Goal: Task Accomplishment & Management: Manage account settings

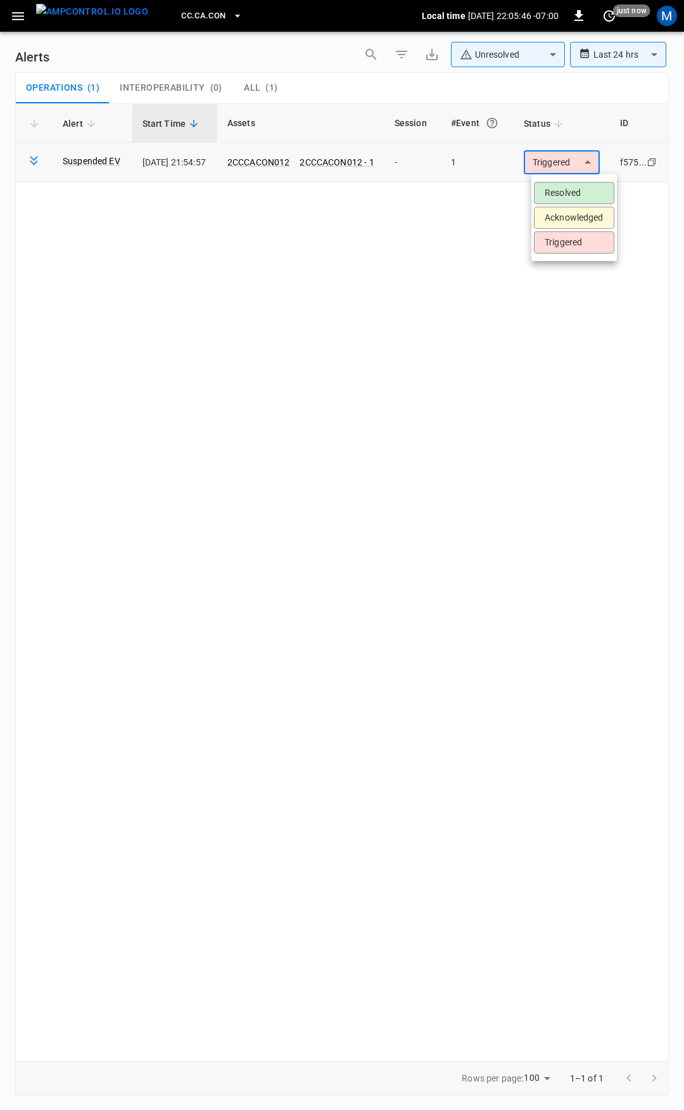
click at [584, 165] on body "**********" at bounding box center [342, 552] width 684 height 1105
click at [580, 192] on li "Resolved" at bounding box center [574, 193] width 80 height 22
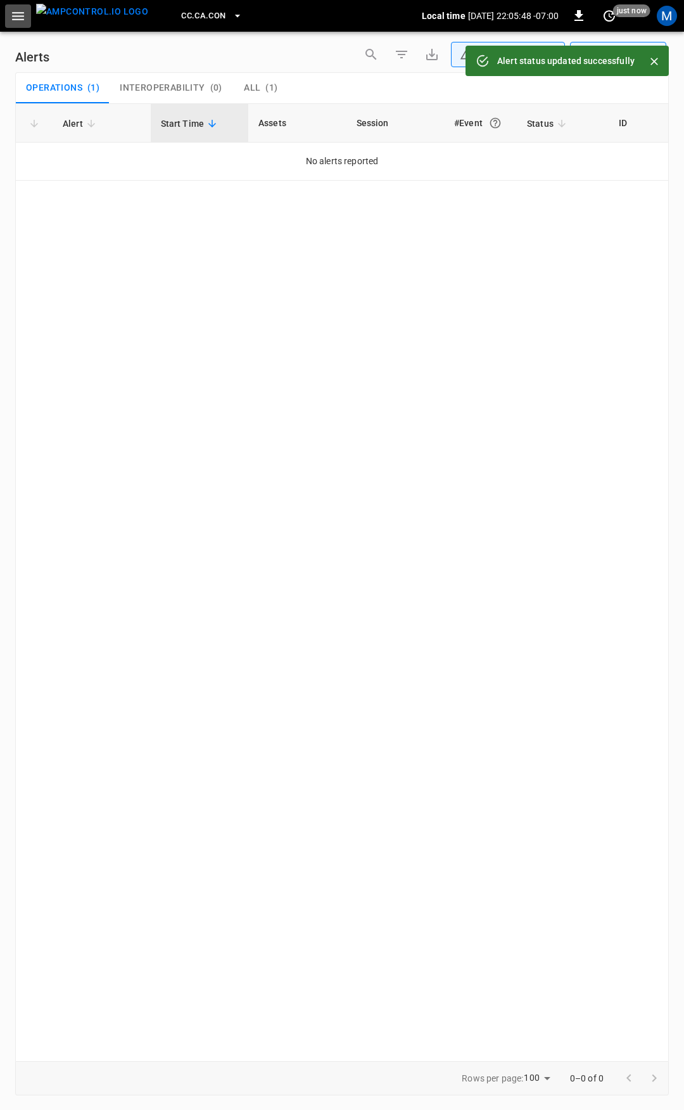
click at [8, 13] on button "button" at bounding box center [18, 15] width 26 height 23
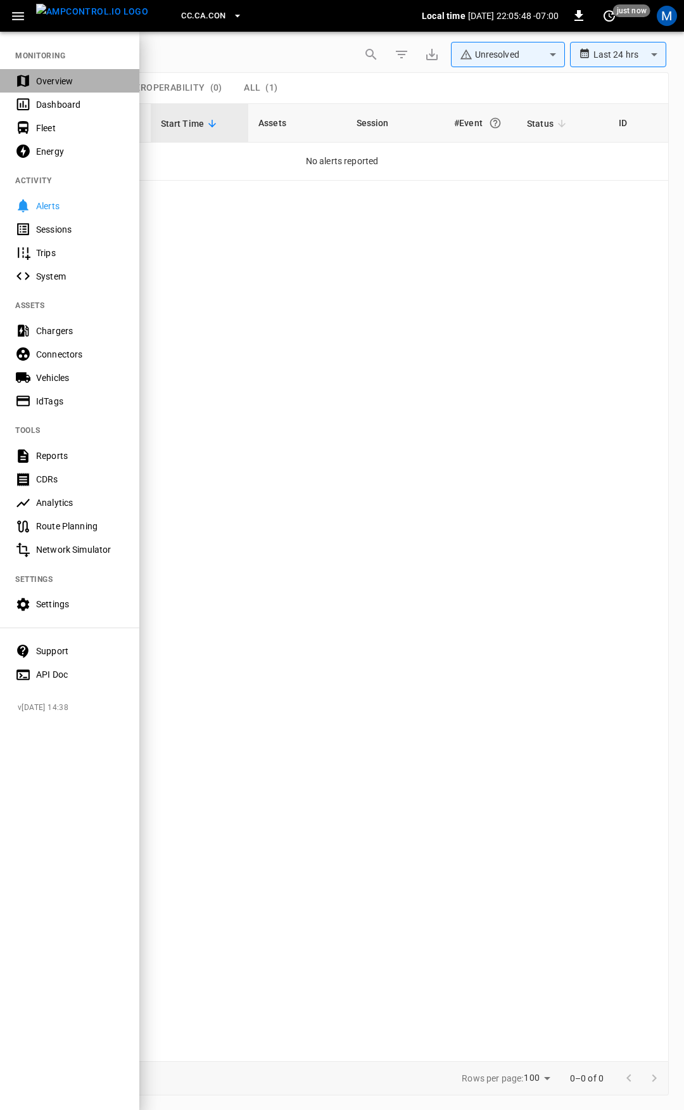
click at [70, 82] on div "Overview" at bounding box center [80, 81] width 88 height 13
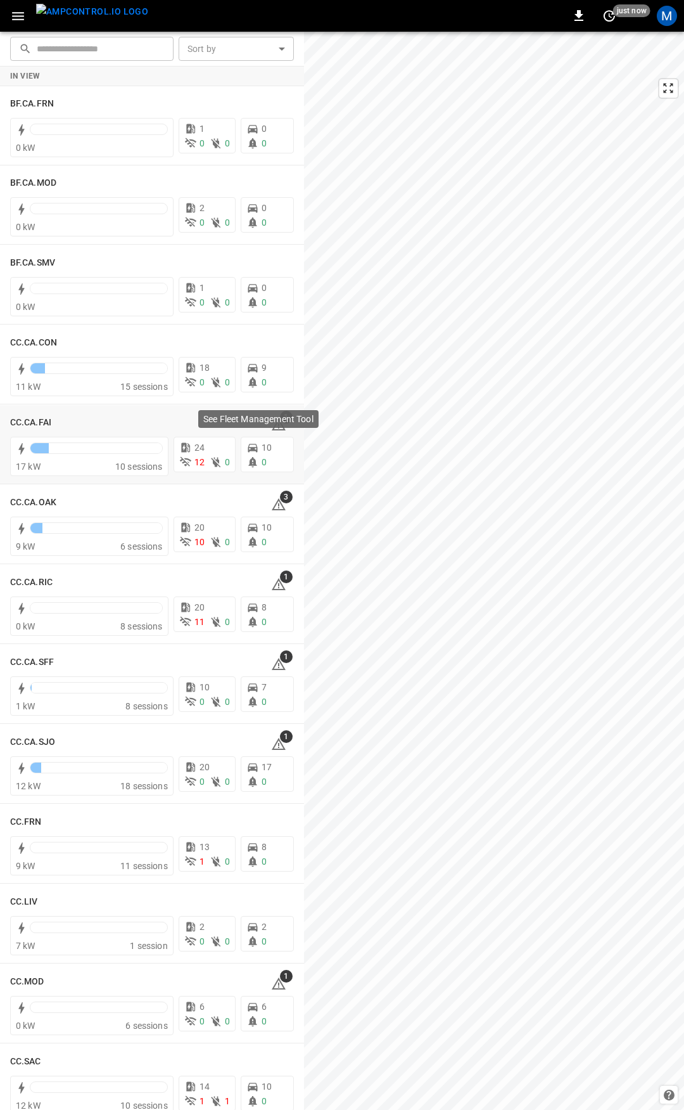
click at [274, 426] on div "See Fleet Management Tool" at bounding box center [258, 419] width 120 height 18
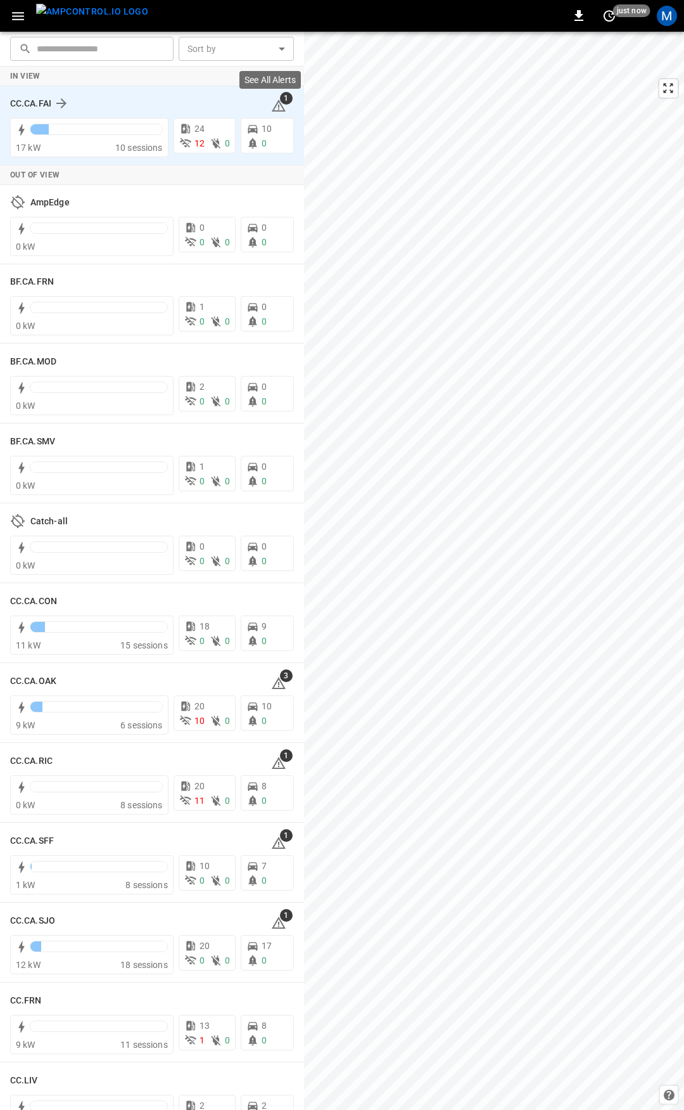
click at [274, 103] on icon at bounding box center [278, 105] width 15 height 15
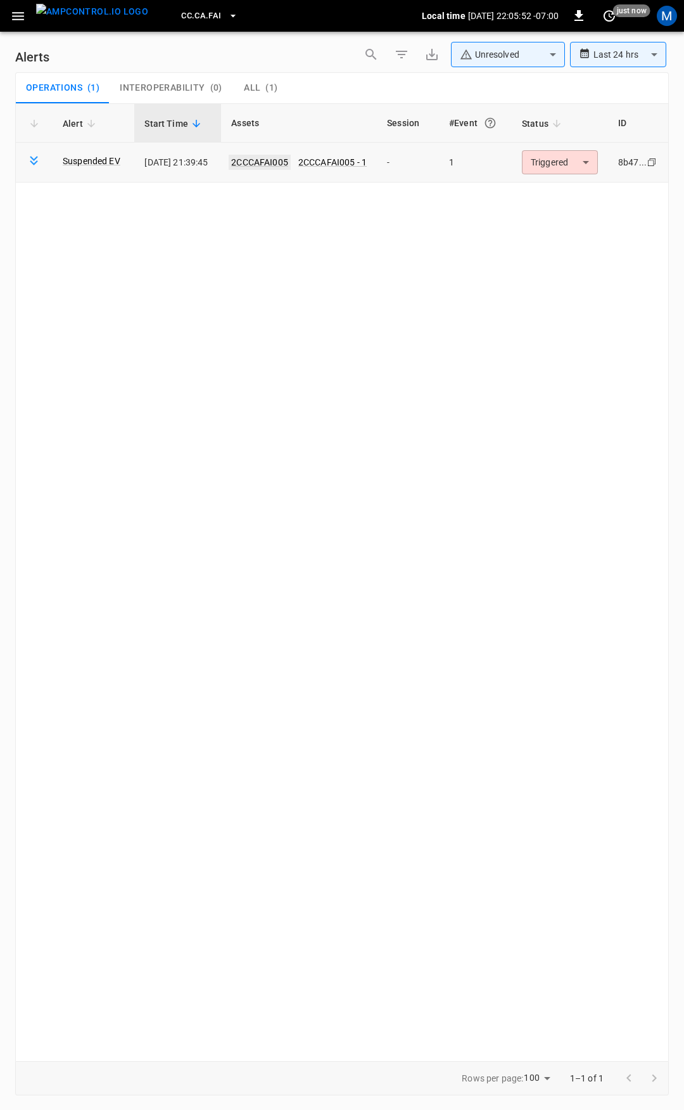
click at [268, 161] on link "2CCCAFAI005" at bounding box center [260, 162] width 62 height 15
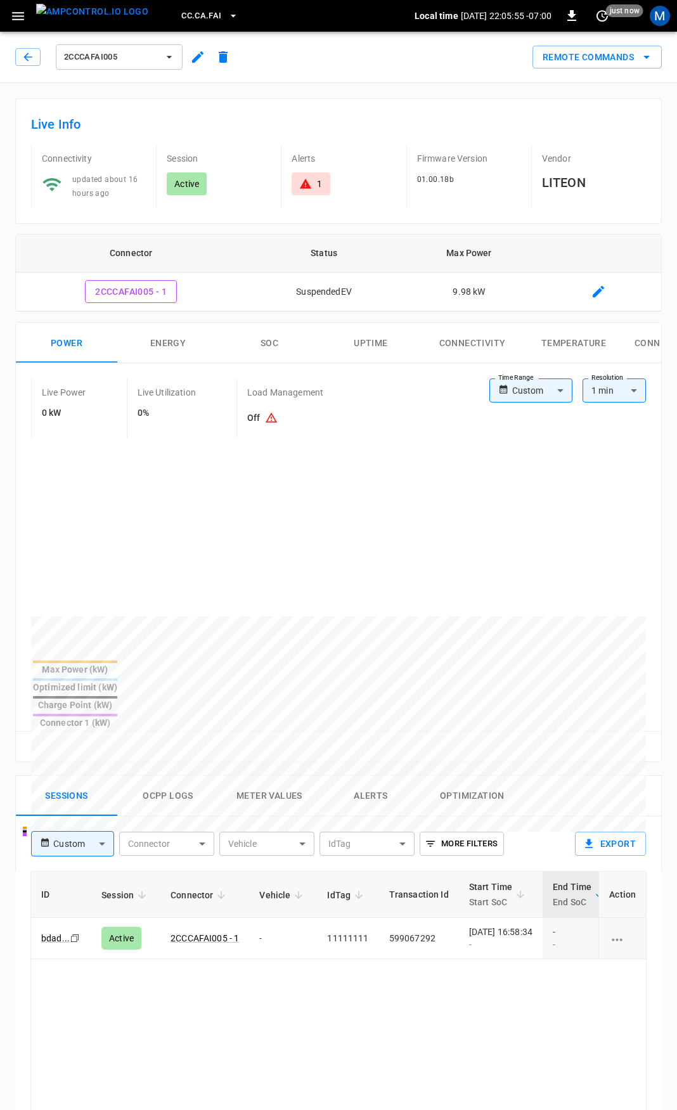
click at [532, 386] on body "CC.CA.FAI Local time [DATE] 22:05:55 -07:00 0 just now M 2CCCAFAI005 Remote Com…" at bounding box center [338, 848] width 677 height 1697
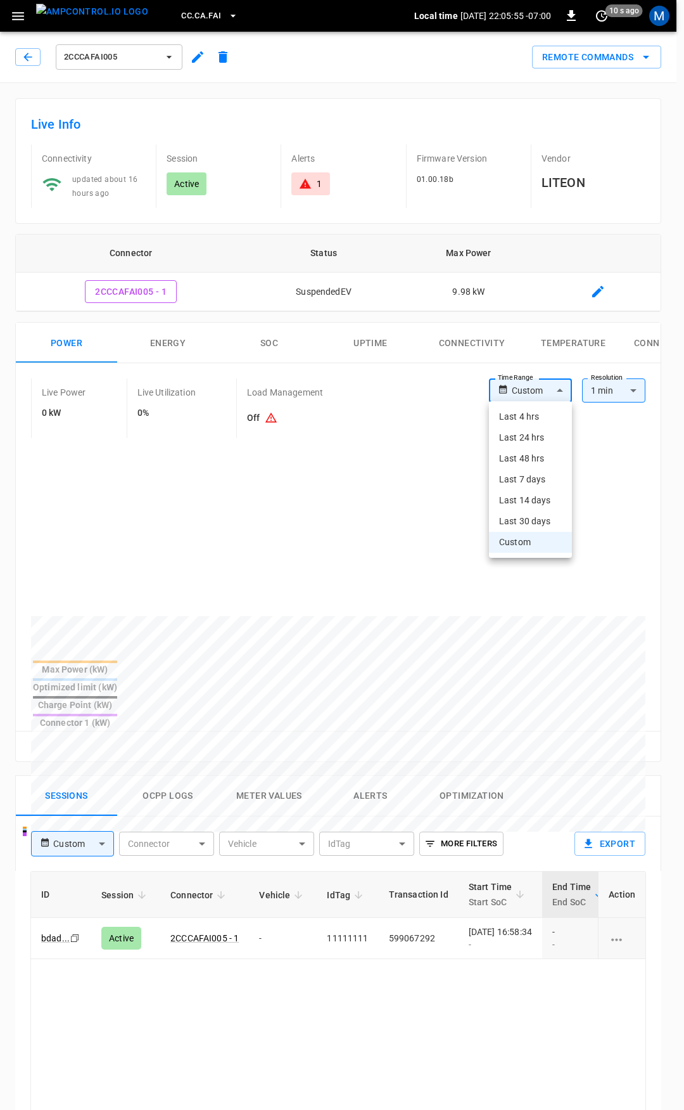
click at [529, 418] on li "Last 4 hrs" at bounding box center [530, 416] width 83 height 21
type input "**********"
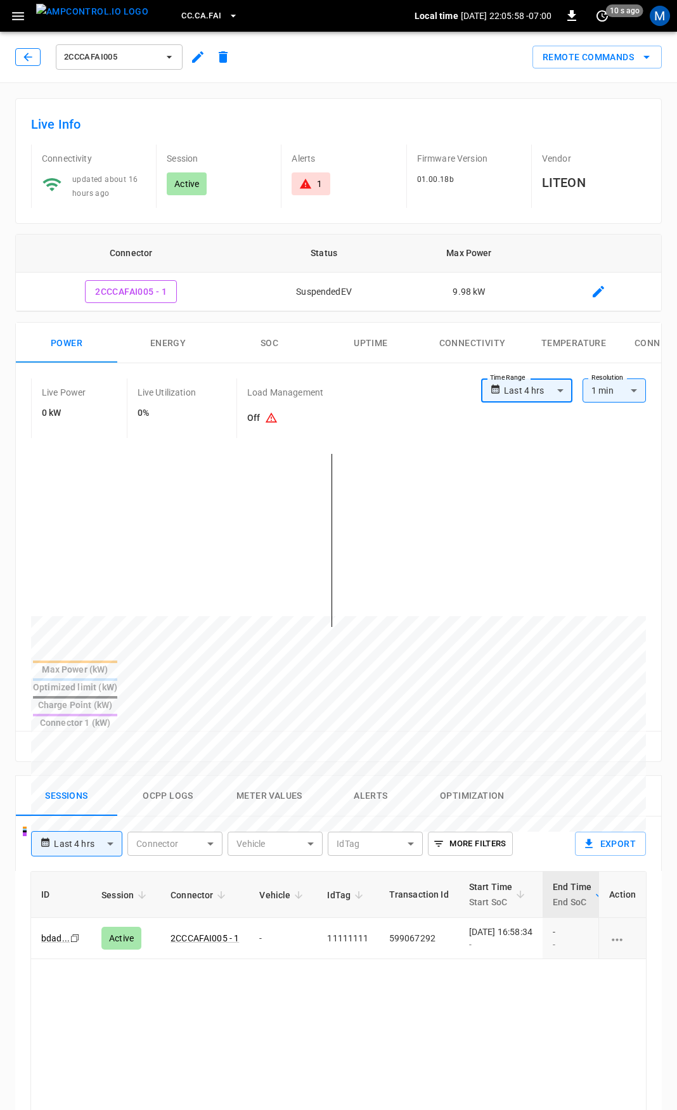
click at [33, 53] on icon "button" at bounding box center [28, 57] width 13 height 13
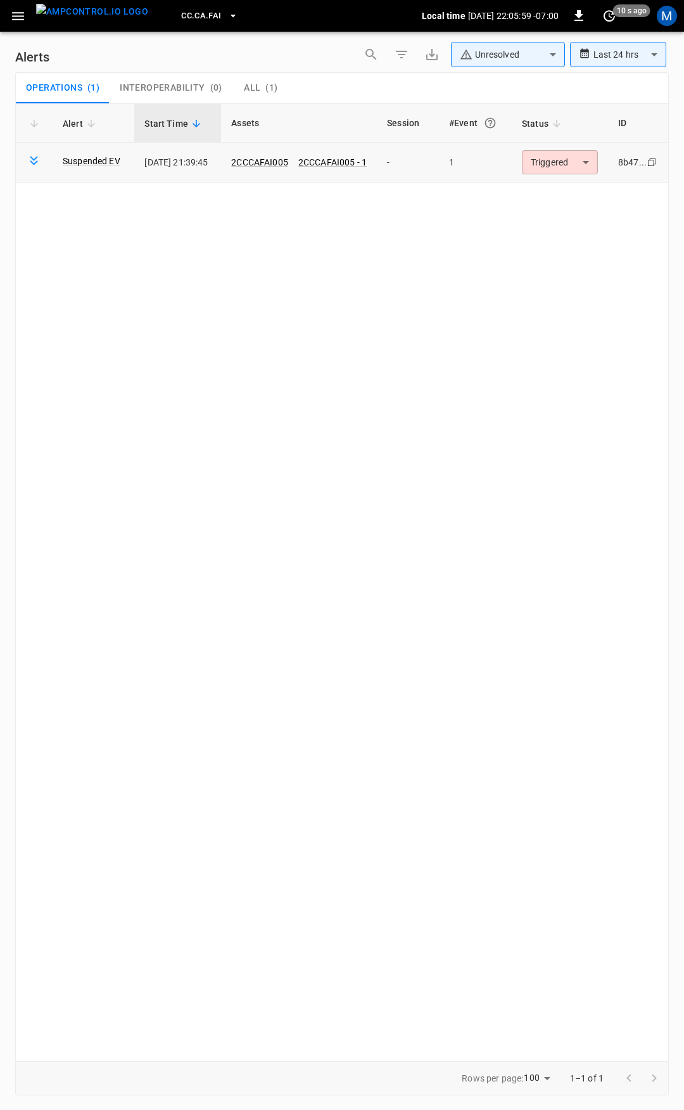
click at [560, 160] on body "**********" at bounding box center [342, 552] width 684 height 1105
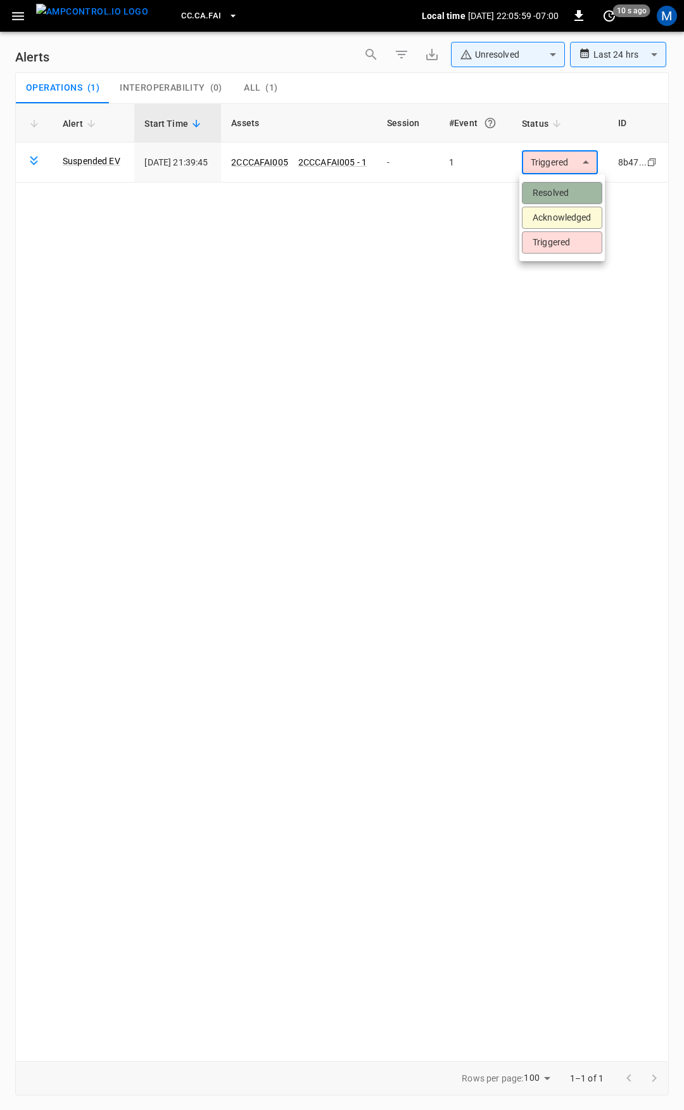
click at [553, 187] on li "Resolved" at bounding box center [562, 193] width 80 height 22
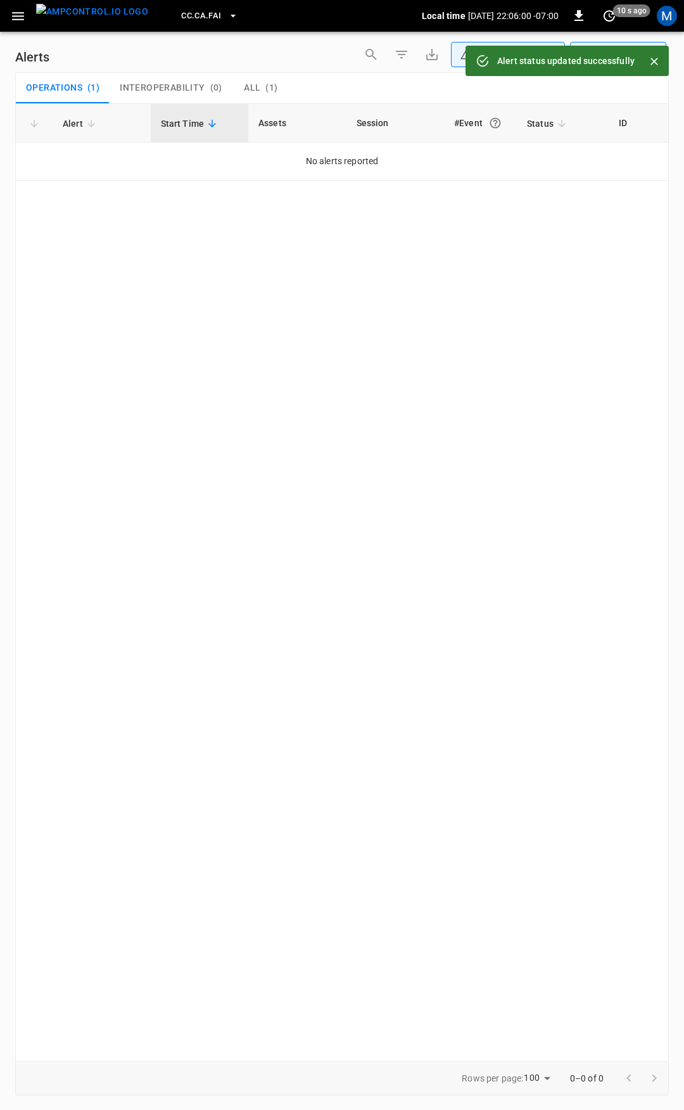
click at [19, 14] on icon "button" at bounding box center [18, 16] width 16 height 16
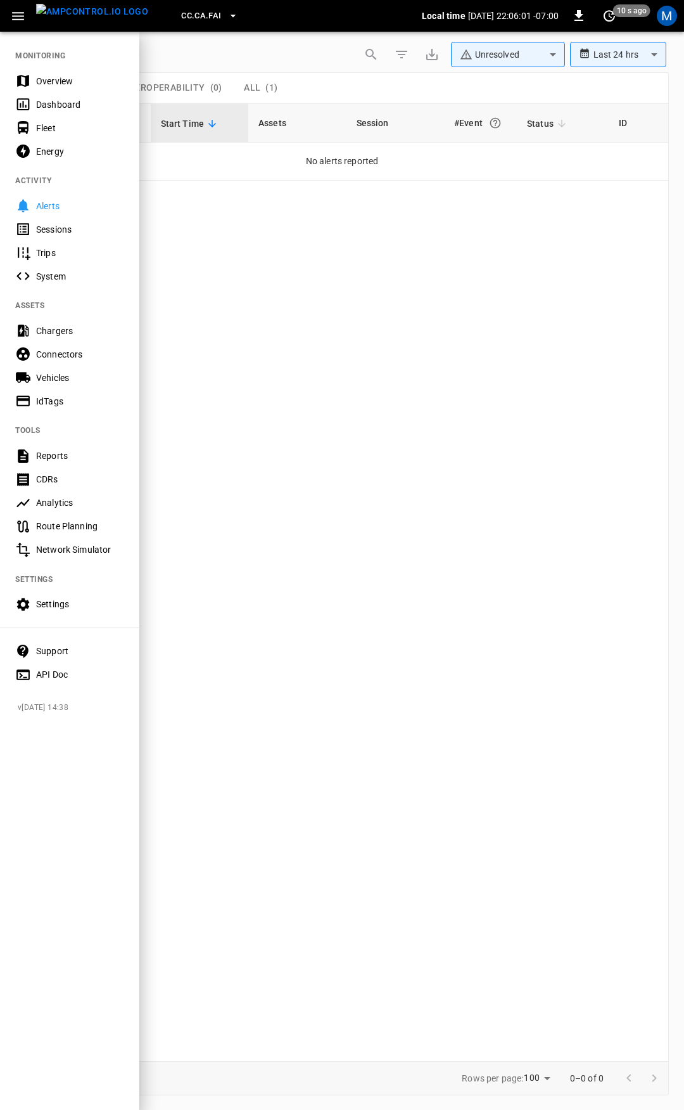
click at [70, 80] on div "Overview" at bounding box center [80, 81] width 88 height 13
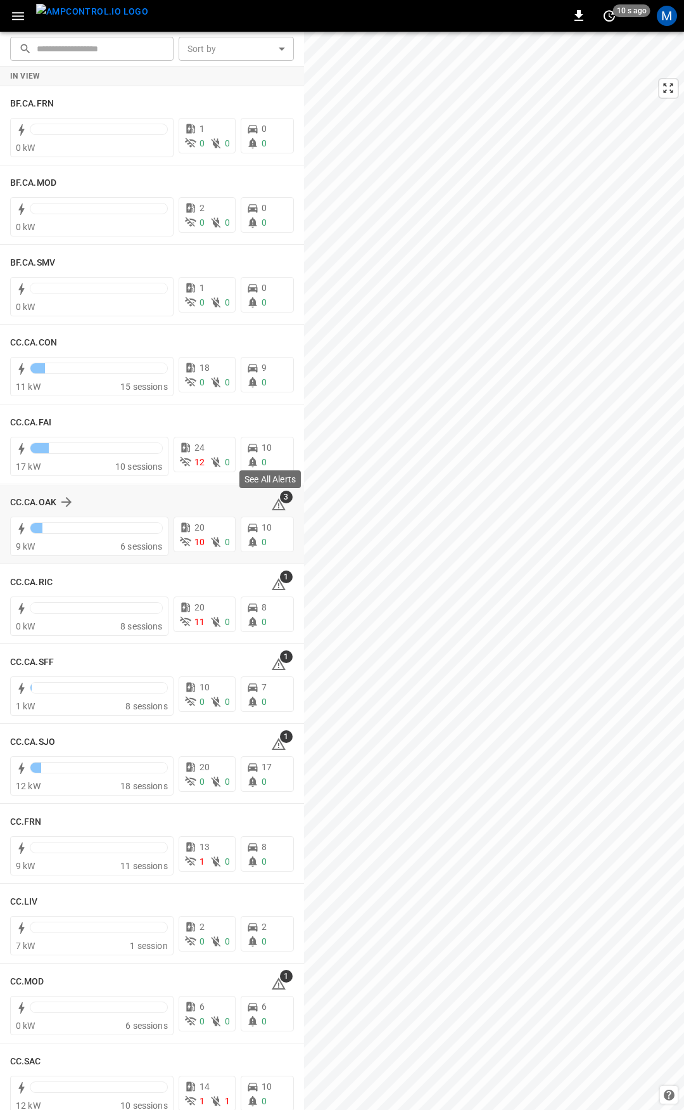
click at [271, 501] on icon at bounding box center [278, 504] width 15 height 15
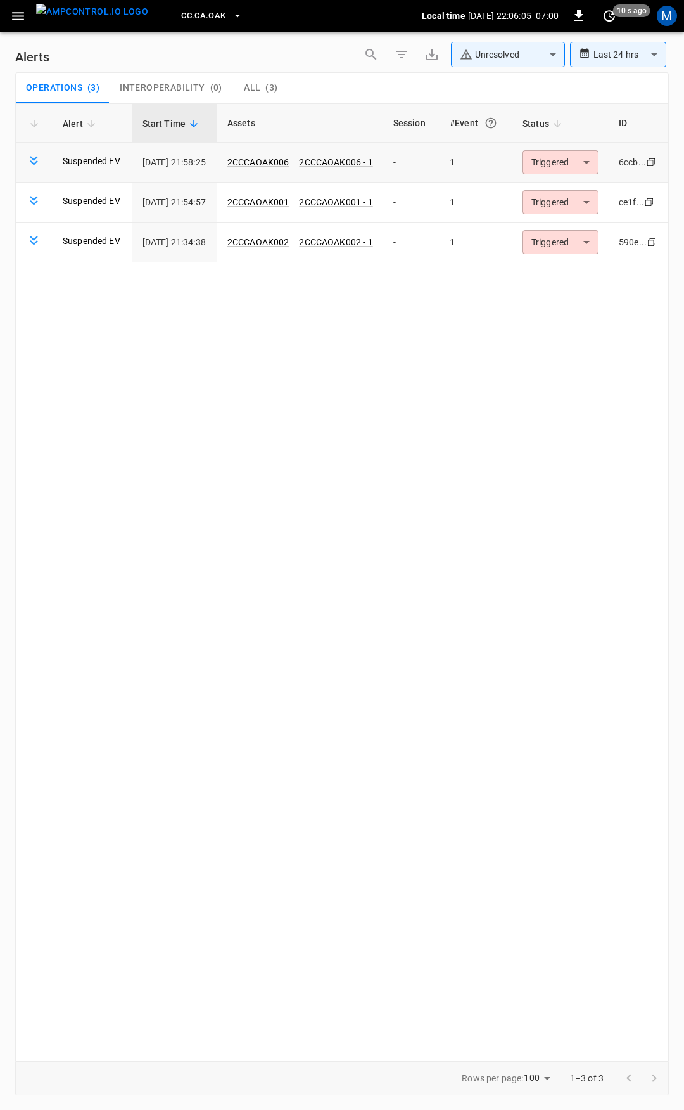
click at [575, 169] on body "**********" at bounding box center [342, 552] width 684 height 1105
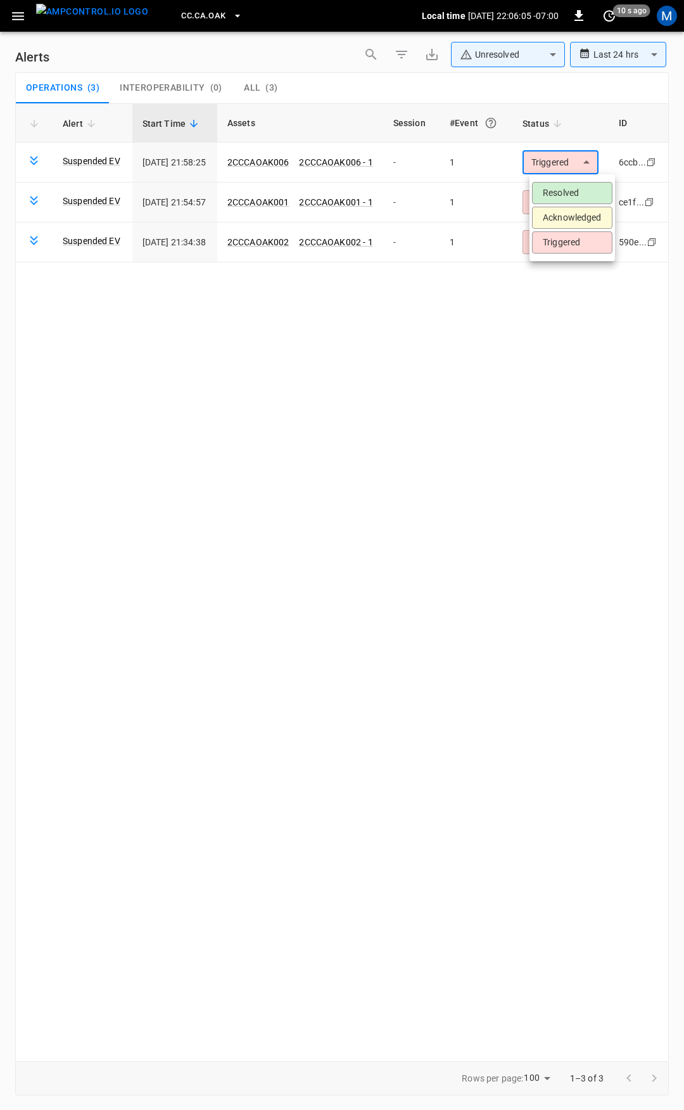
click at [559, 196] on li "Resolved" at bounding box center [572, 193] width 80 height 22
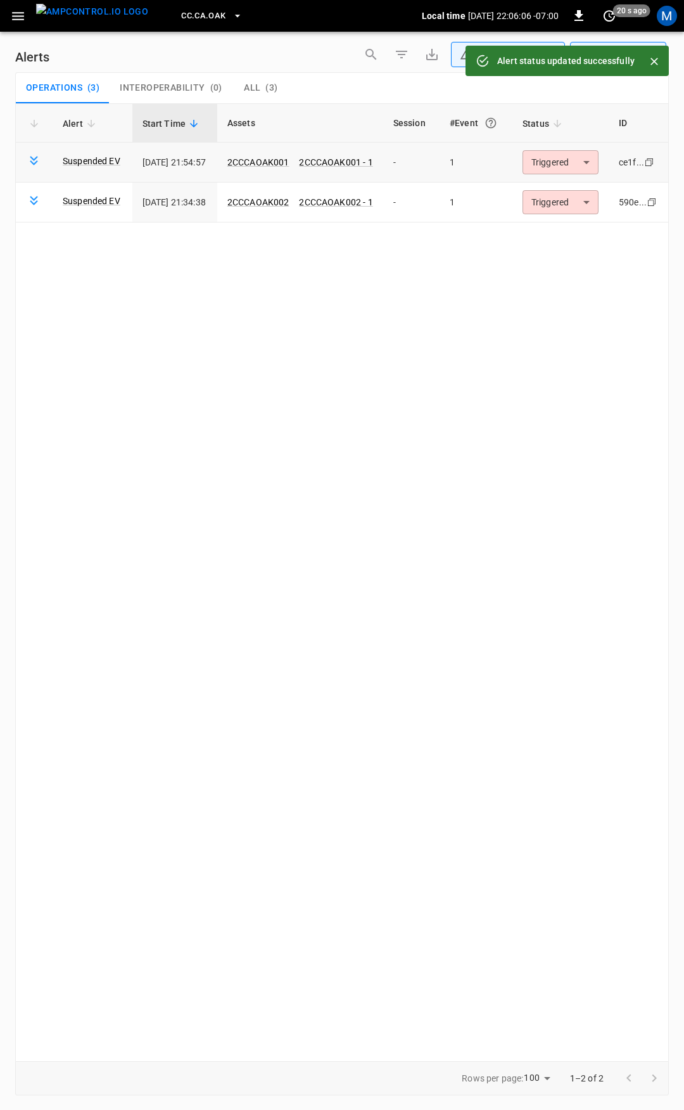
click at [560, 162] on body "**********" at bounding box center [342, 552] width 684 height 1105
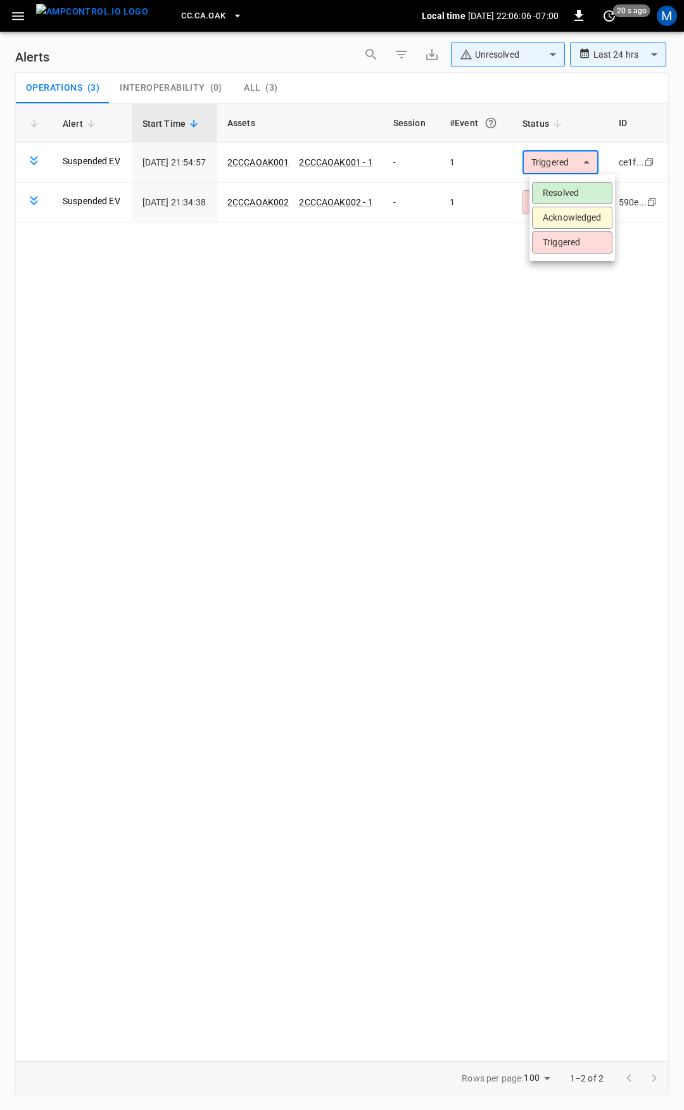
click at [556, 187] on li "Resolved" at bounding box center [572, 193] width 80 height 22
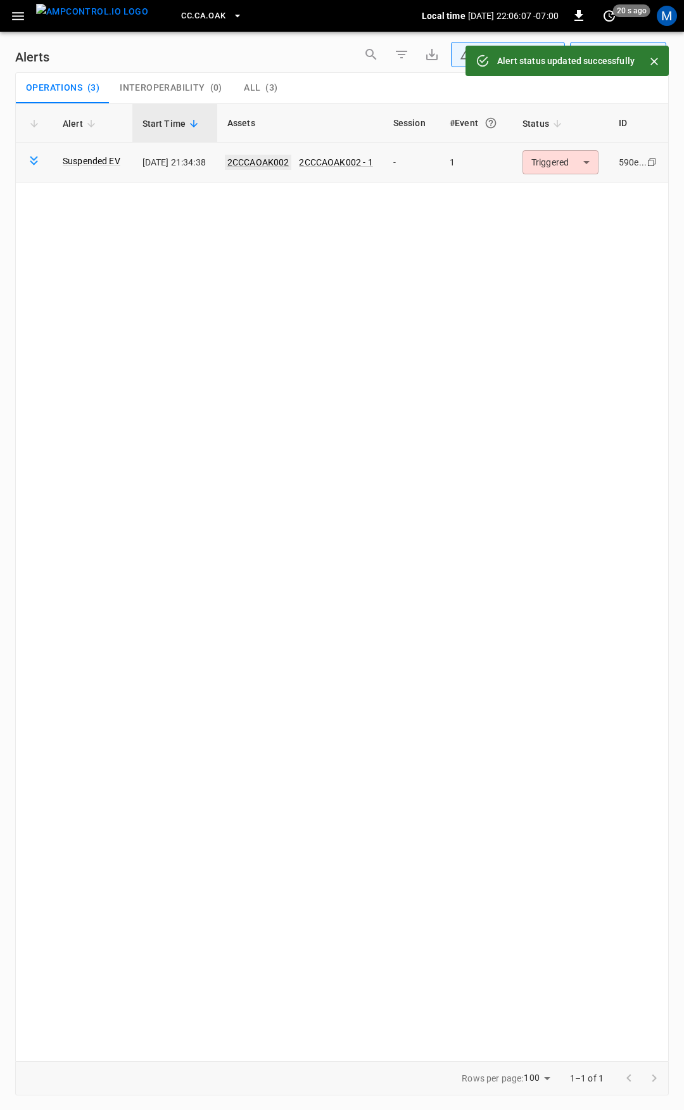
click at [286, 162] on link "2CCCAOAK002" at bounding box center [258, 162] width 67 height 15
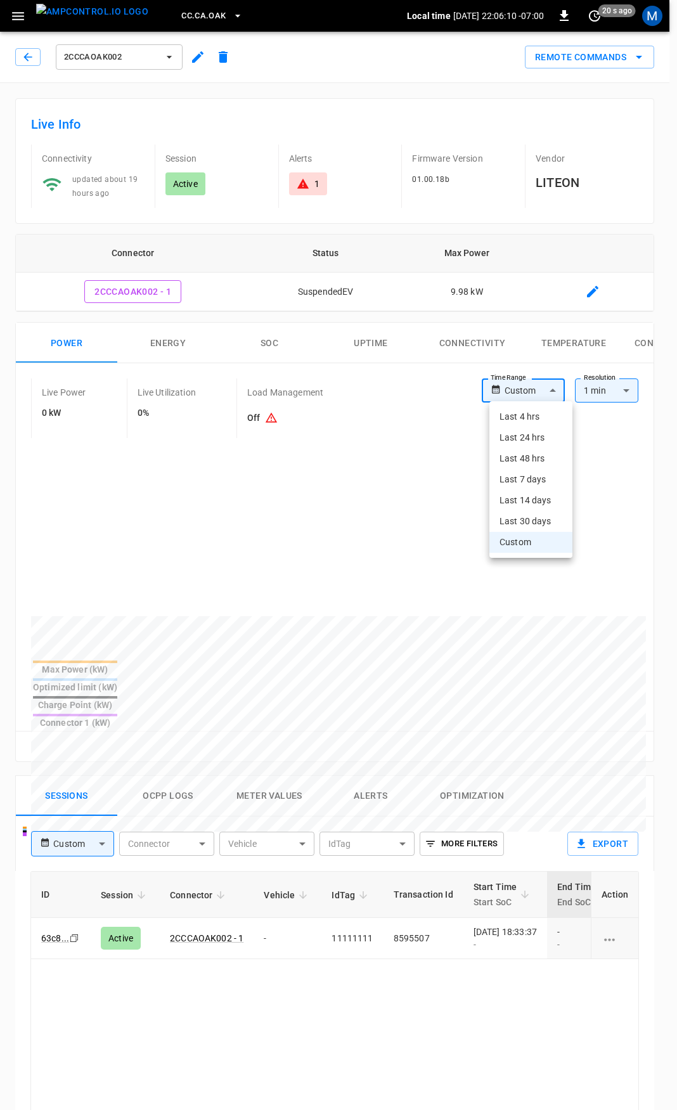
click at [536, 390] on body "CC.CA.OAK Local time [DATE] 22:06:10 -07:00 0 20 s ago M 2CCCAOAK002 Remote Com…" at bounding box center [338, 848] width 677 height 1697
click at [535, 414] on li "Last 4 hrs" at bounding box center [530, 416] width 83 height 21
type input "**********"
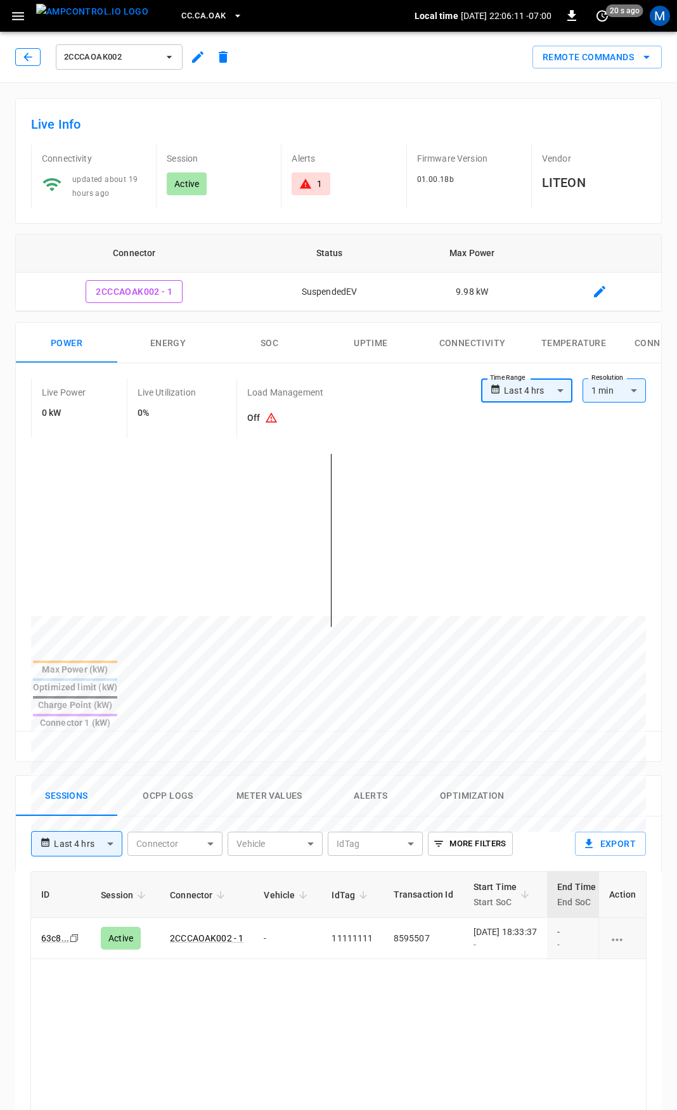
click at [25, 55] on icon "button" at bounding box center [28, 57] width 13 height 13
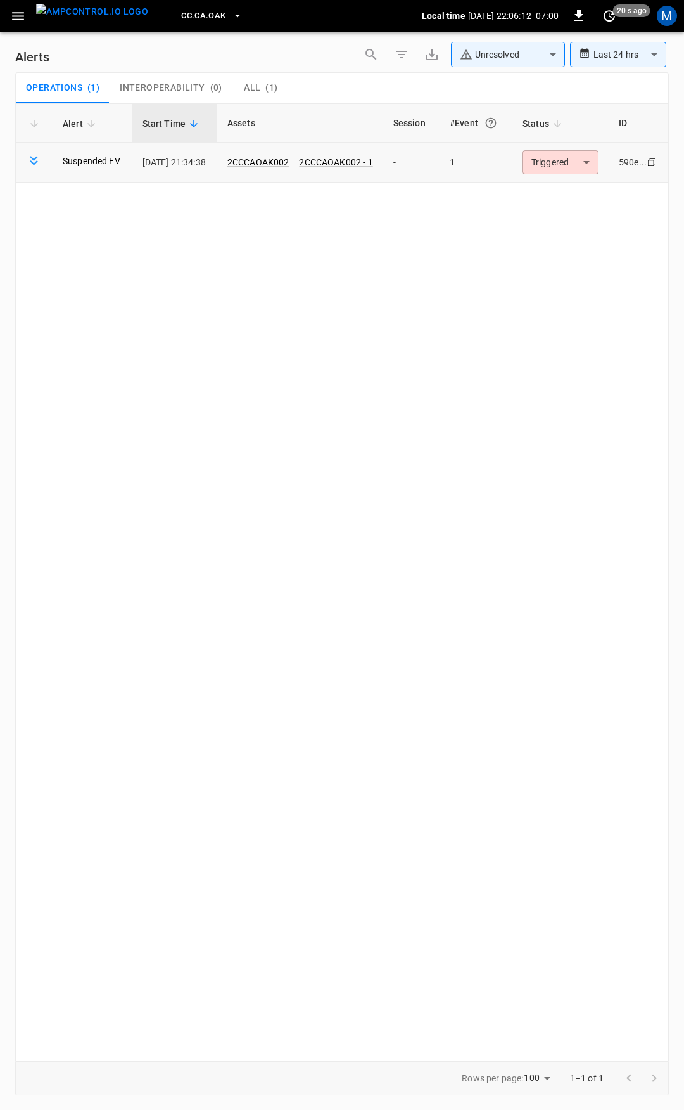
click at [579, 164] on body "**********" at bounding box center [342, 552] width 684 height 1105
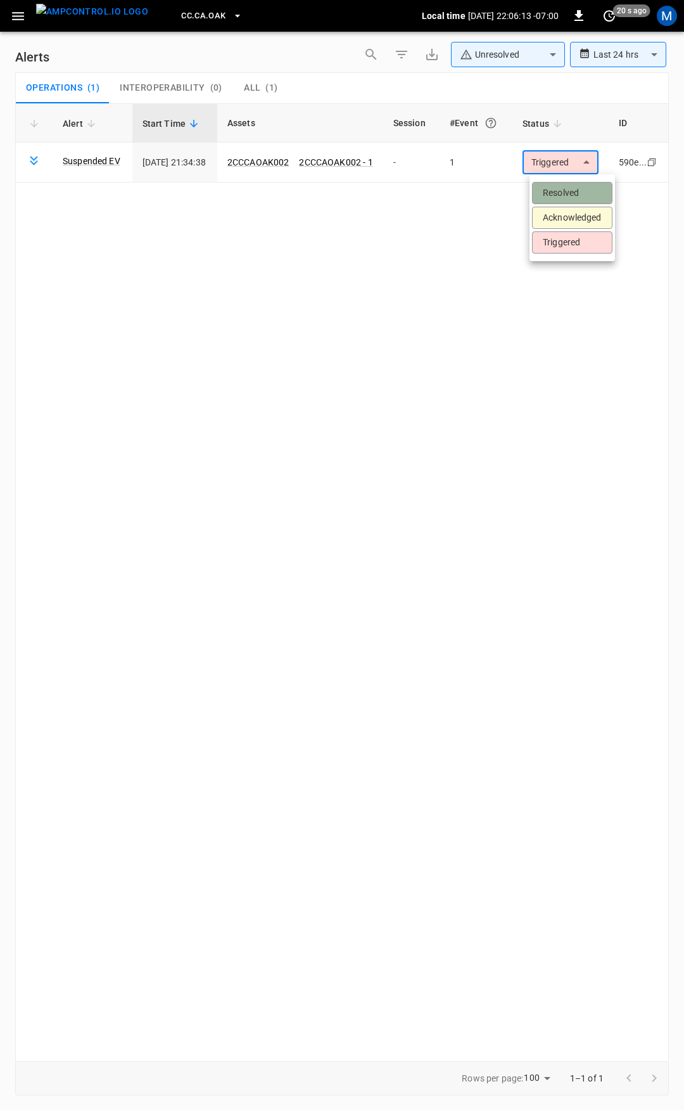
click at [576, 193] on li "Resolved" at bounding box center [572, 193] width 80 height 22
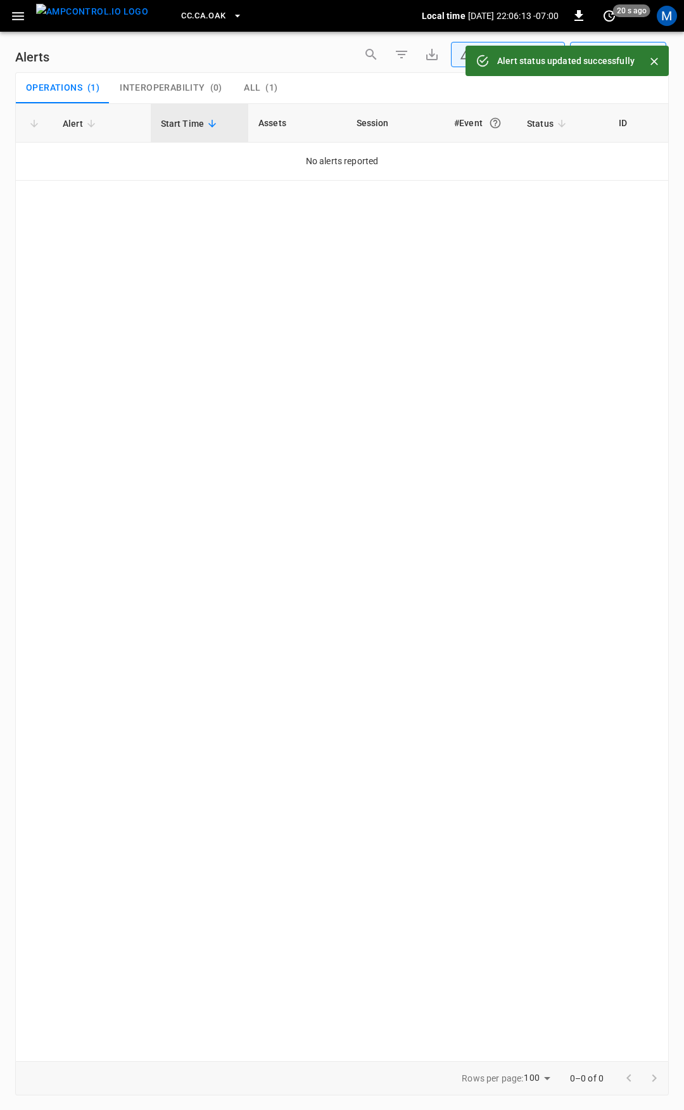
click at [7, 20] on div "CC.[GEOGRAPHIC_DATA]OAK Local time [DATE] 22:06:13 -07:00 0 20 s ago M" at bounding box center [342, 16] width 684 height 32
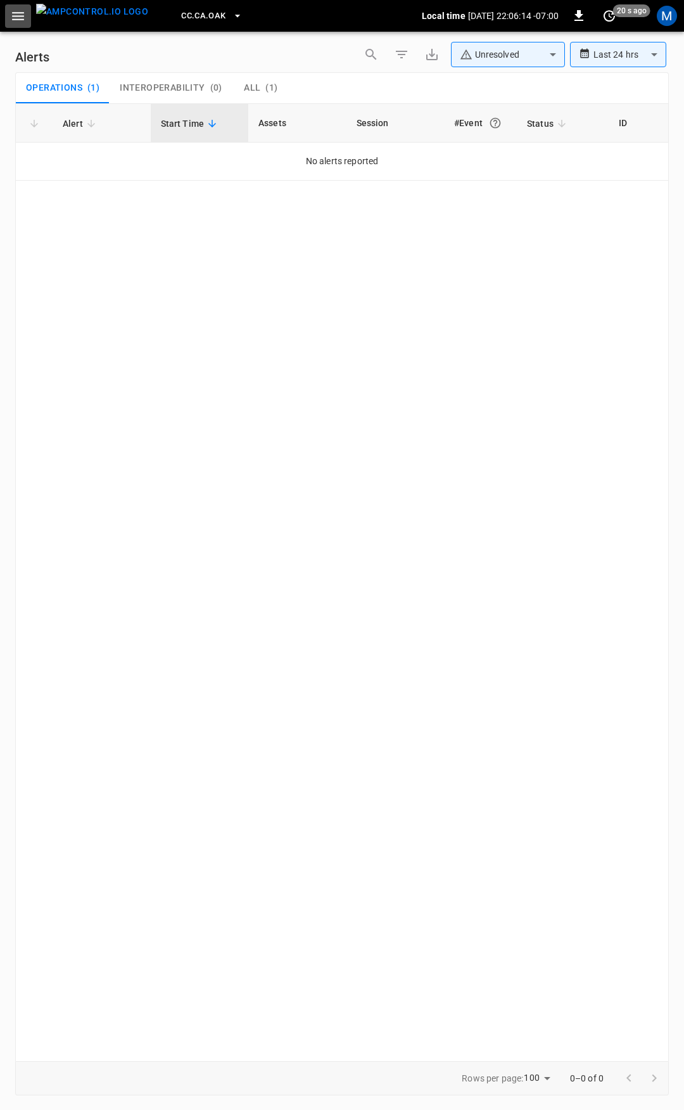
click at [16, 21] on icon "button" at bounding box center [18, 16] width 16 height 16
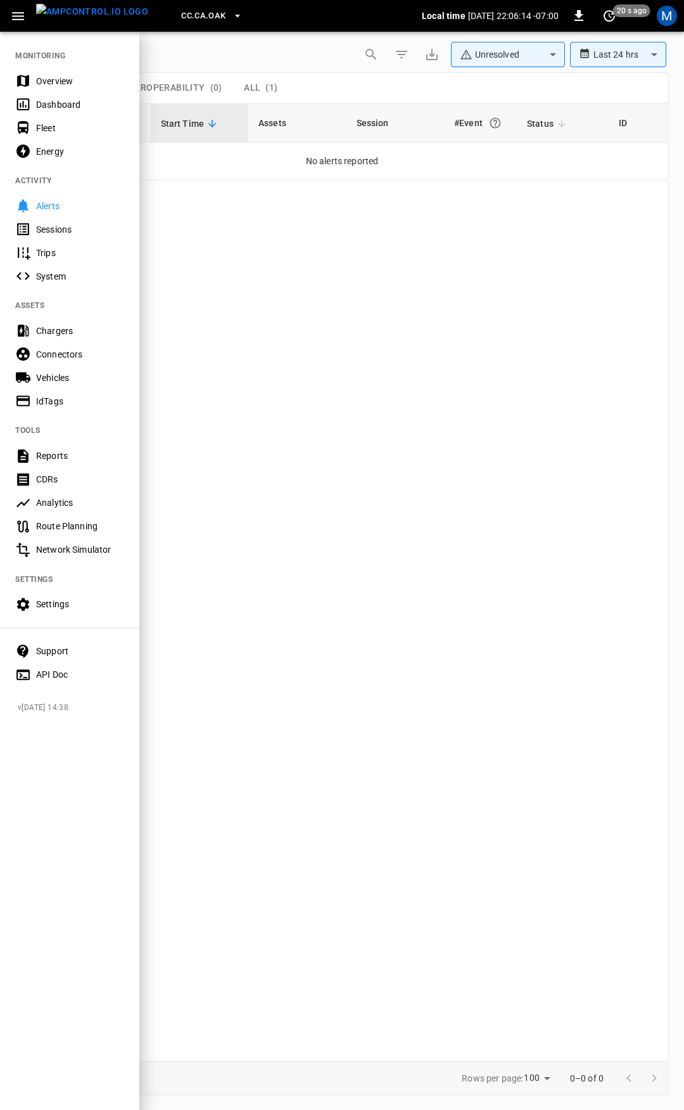
click at [61, 78] on div "Overview" at bounding box center [80, 81] width 88 height 13
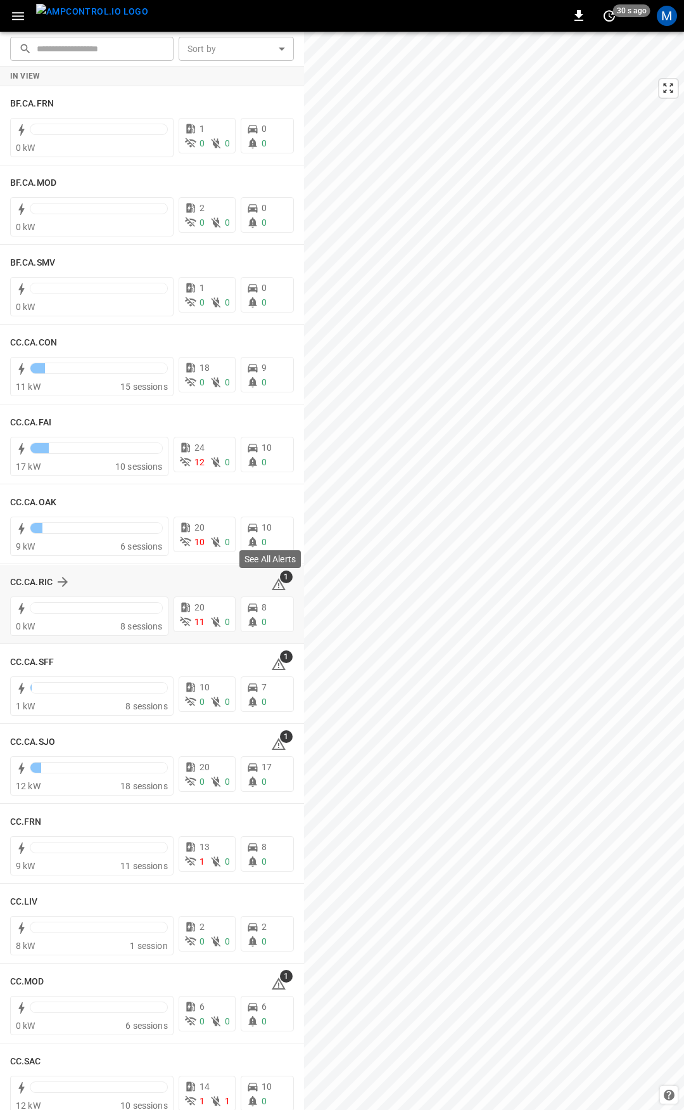
click at [271, 579] on icon at bounding box center [278, 584] width 15 height 15
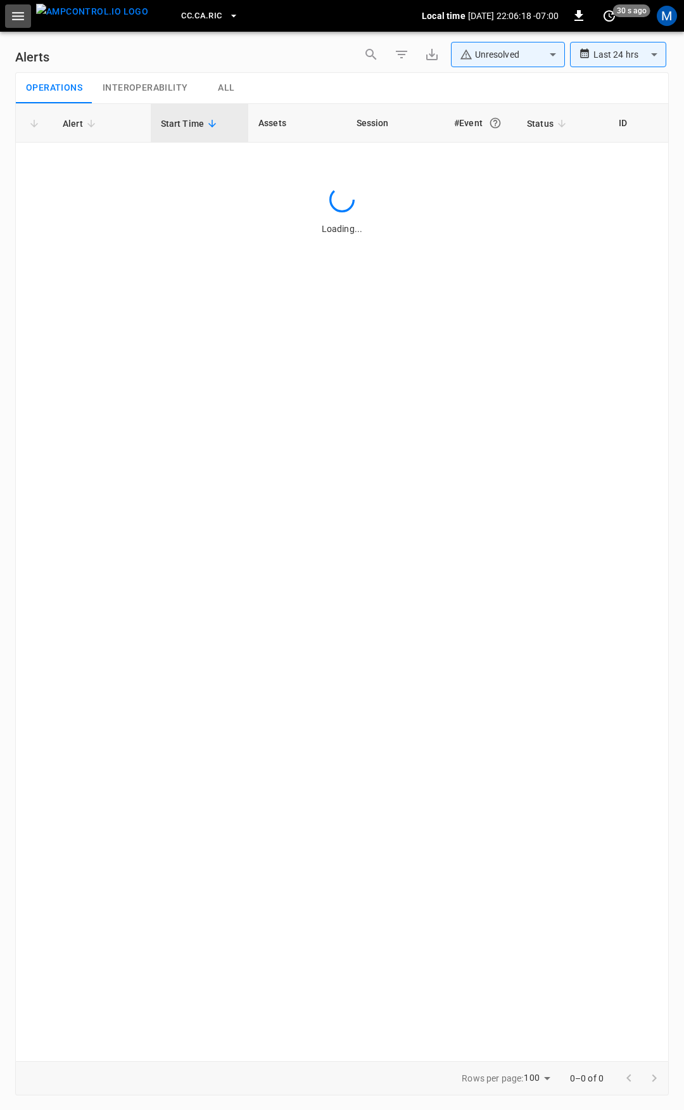
click at [22, 13] on icon "button" at bounding box center [18, 16] width 16 height 16
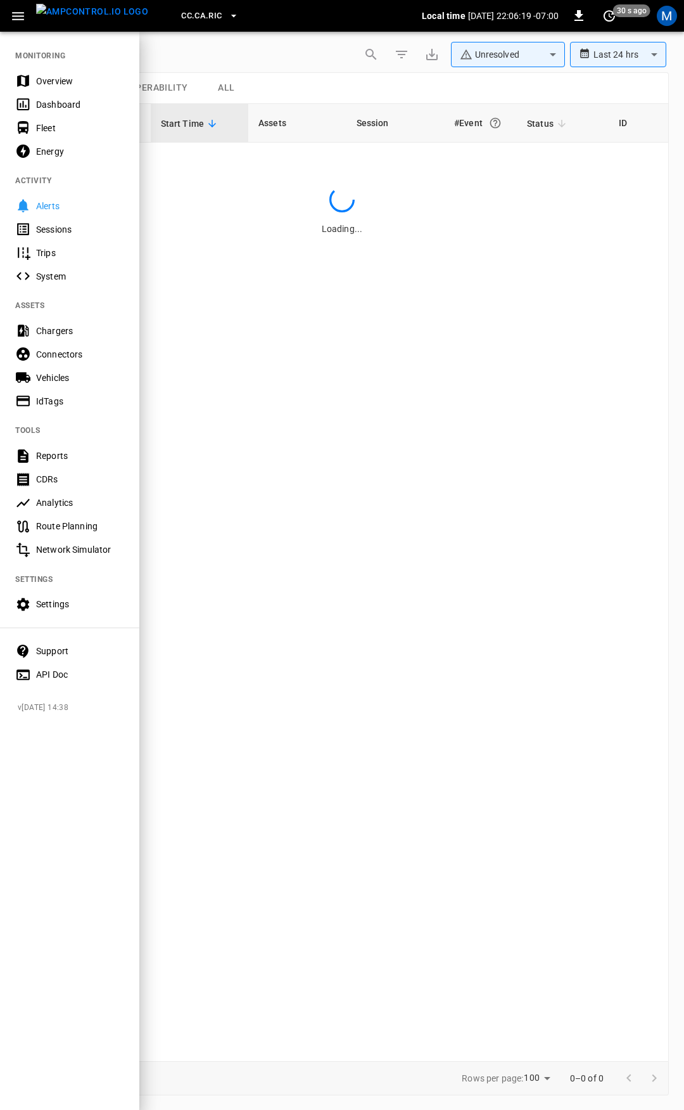
click at [56, 75] on div "Overview" at bounding box center [80, 81] width 88 height 13
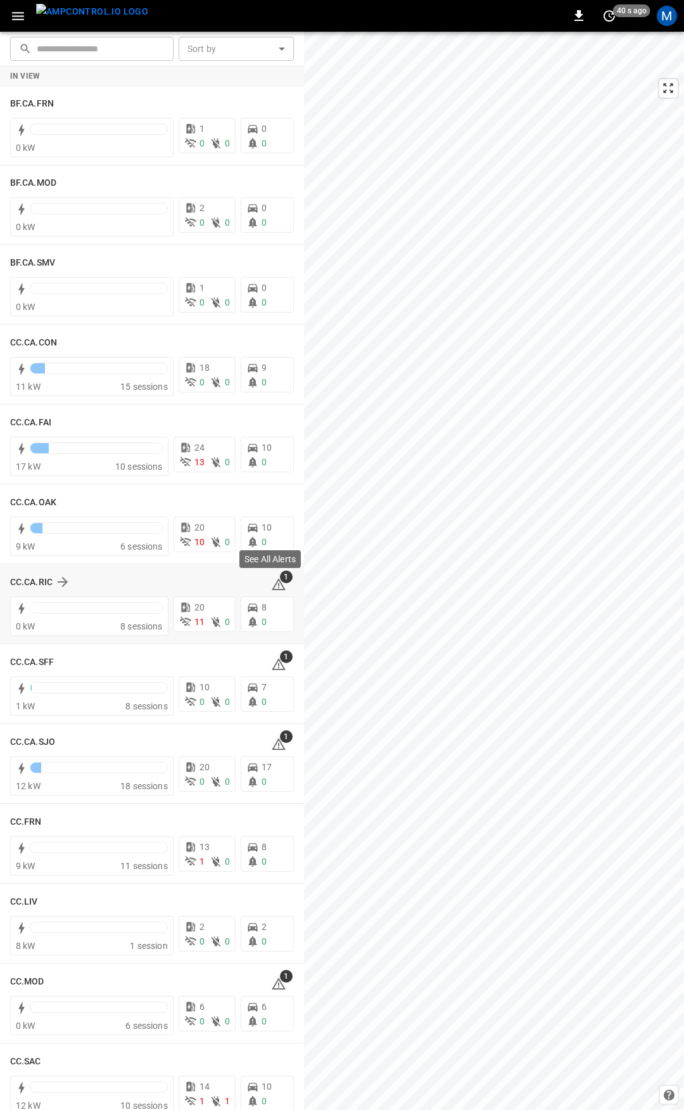
click at [273, 584] on icon at bounding box center [278, 584] width 15 height 15
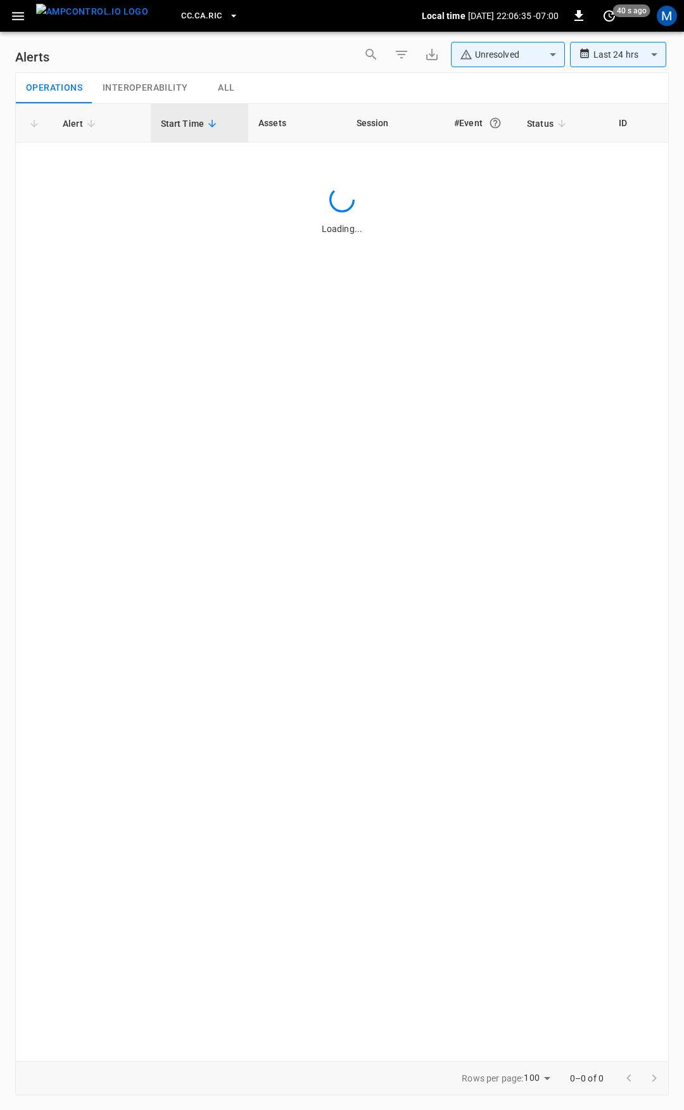
click at [18, 18] on icon "button" at bounding box center [18, 16] width 16 height 16
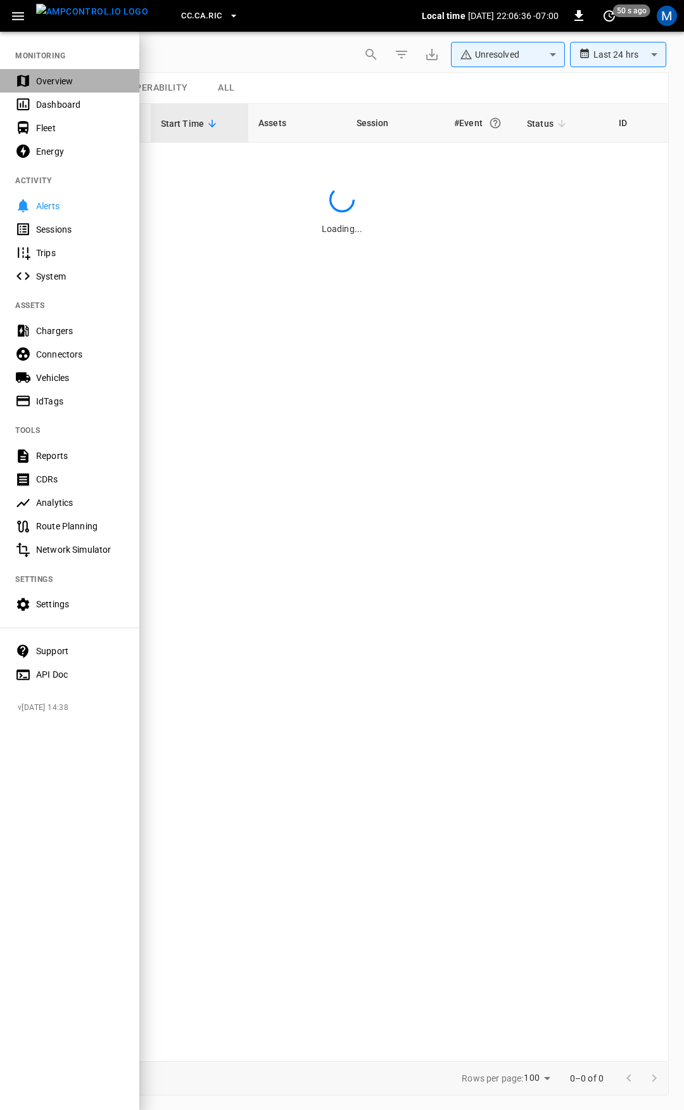
click at [44, 83] on div "Overview" at bounding box center [80, 81] width 88 height 13
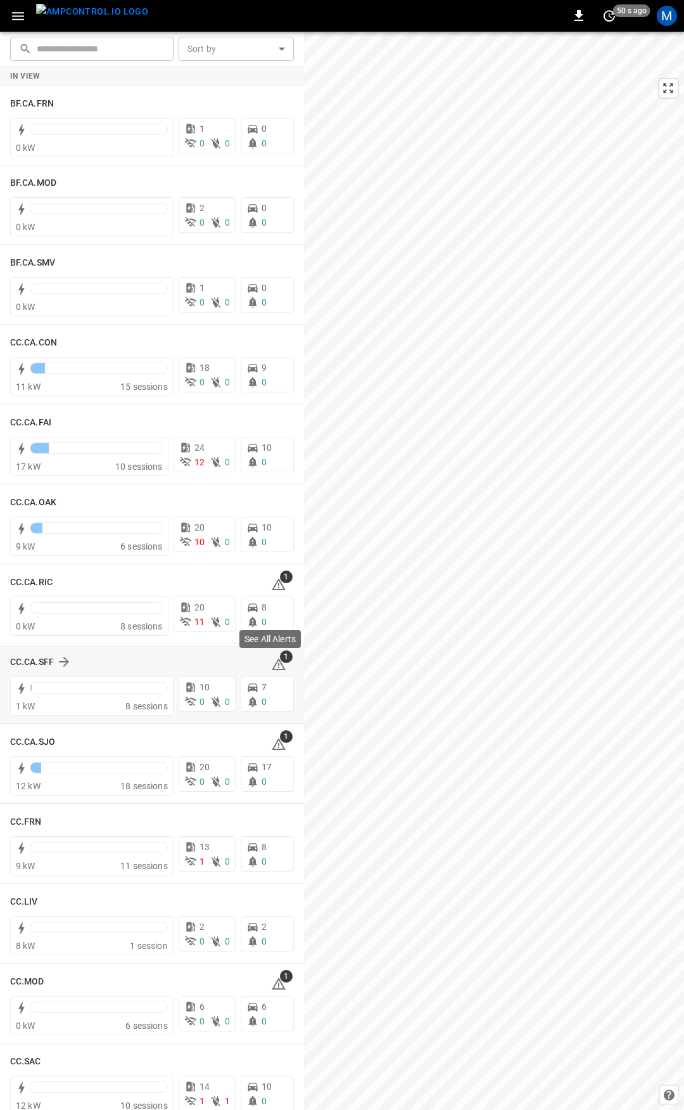
click at [280, 660] on span "1" at bounding box center [286, 656] width 13 height 13
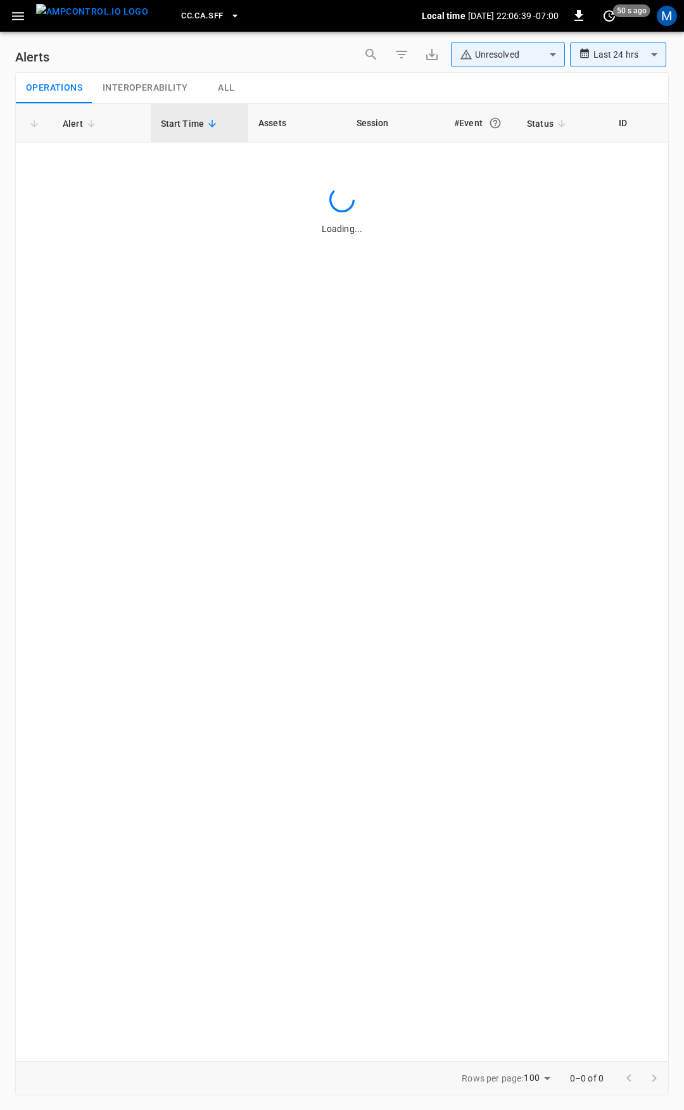
click at [16, 21] on icon "button" at bounding box center [18, 16] width 16 height 16
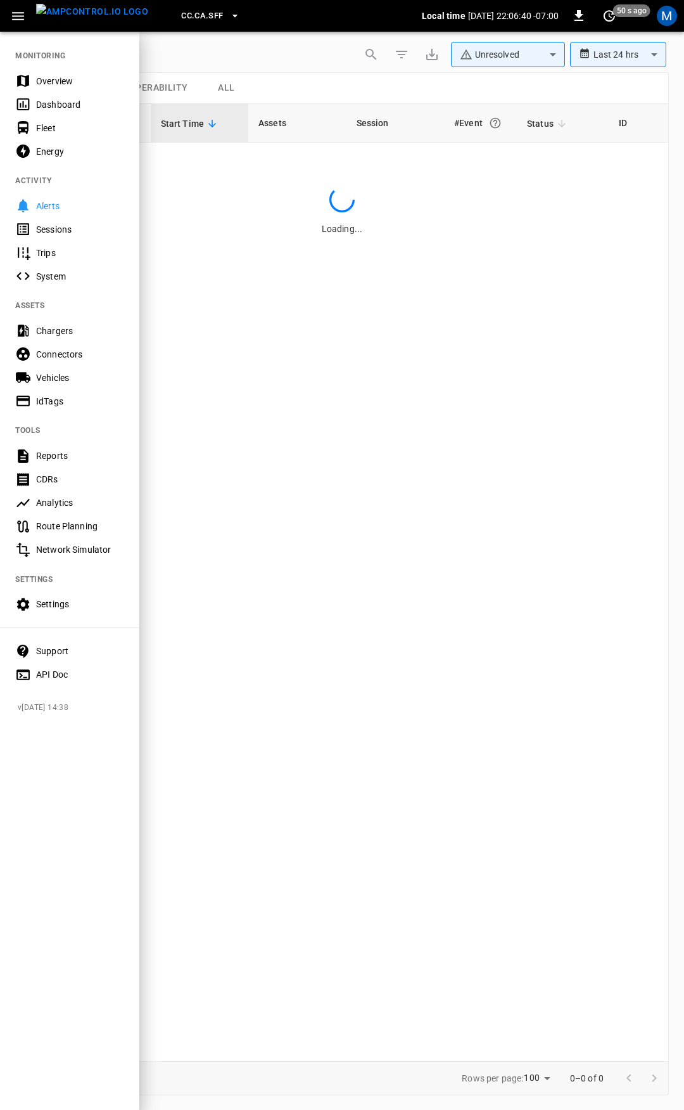
click at [29, 79] on icon at bounding box center [23, 81] width 12 height 12
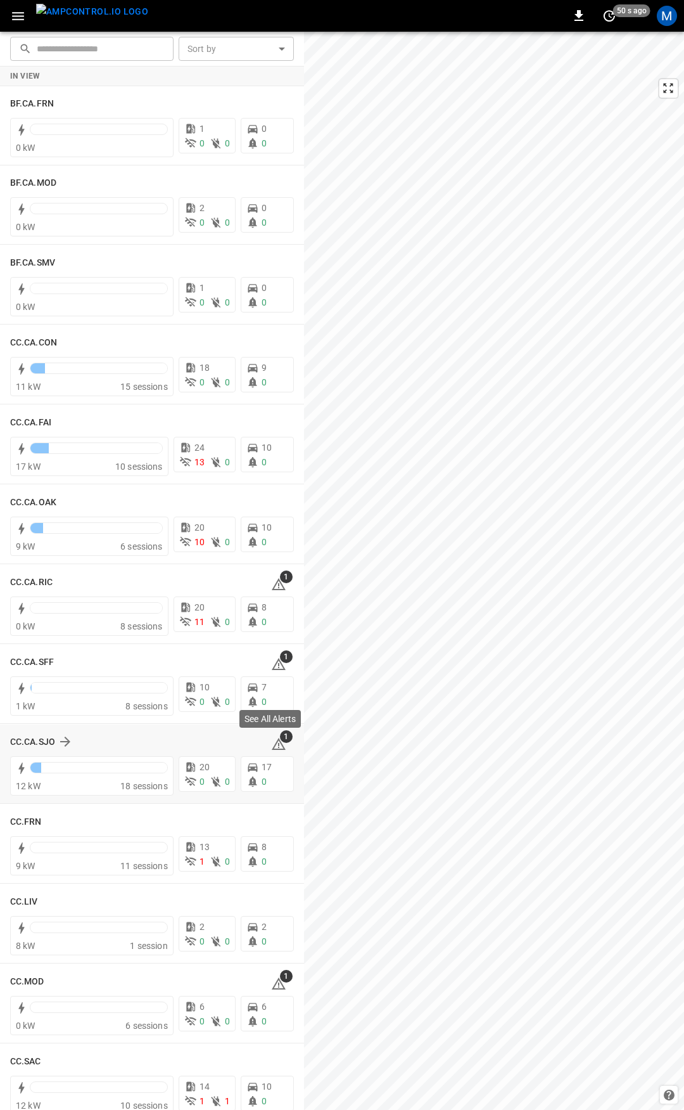
click at [280, 736] on span "1" at bounding box center [286, 736] width 13 height 13
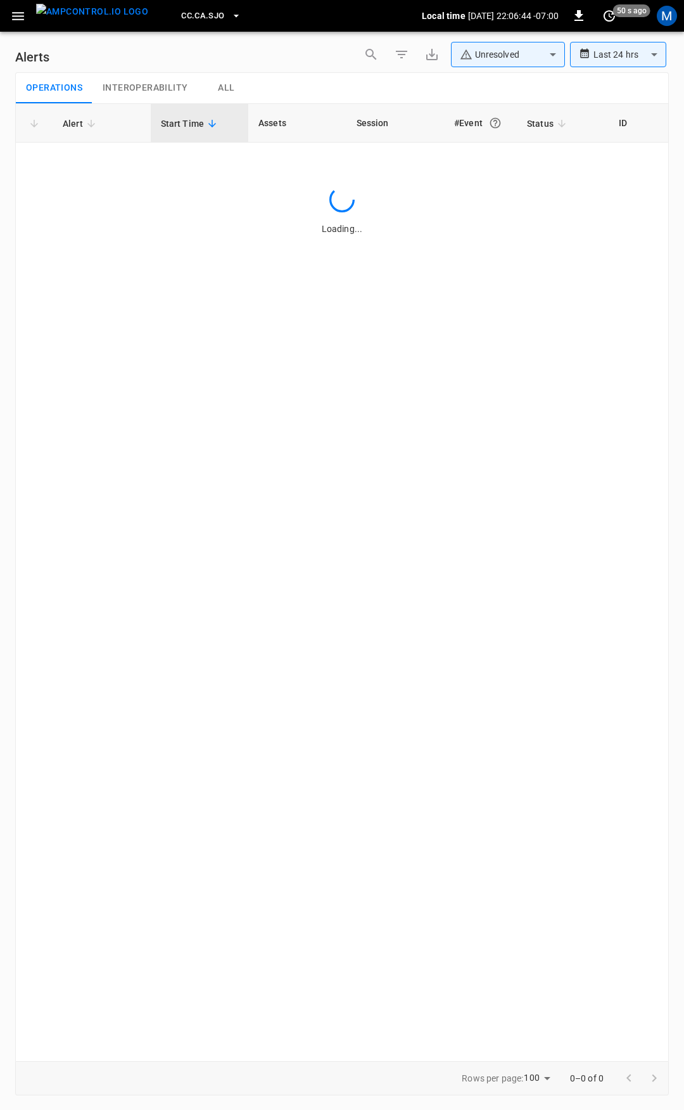
click at [16, 17] on icon "button" at bounding box center [18, 16] width 16 height 16
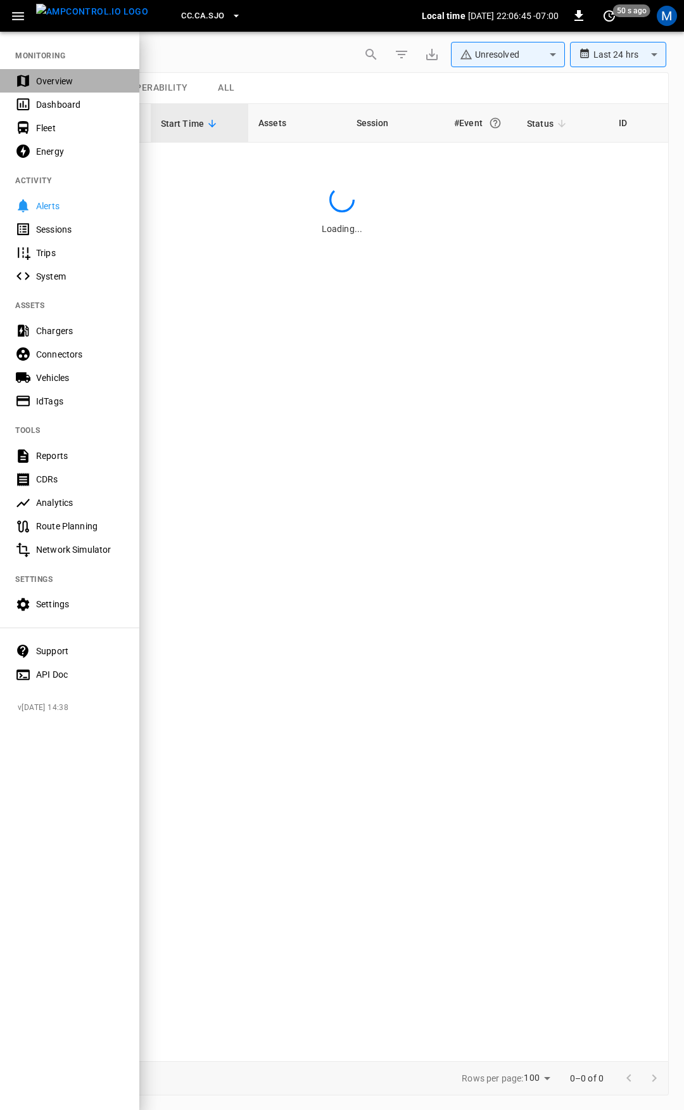
click at [59, 75] on div "Overview" at bounding box center [80, 81] width 88 height 13
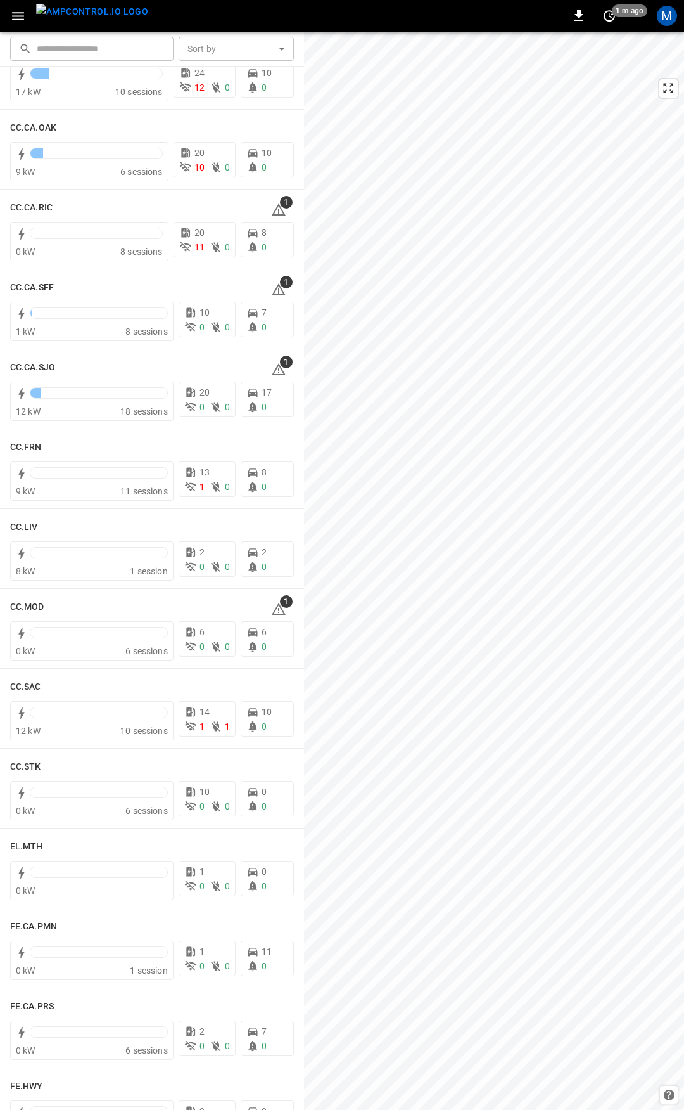
scroll to position [376, 0]
click at [271, 608] on icon at bounding box center [278, 607] width 15 height 15
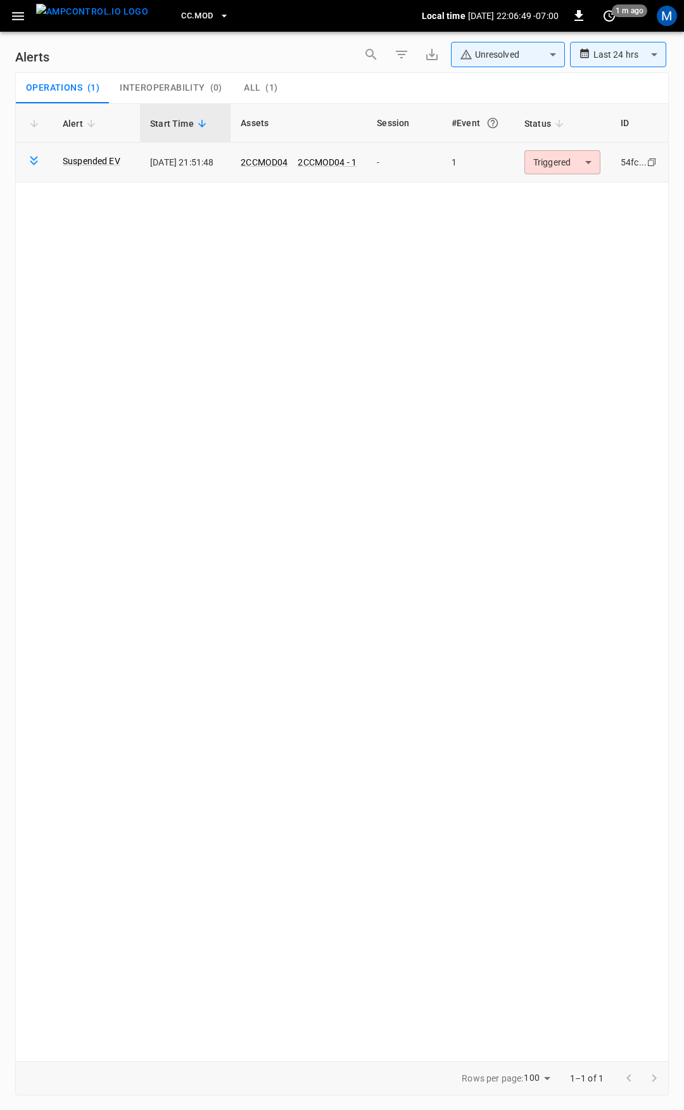
click at [563, 174] on td "Triggered ********* ​" at bounding box center [563, 163] width 96 height 40
click at [553, 155] on body "**********" at bounding box center [342, 552] width 684 height 1105
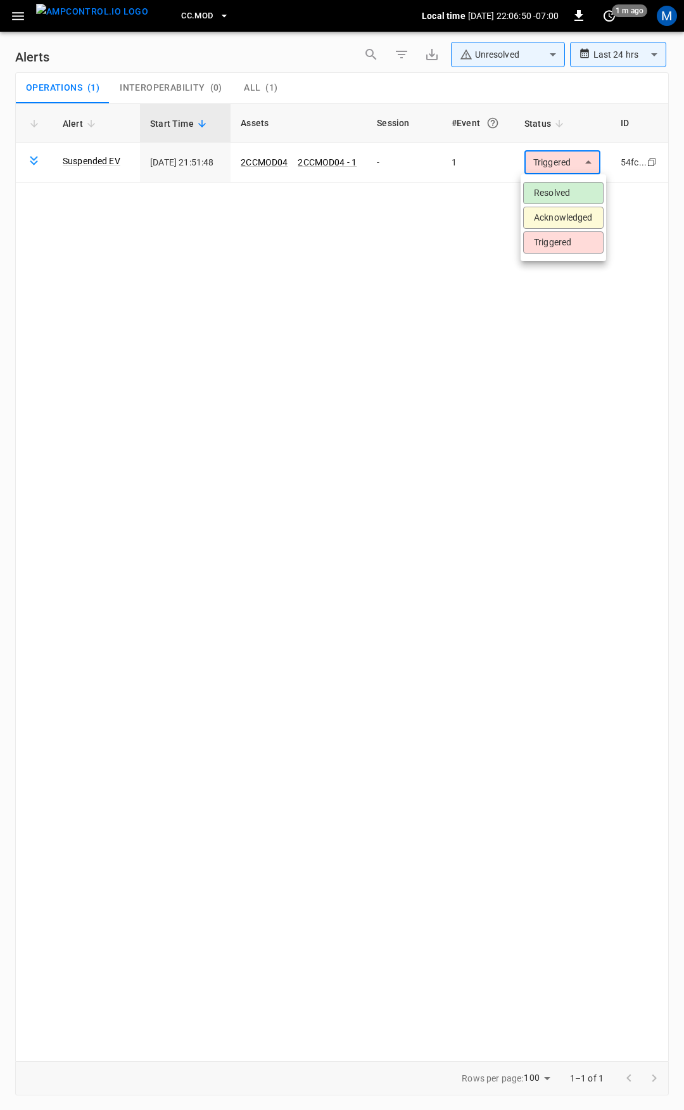
click at [553, 191] on li "Resolved" at bounding box center [563, 193] width 80 height 22
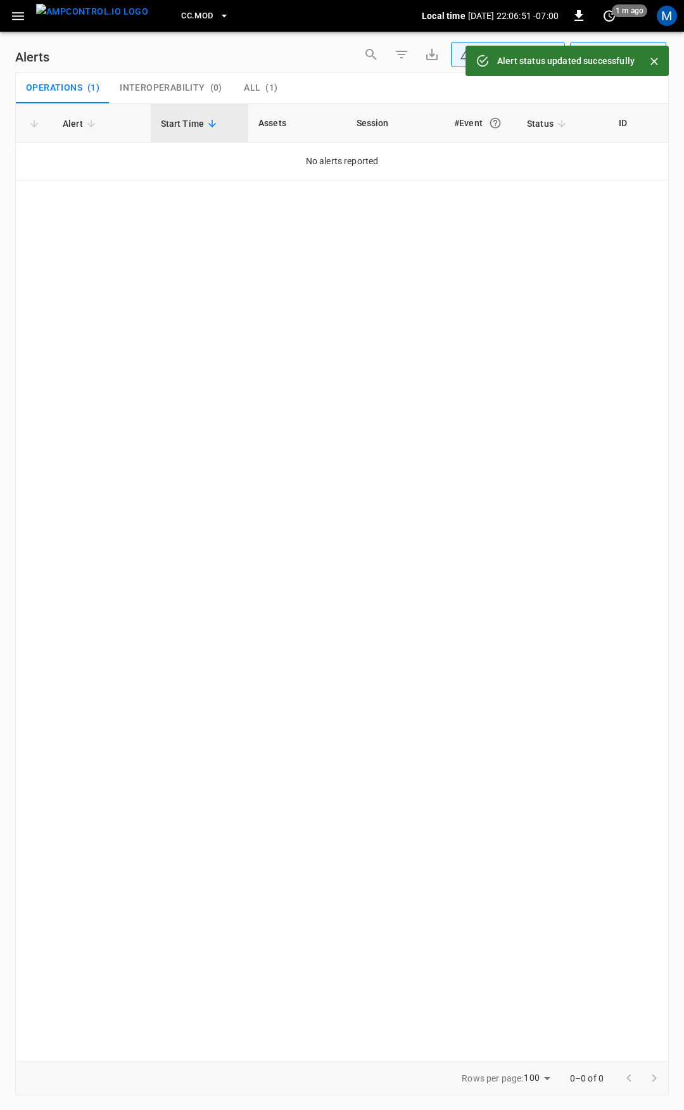
click at [16, 15] on icon "button" at bounding box center [18, 16] width 16 height 16
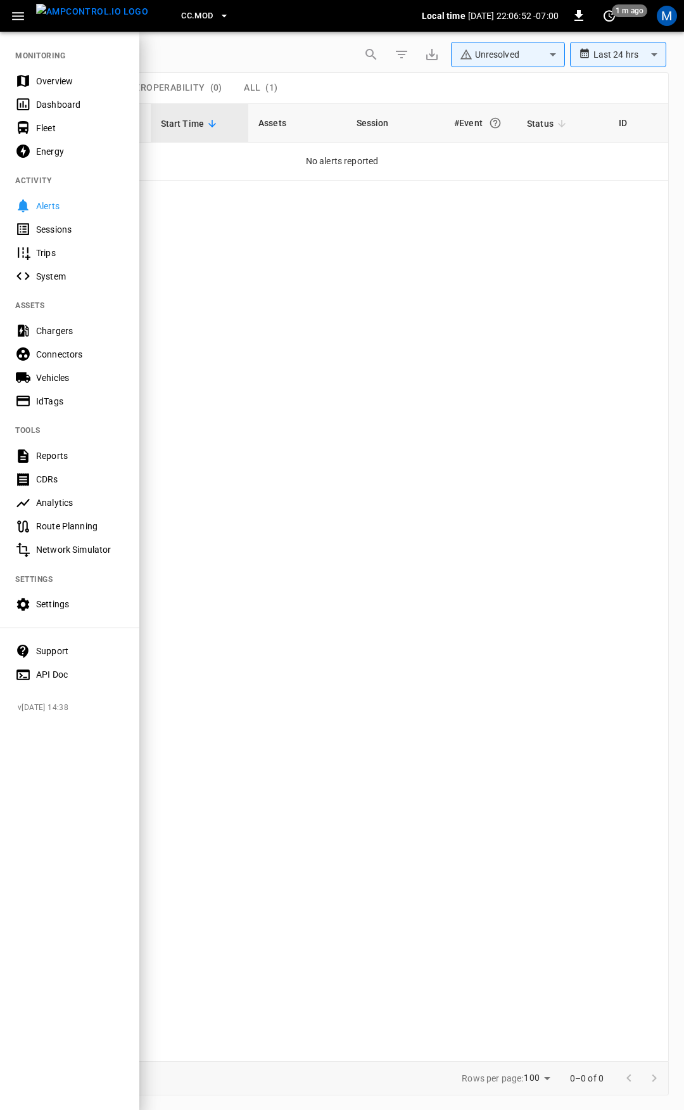
click at [45, 75] on div "Overview" at bounding box center [80, 81] width 88 height 13
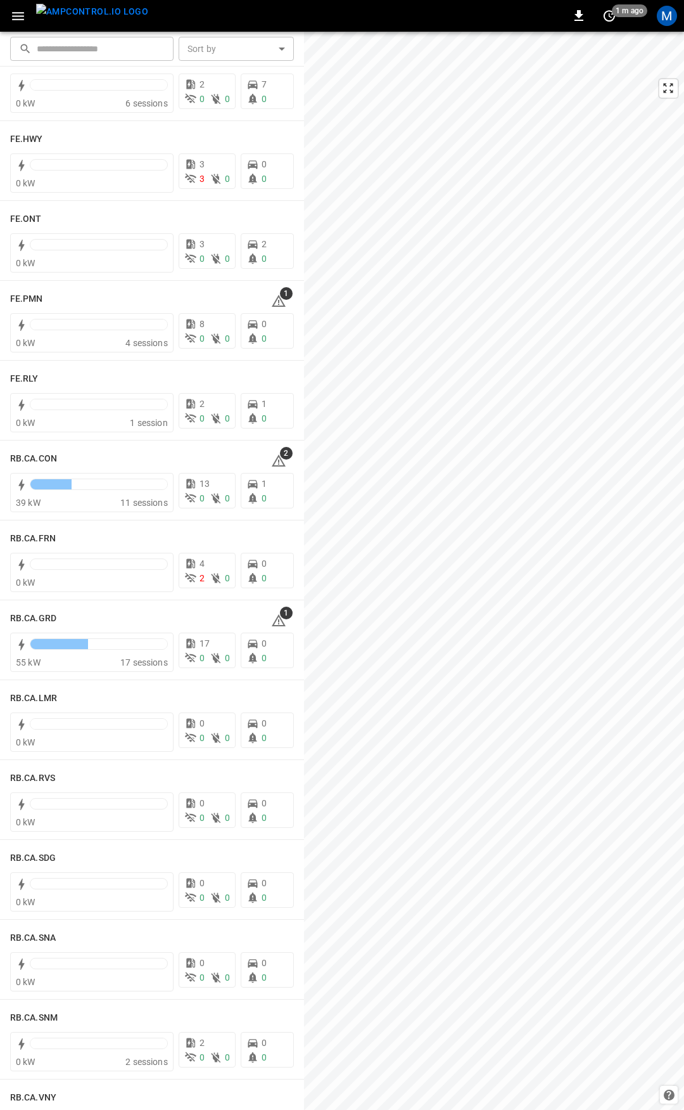
scroll to position [1323, 0]
click at [277, 618] on icon at bounding box center [278, 619] width 15 height 15
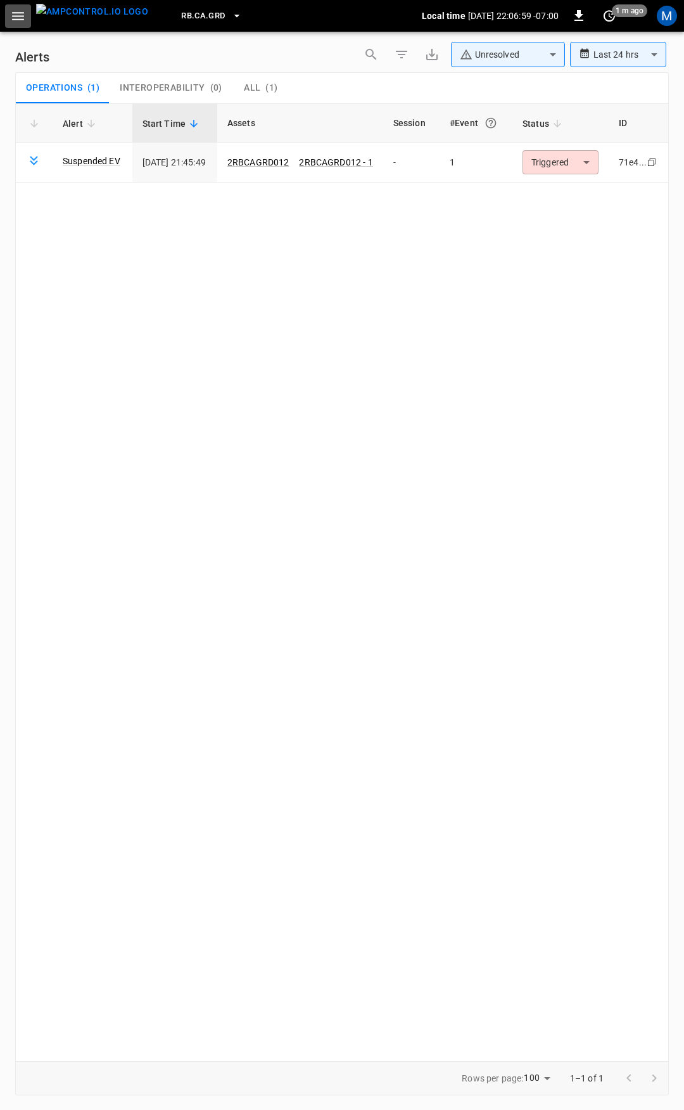
click at [12, 11] on icon "button" at bounding box center [18, 16] width 16 height 16
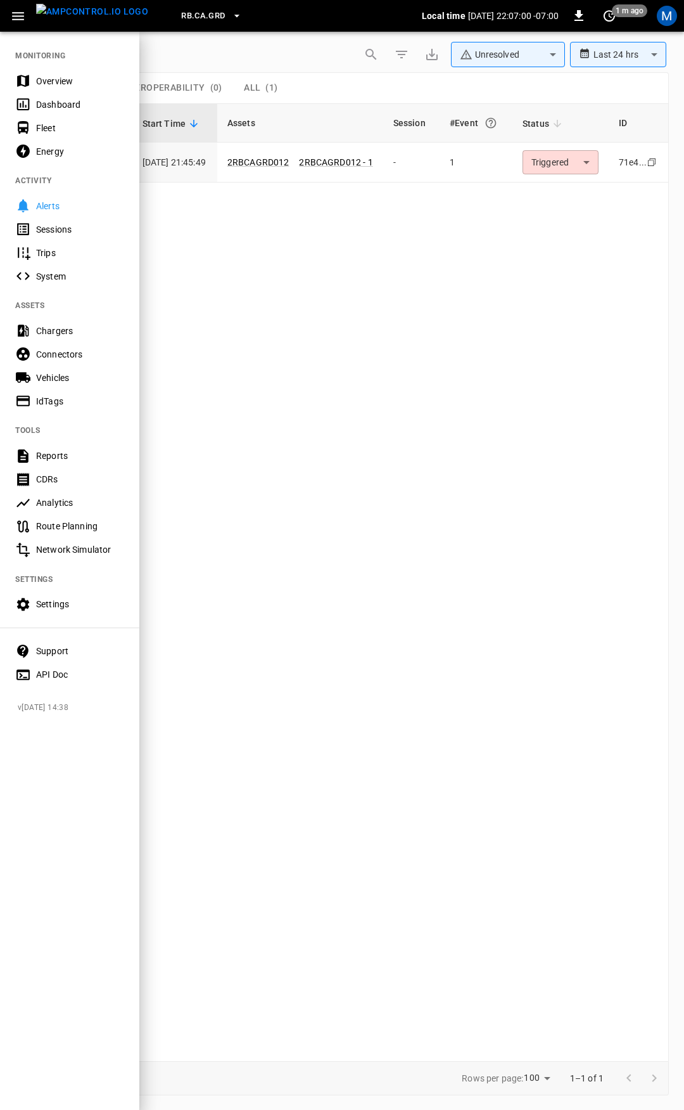
click at [59, 83] on div "Overview" at bounding box center [80, 81] width 88 height 13
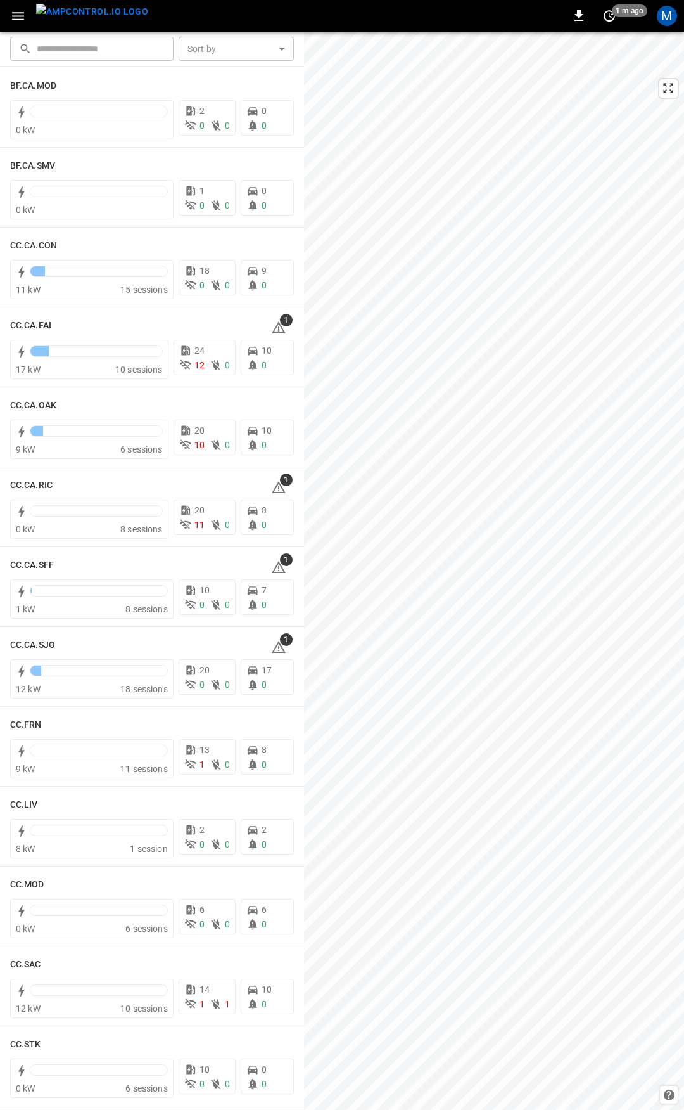
scroll to position [202, 0]
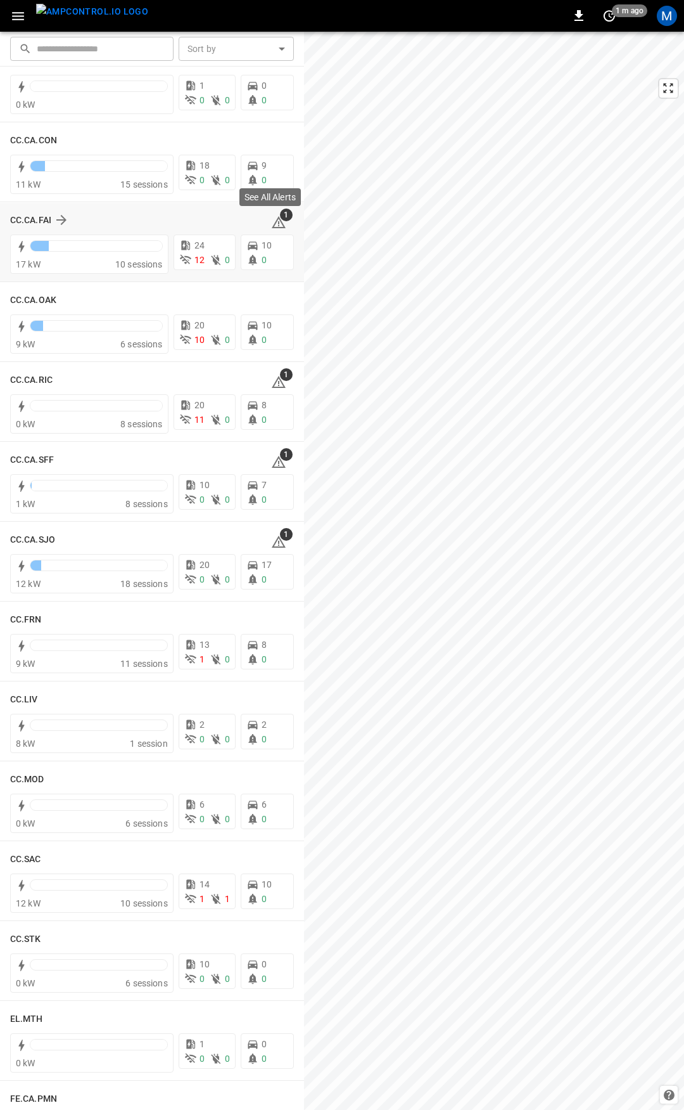
click at [271, 222] on icon at bounding box center [278, 222] width 15 height 15
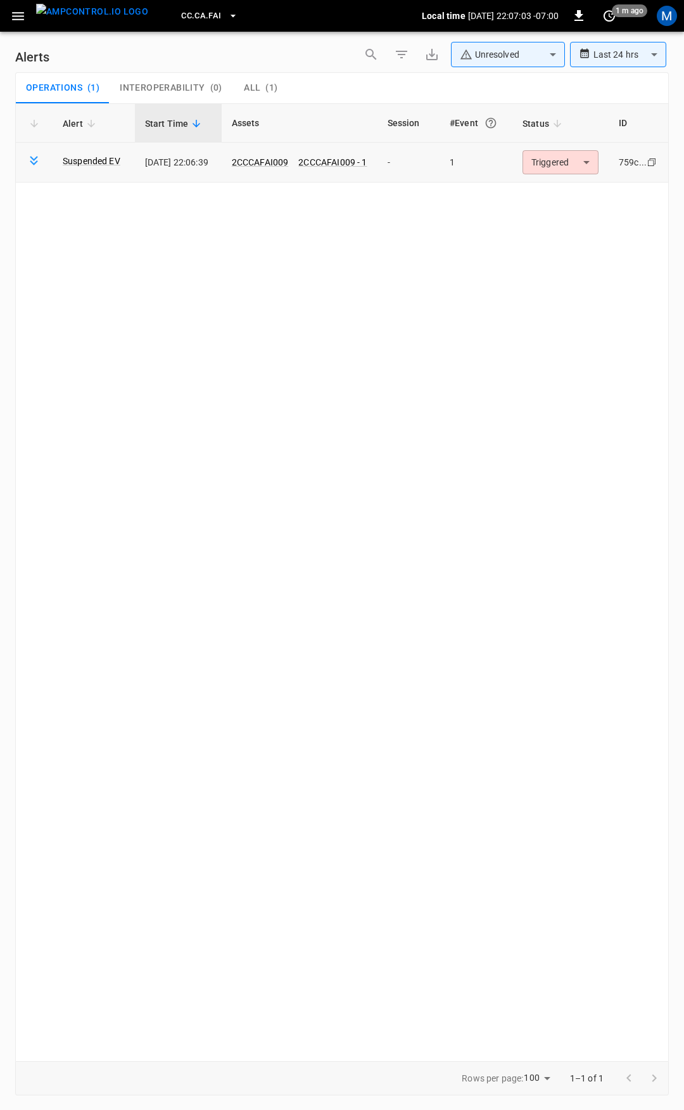
click at [566, 176] on td "Triggered ********* ​" at bounding box center [561, 163] width 96 height 40
click at [565, 162] on body "**********" at bounding box center [342, 552] width 684 height 1105
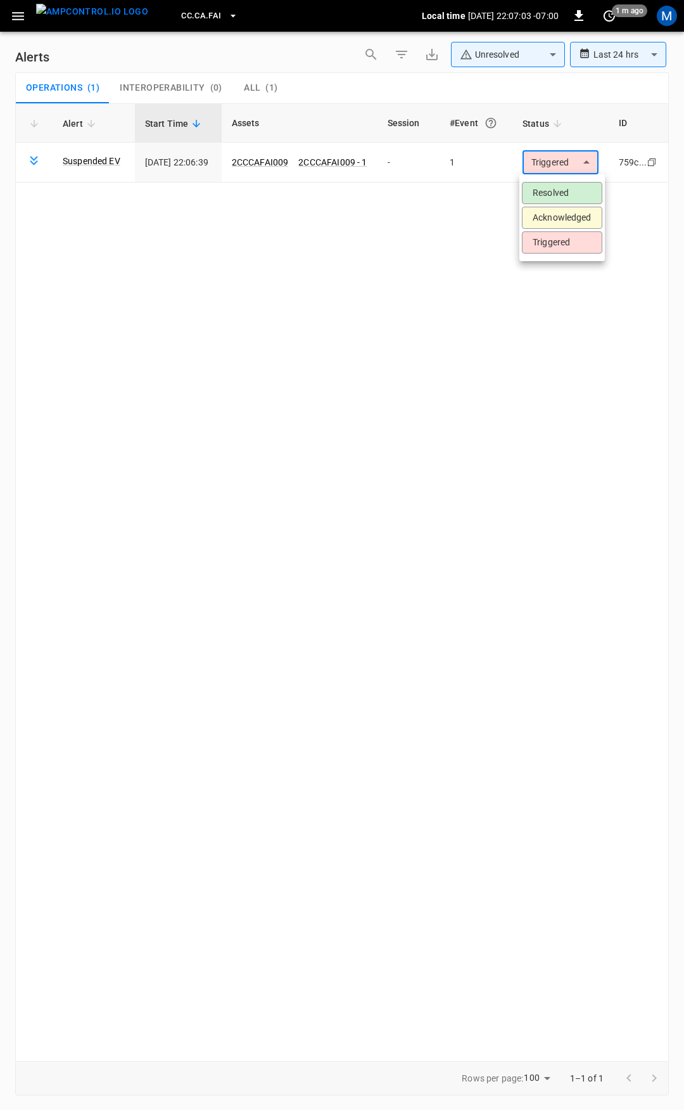
click at [546, 196] on li "Resolved" at bounding box center [562, 193] width 80 height 22
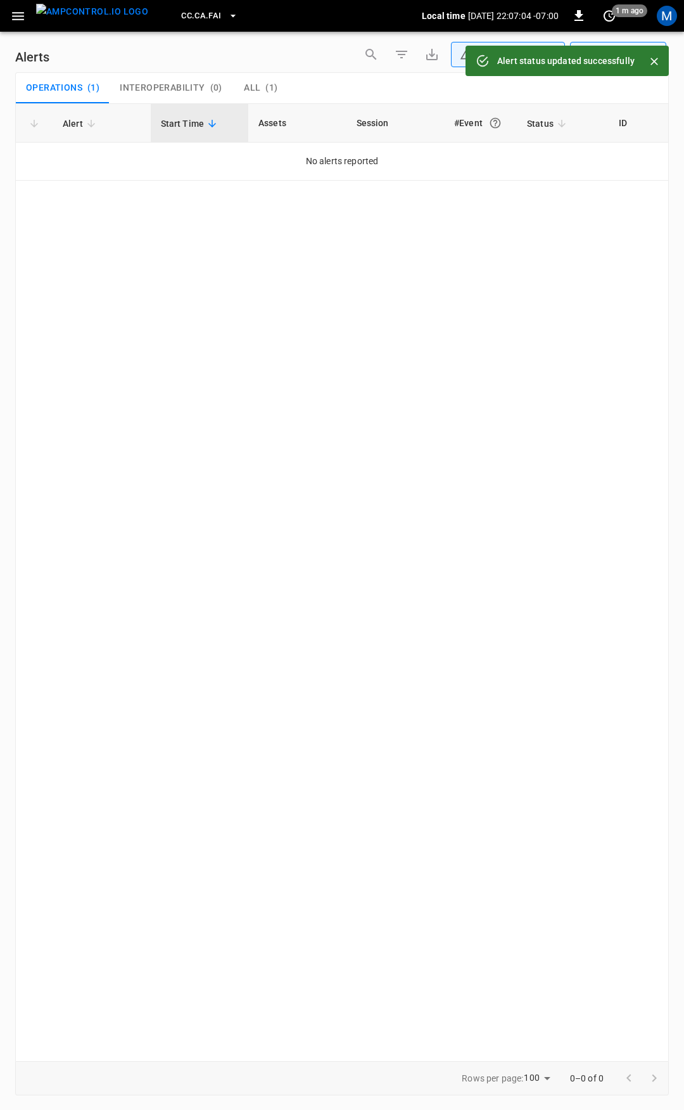
click at [13, 13] on icon "button" at bounding box center [18, 16] width 12 height 8
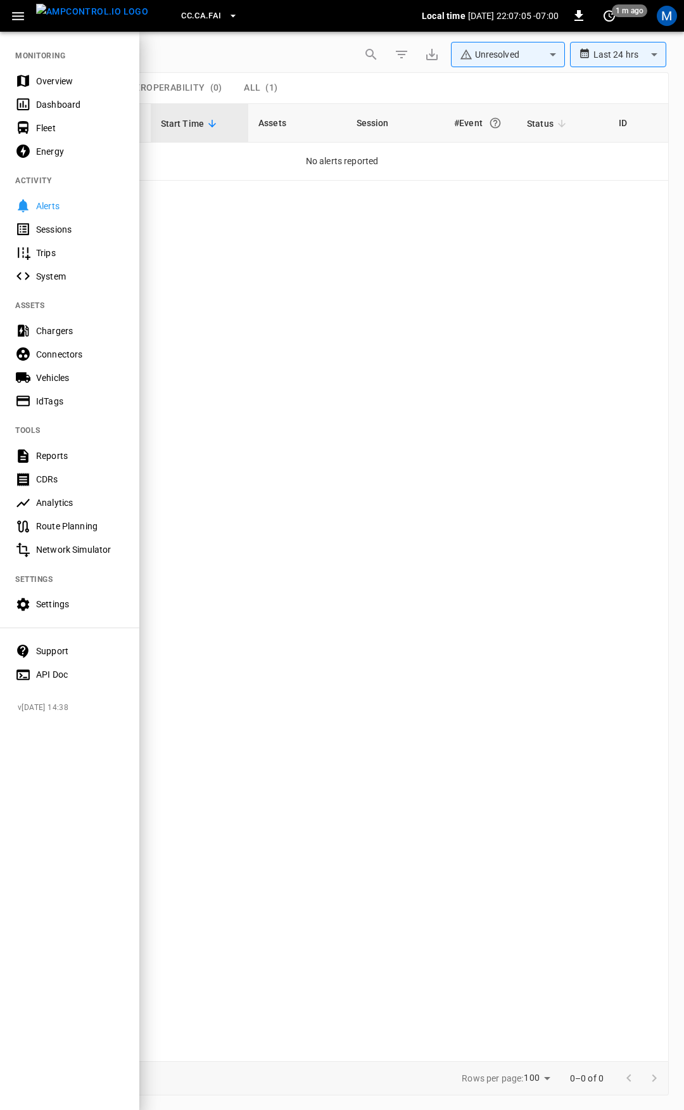
click at [51, 81] on div "Overview" at bounding box center [80, 81] width 88 height 13
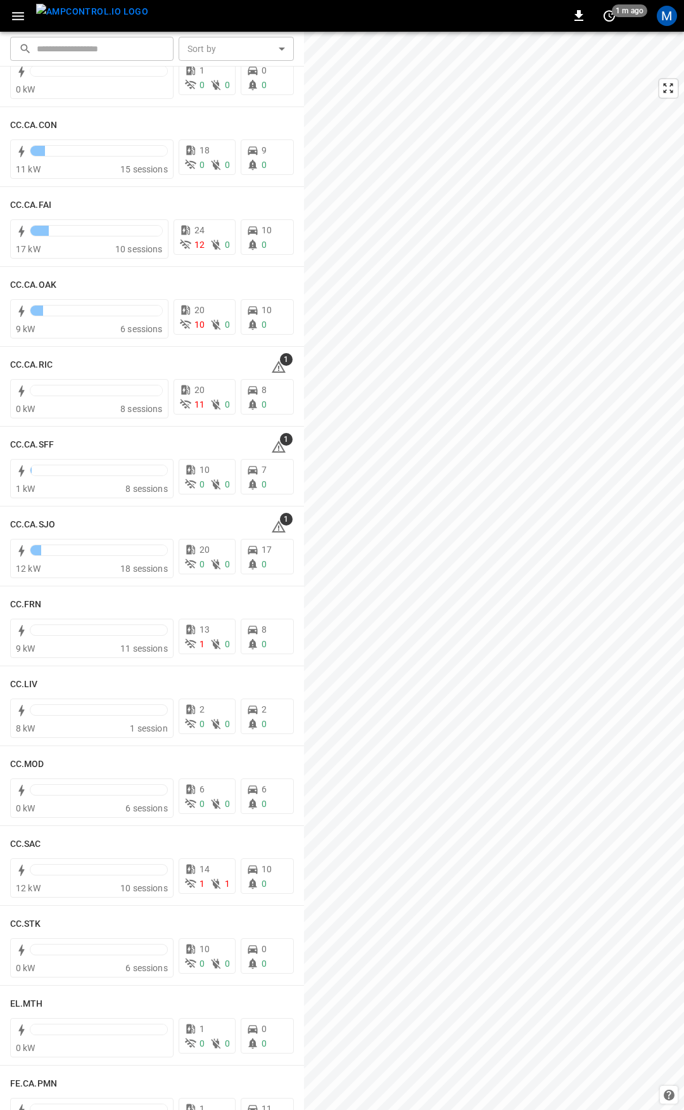
scroll to position [279, 0]
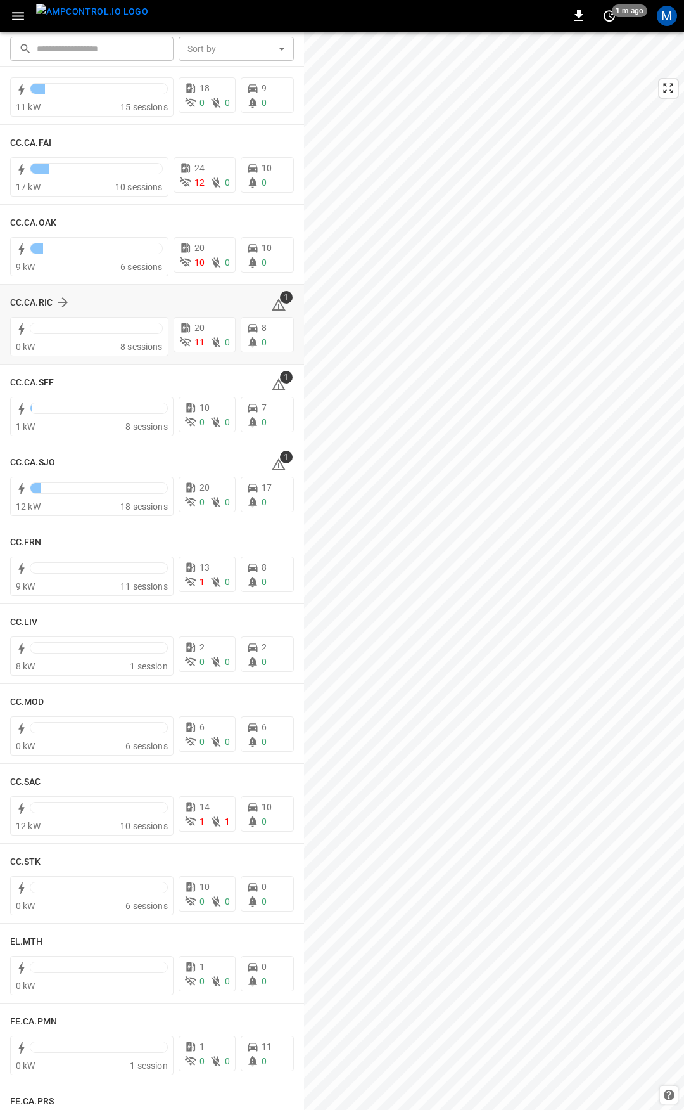
click at [271, 302] on icon at bounding box center [278, 304] width 15 height 15
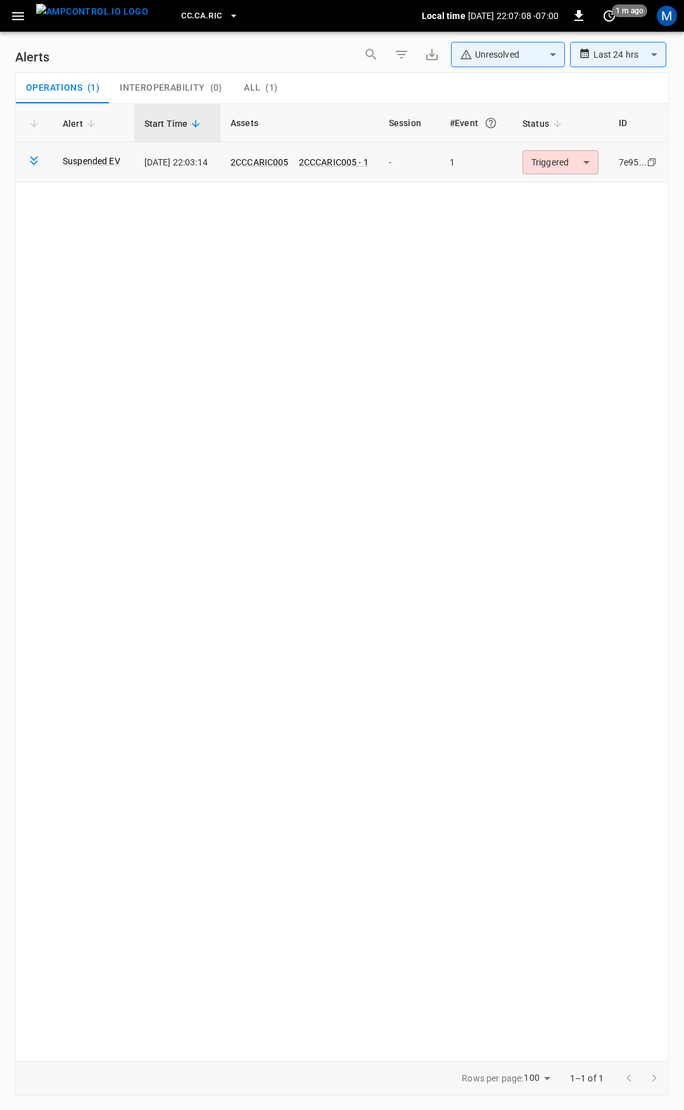
click at [541, 165] on body "**********" at bounding box center [342, 552] width 684 height 1105
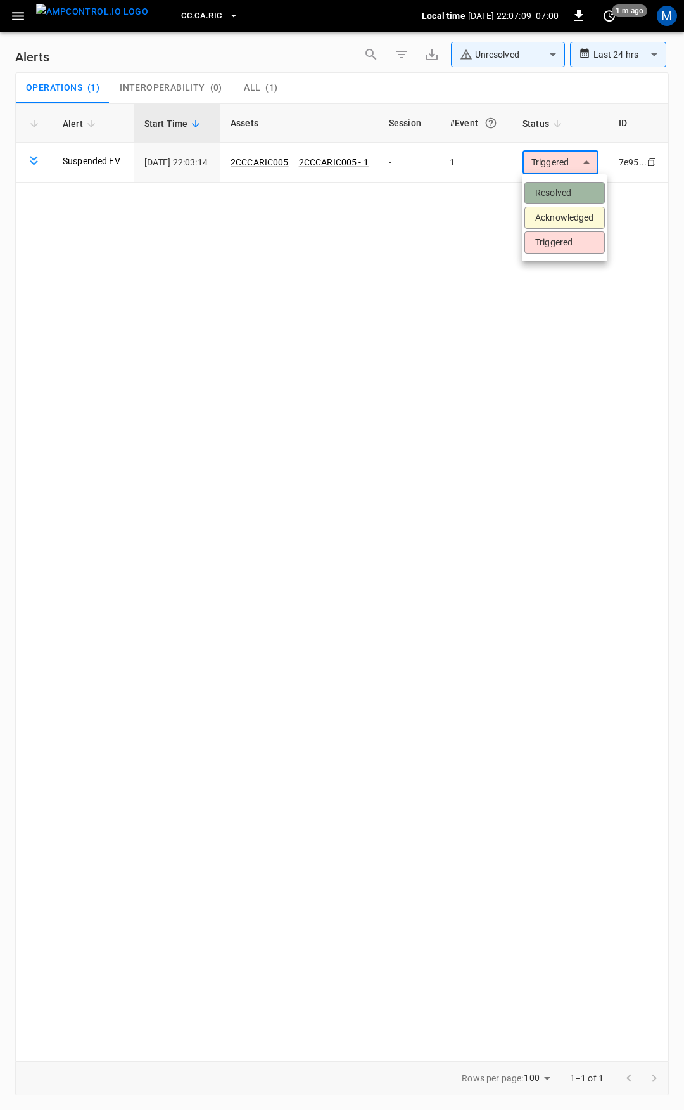
click at [560, 195] on li "Resolved" at bounding box center [565, 193] width 80 height 22
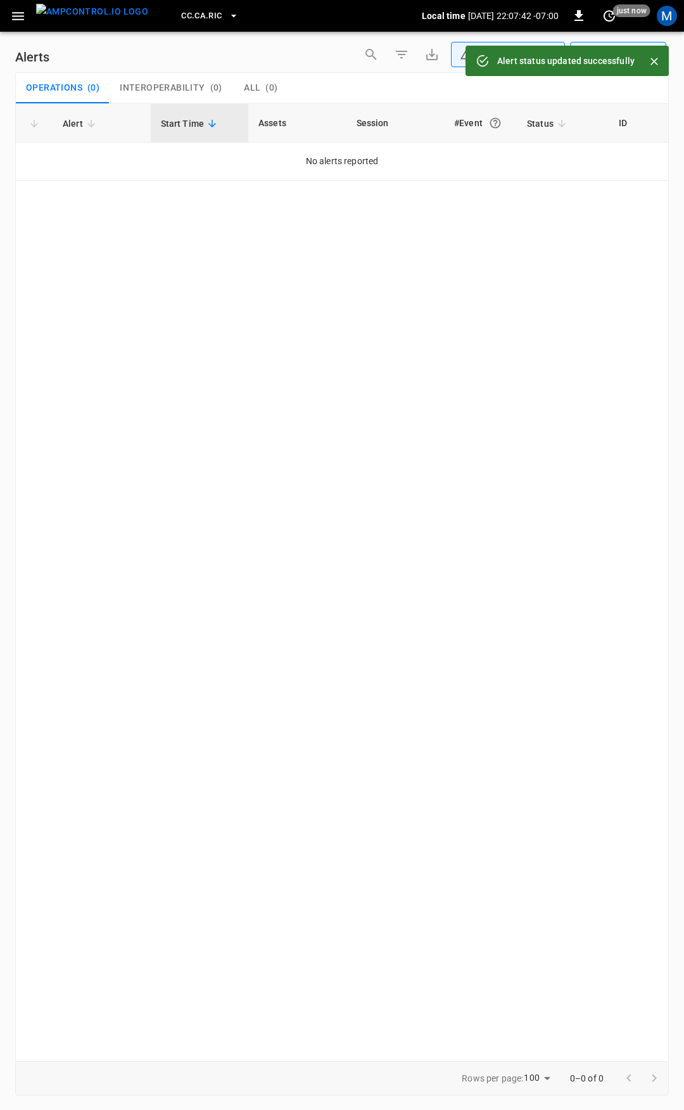
click at [18, 22] on icon "button" at bounding box center [18, 16] width 16 height 16
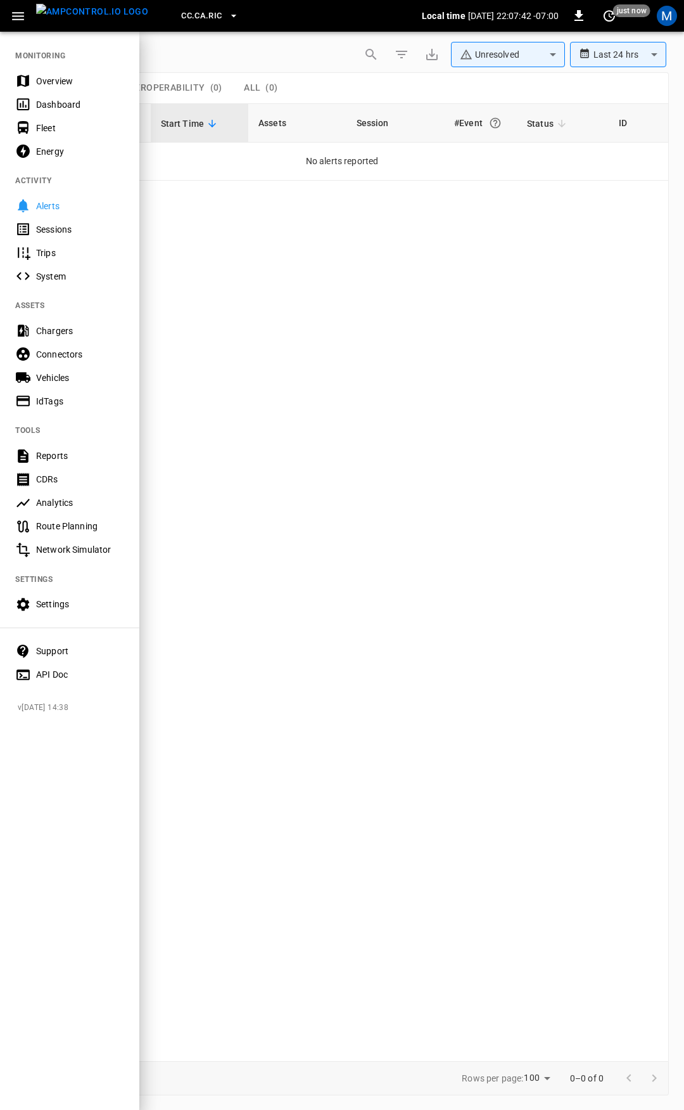
click at [58, 83] on div "Overview" at bounding box center [80, 81] width 88 height 13
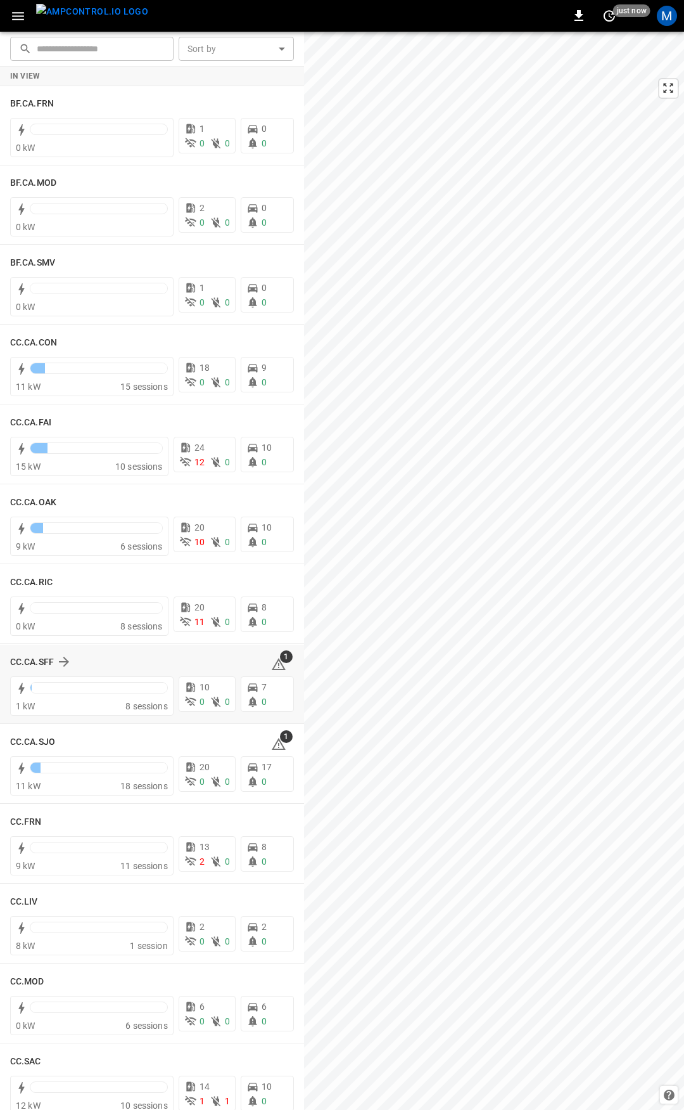
click at [272, 662] on icon at bounding box center [279, 664] width 14 height 12
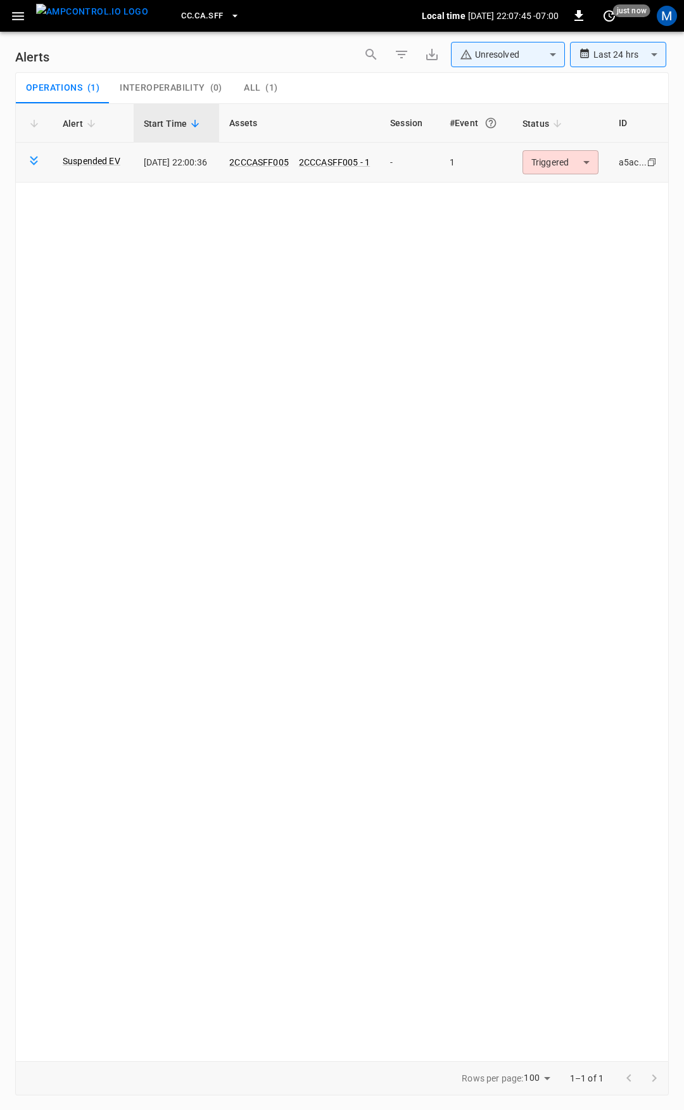
click at [572, 159] on body "**********" at bounding box center [342, 552] width 684 height 1105
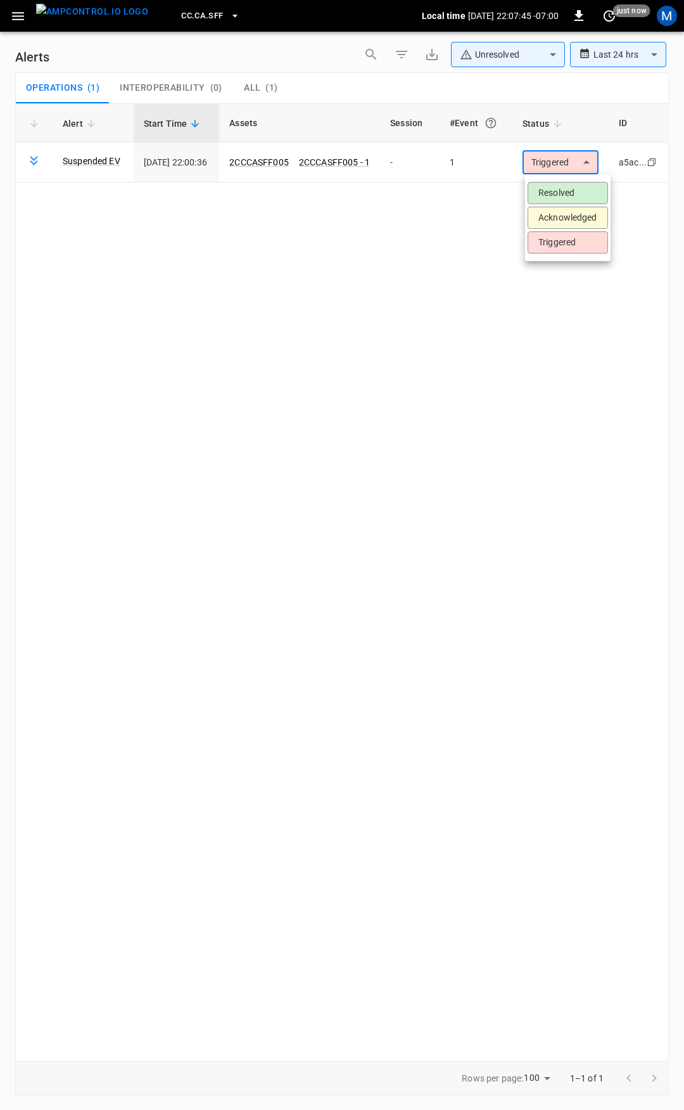
click at [574, 194] on li "Resolved" at bounding box center [568, 193] width 80 height 22
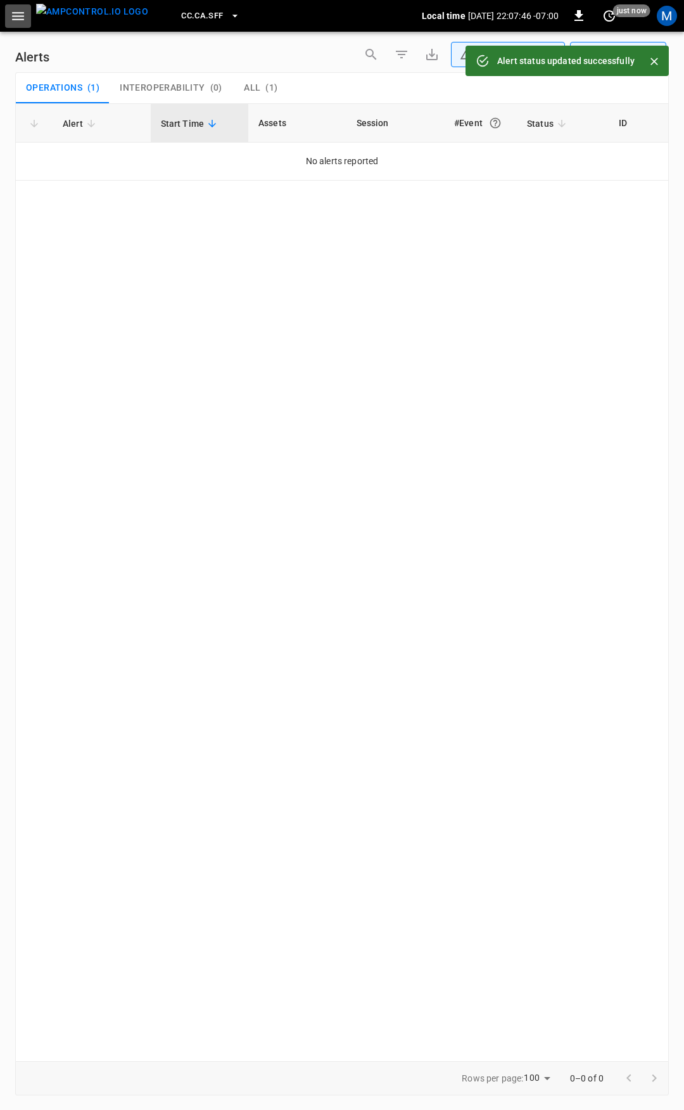
drag, startPoint x: 20, startPoint y: 14, endPoint x: 15, endPoint y: 29, distance: 15.4
click at [20, 15] on icon "button" at bounding box center [18, 16] width 16 height 16
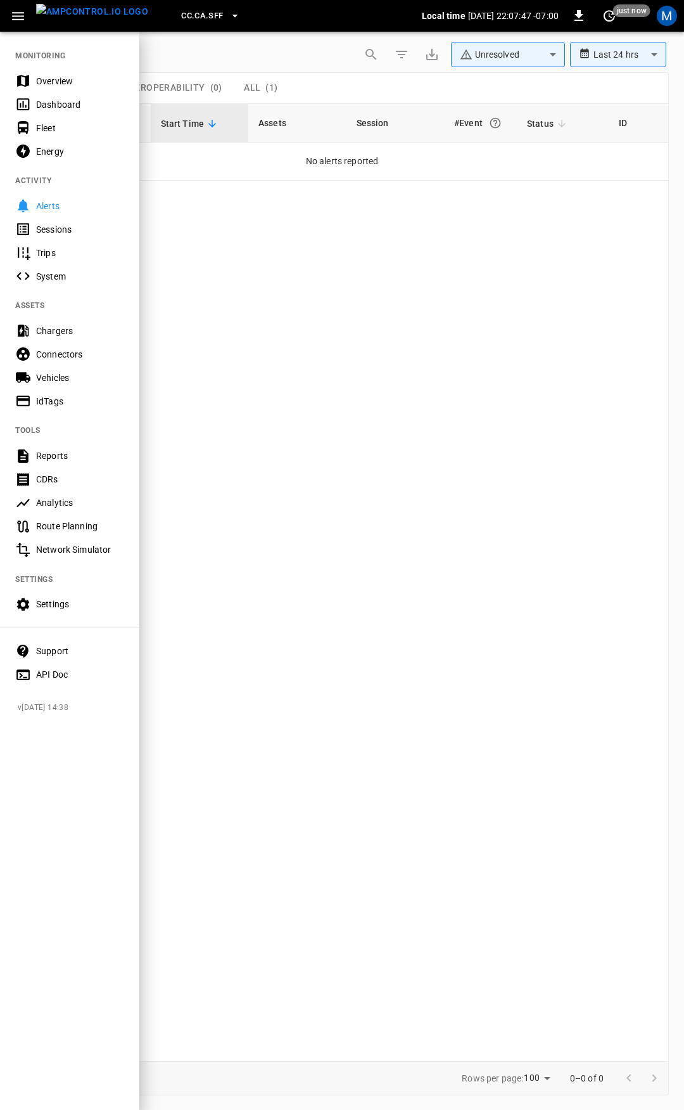
click at [51, 67] on nav "MONITORING Overview Dashboard Fleet Energy ACTIVITY Alerts Sessions Trips Syste…" at bounding box center [69, 360] width 139 height 661
click at [61, 81] on div "Overview" at bounding box center [80, 81] width 88 height 13
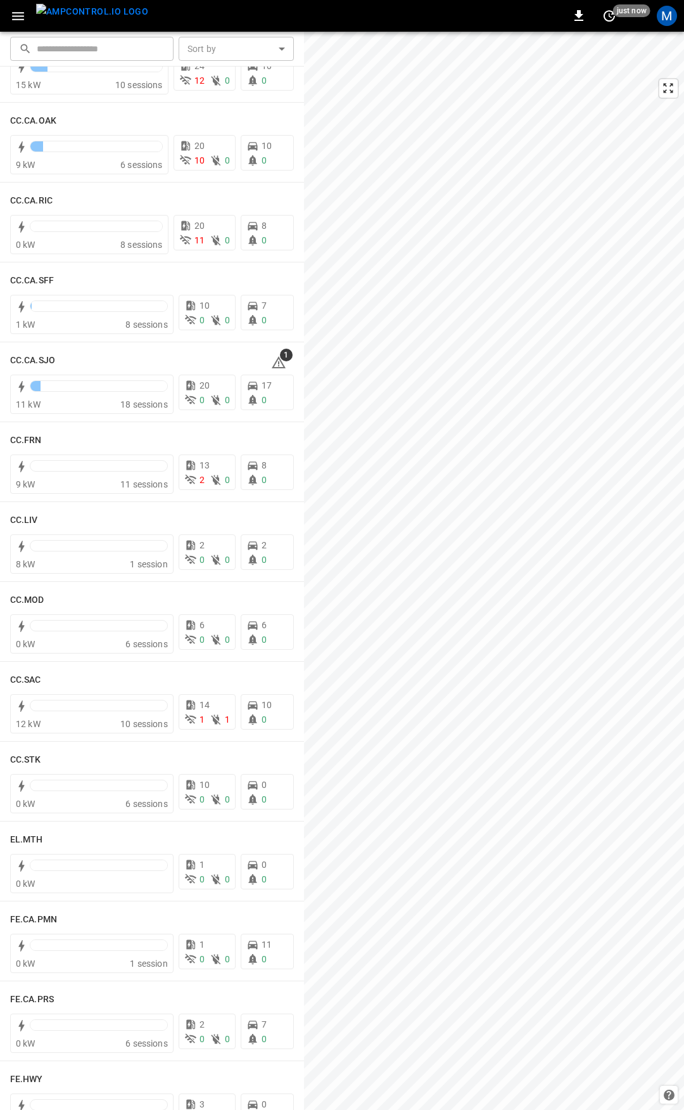
scroll to position [384, 0]
click at [271, 358] on icon at bounding box center [278, 359] width 15 height 15
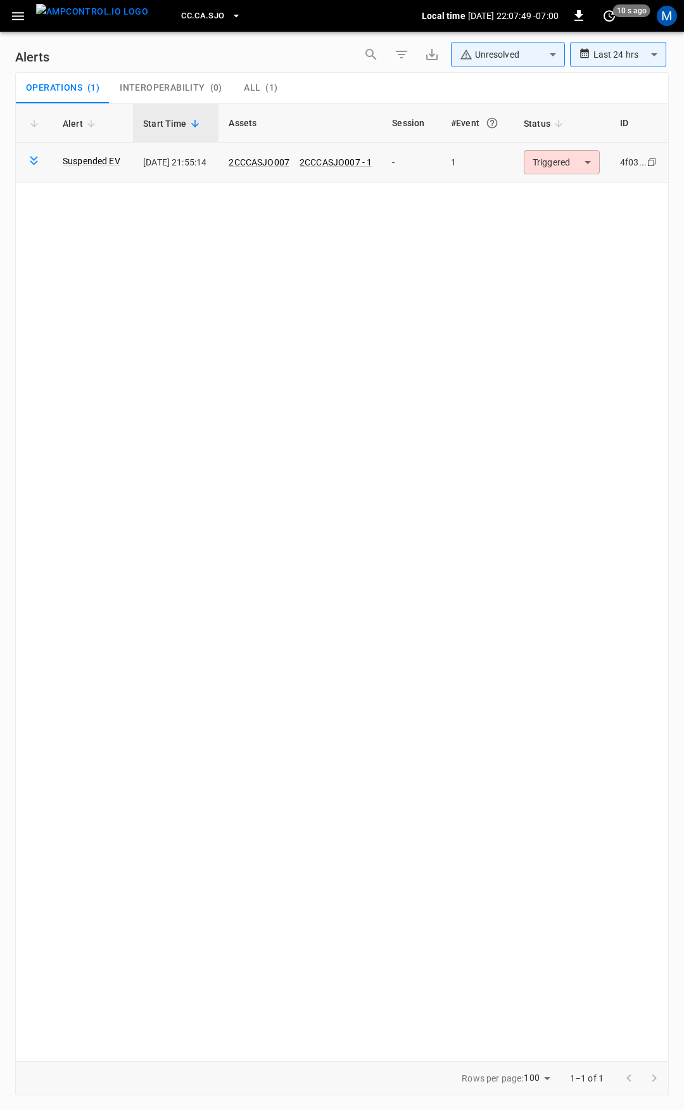
click at [576, 160] on body "**********" at bounding box center [342, 552] width 684 height 1105
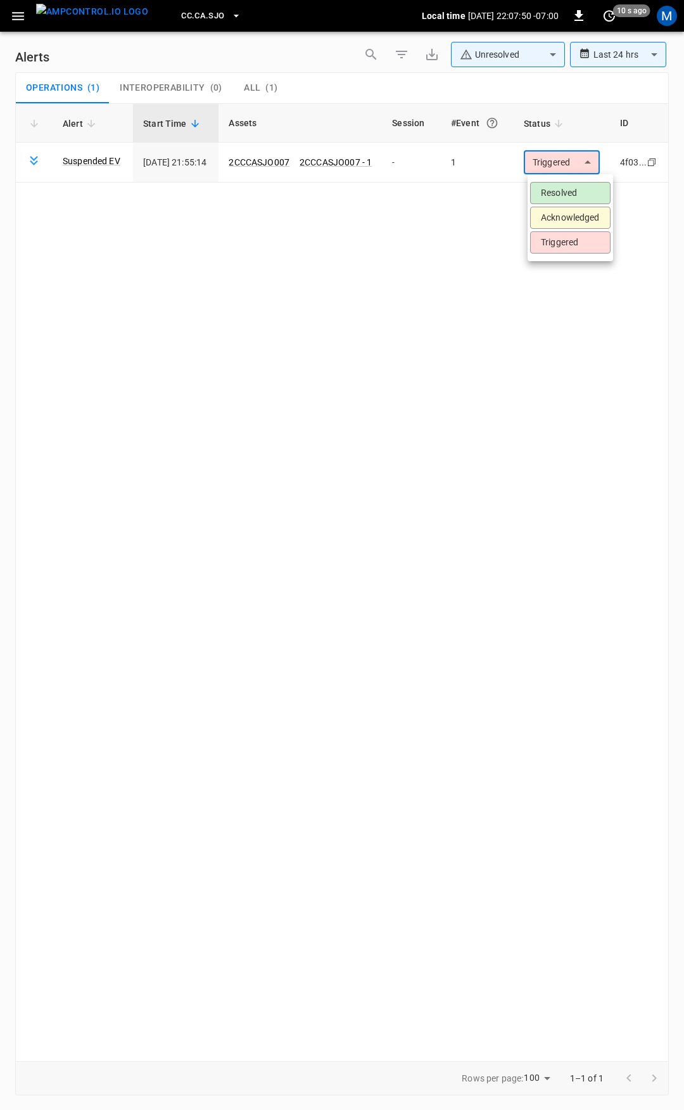
click at [572, 194] on li "Resolved" at bounding box center [570, 193] width 80 height 22
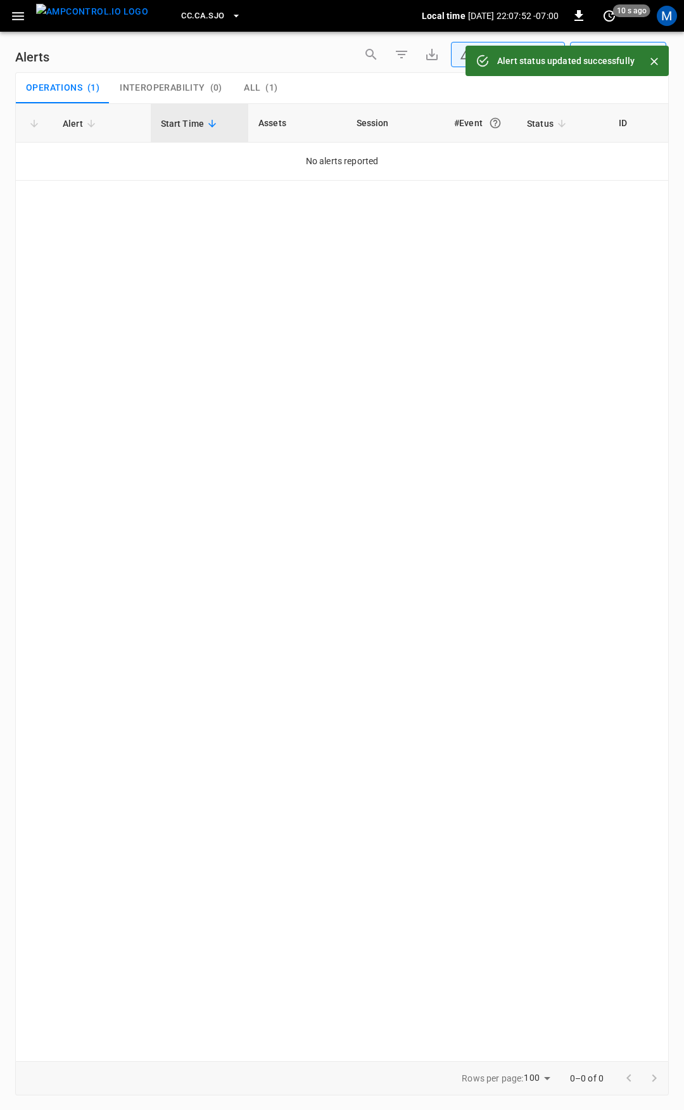
click at [20, 15] on icon "button" at bounding box center [18, 16] width 16 height 16
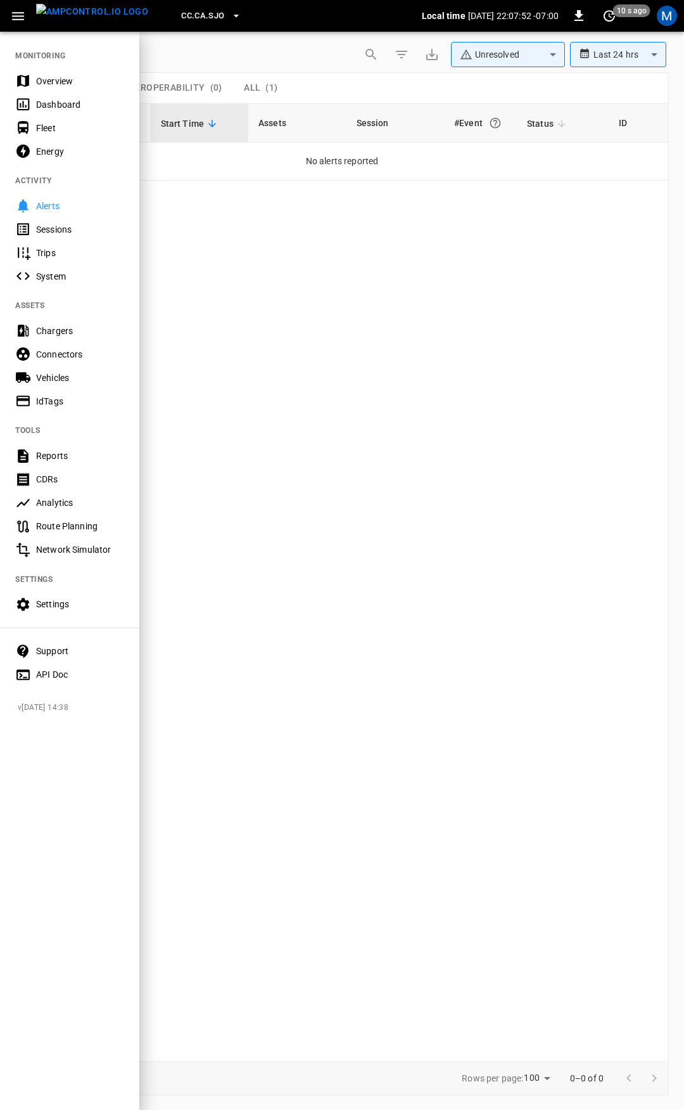
click at [58, 86] on div "Overview" at bounding box center [80, 81] width 88 height 13
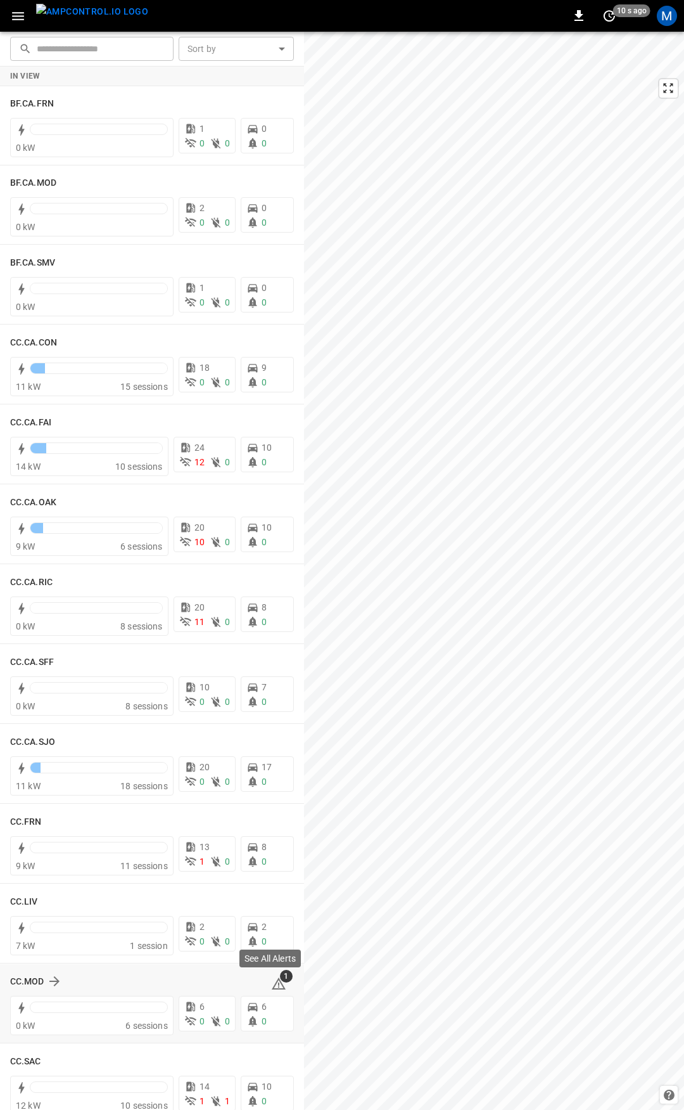
click at [275, 983] on icon at bounding box center [278, 983] width 15 height 15
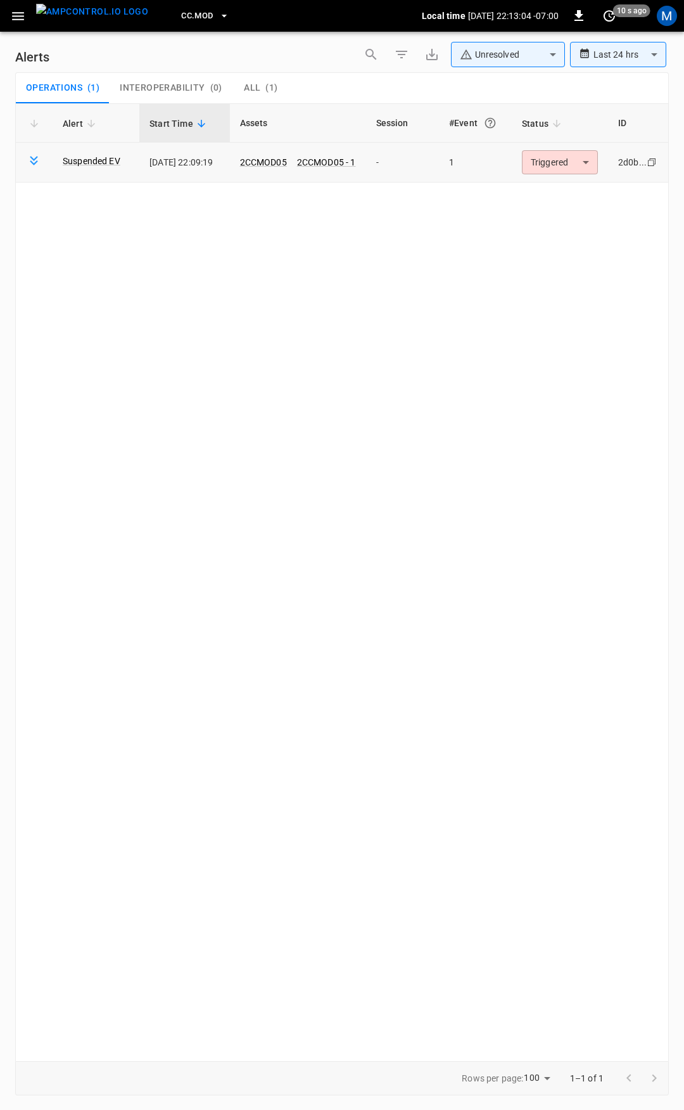
click at [570, 166] on body "**********" at bounding box center [342, 552] width 684 height 1105
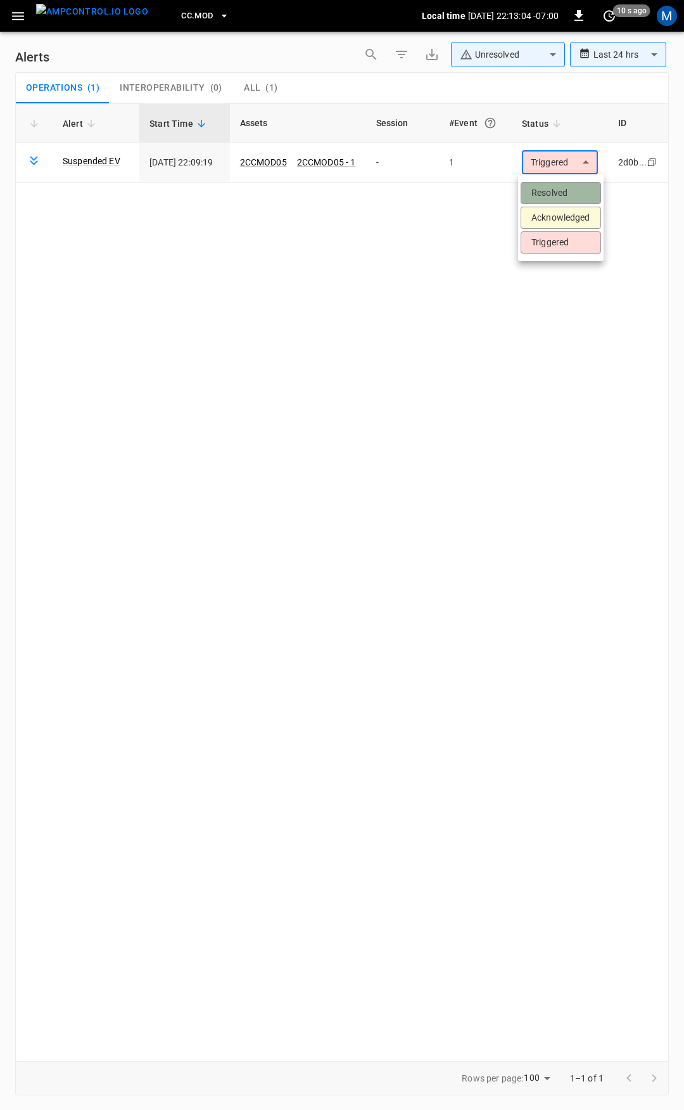
click at [561, 193] on li "Resolved" at bounding box center [561, 193] width 80 height 22
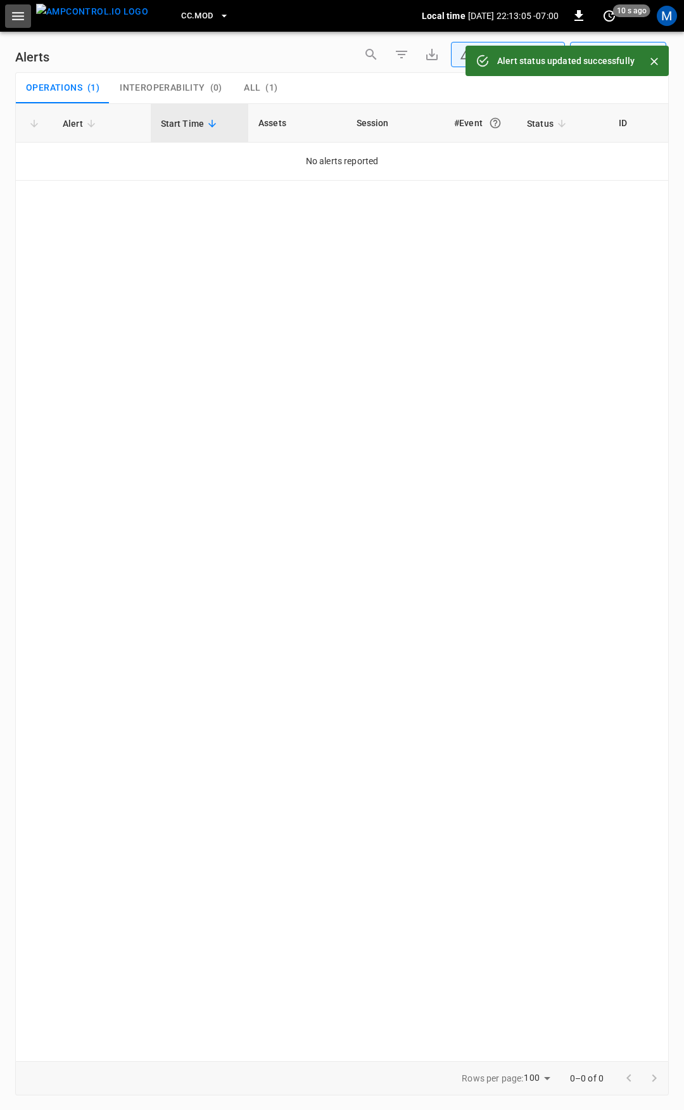
click at [17, 18] on icon "button" at bounding box center [18, 16] width 16 height 16
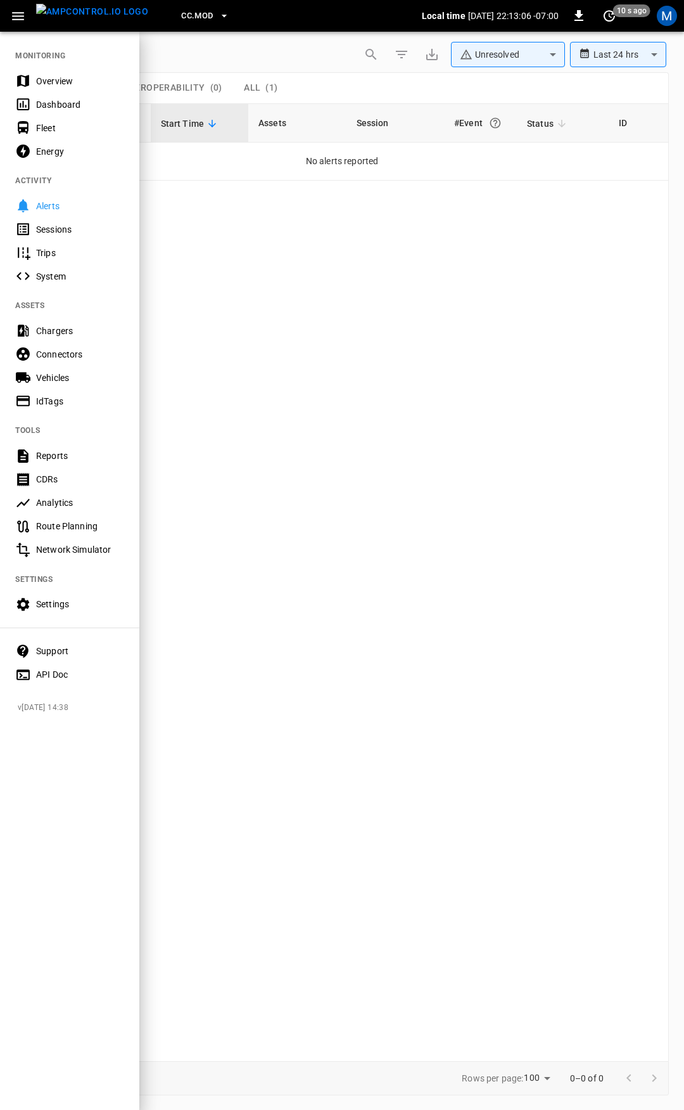
click at [66, 82] on div "Overview" at bounding box center [80, 81] width 88 height 13
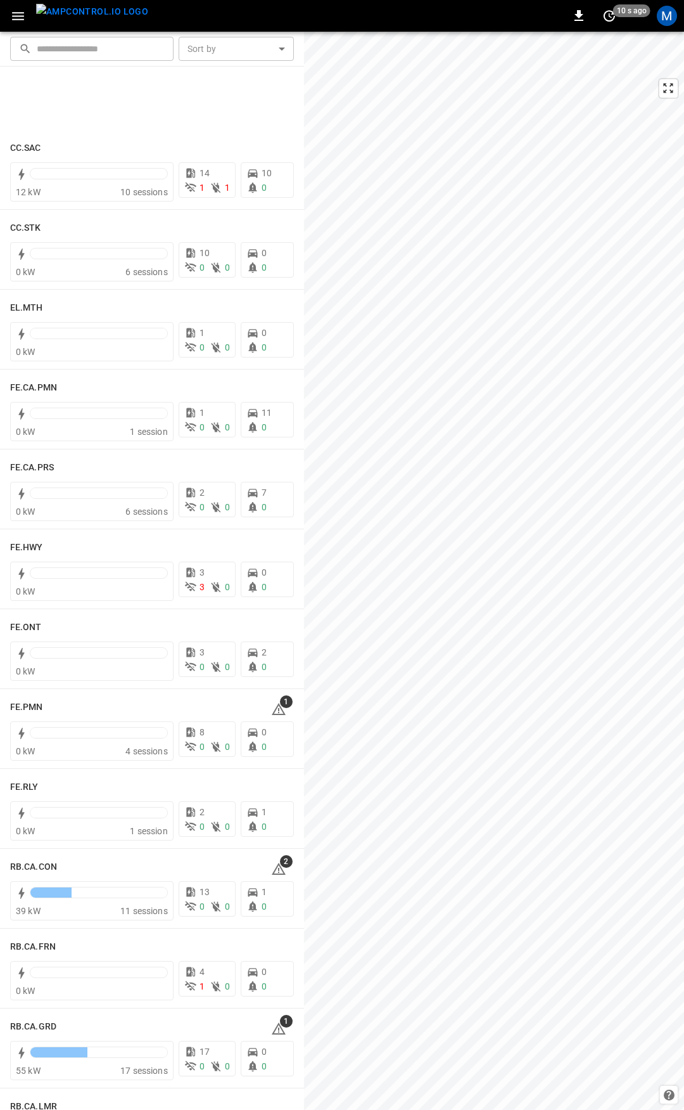
scroll to position [1216, 0]
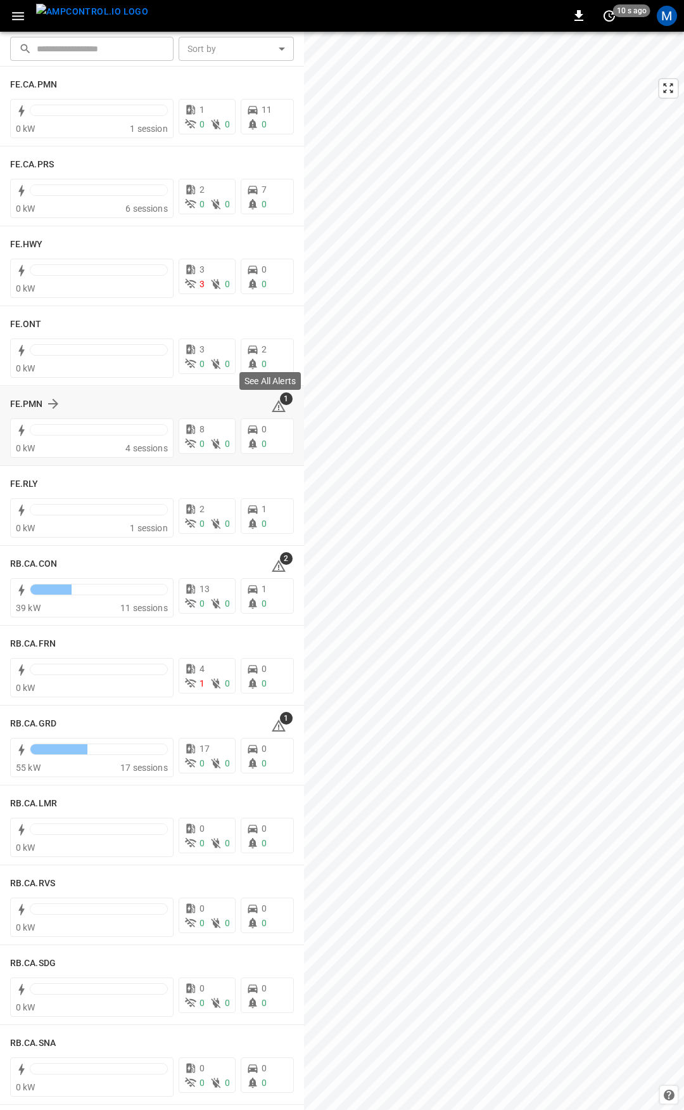
click at [278, 409] on icon at bounding box center [278, 407] width 1 height 5
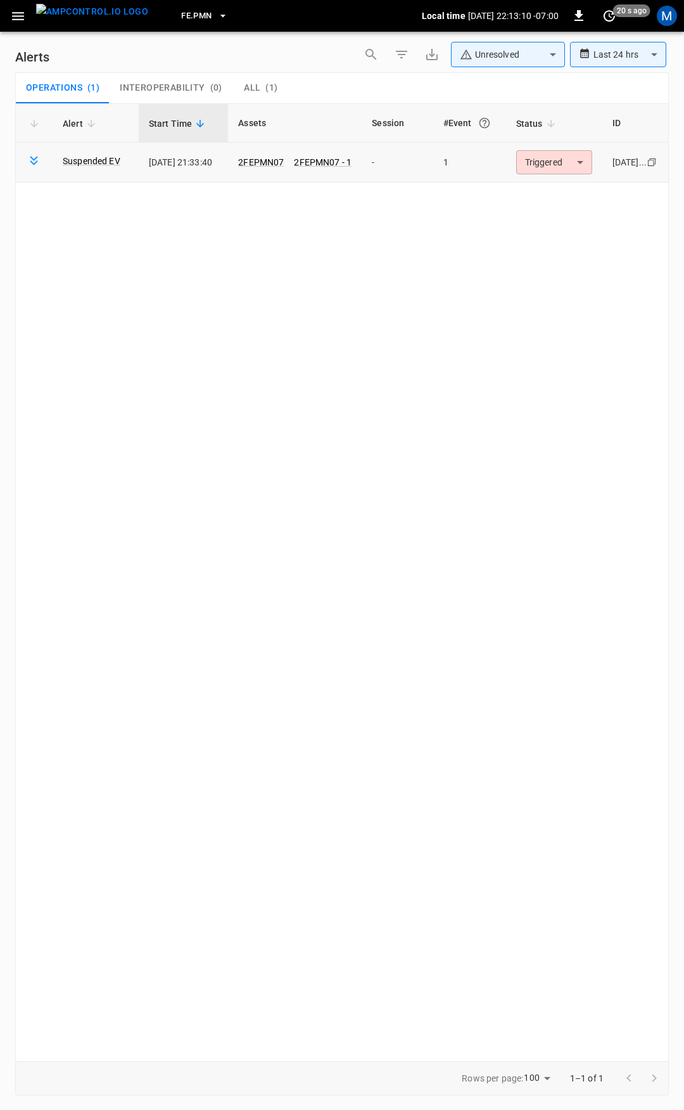
click at [544, 164] on body "**********" at bounding box center [342, 552] width 684 height 1105
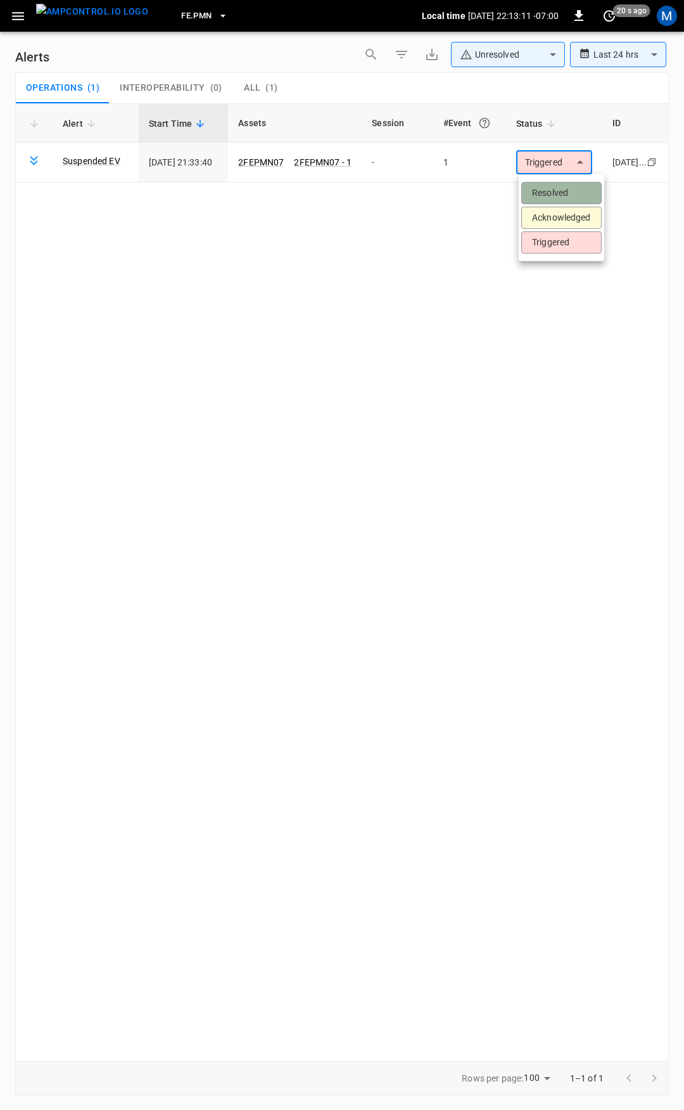
click at [551, 189] on li "Resolved" at bounding box center [562, 193] width 80 height 22
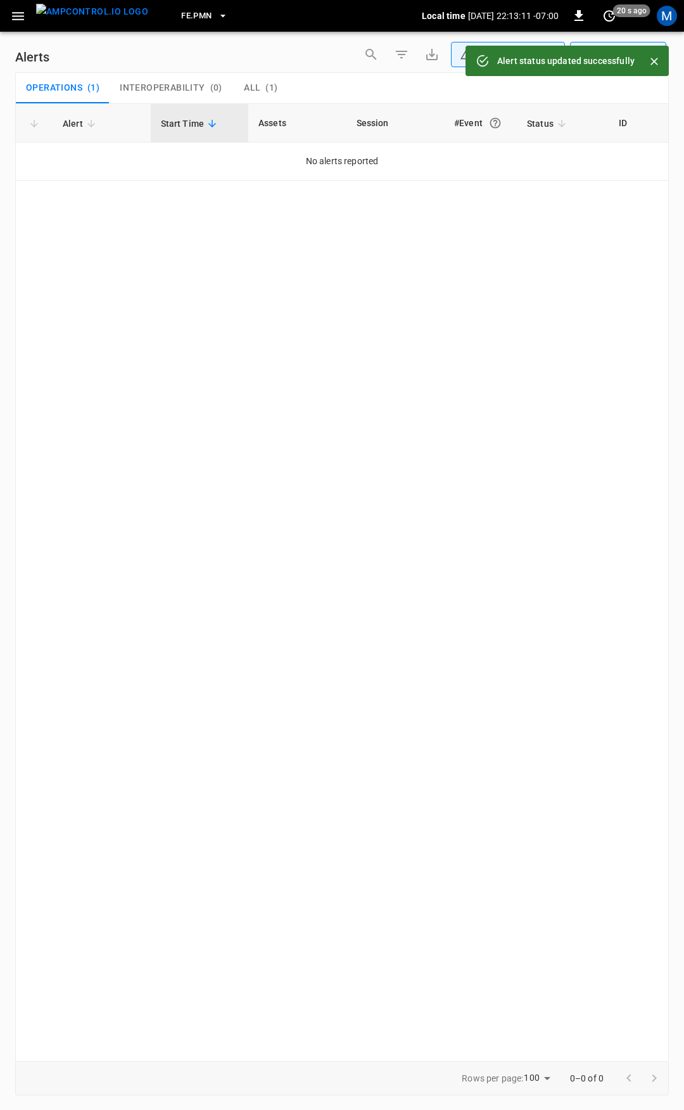
click at [21, 16] on icon "button" at bounding box center [18, 16] width 12 height 8
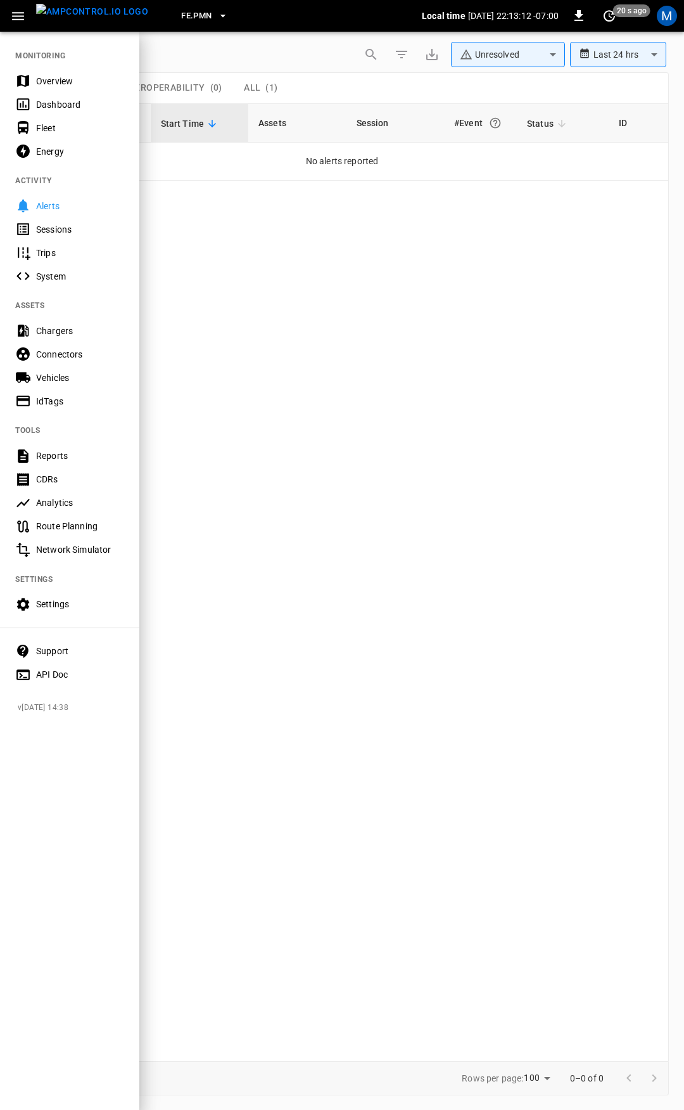
click at [63, 81] on div "Overview" at bounding box center [80, 81] width 88 height 13
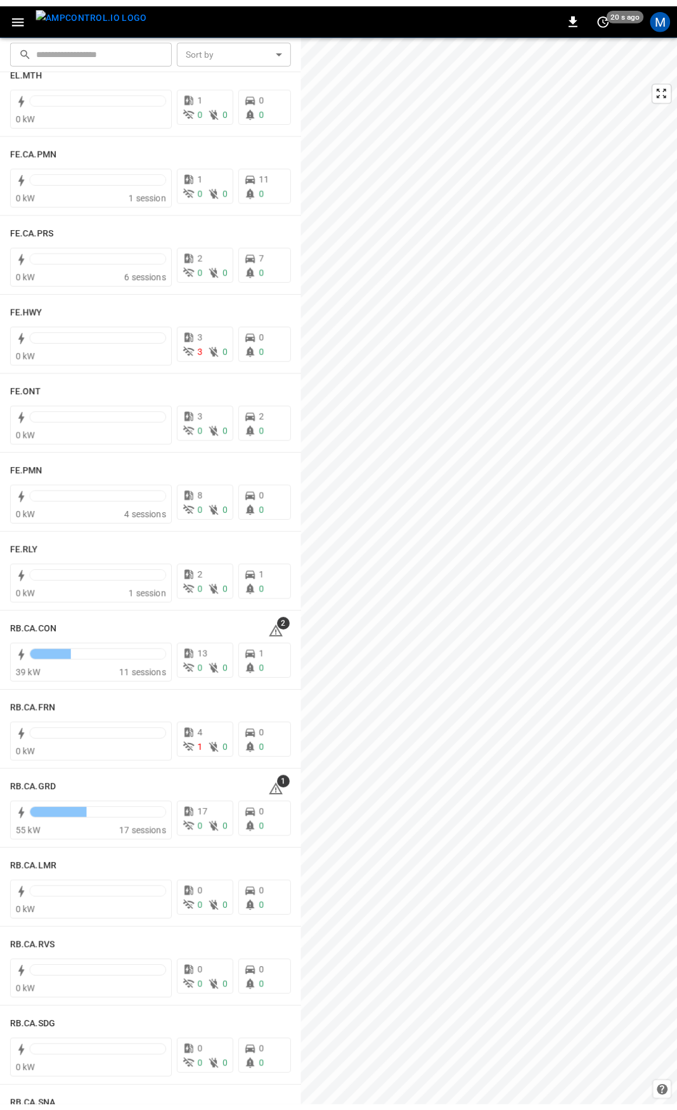
scroll to position [1162, 0]
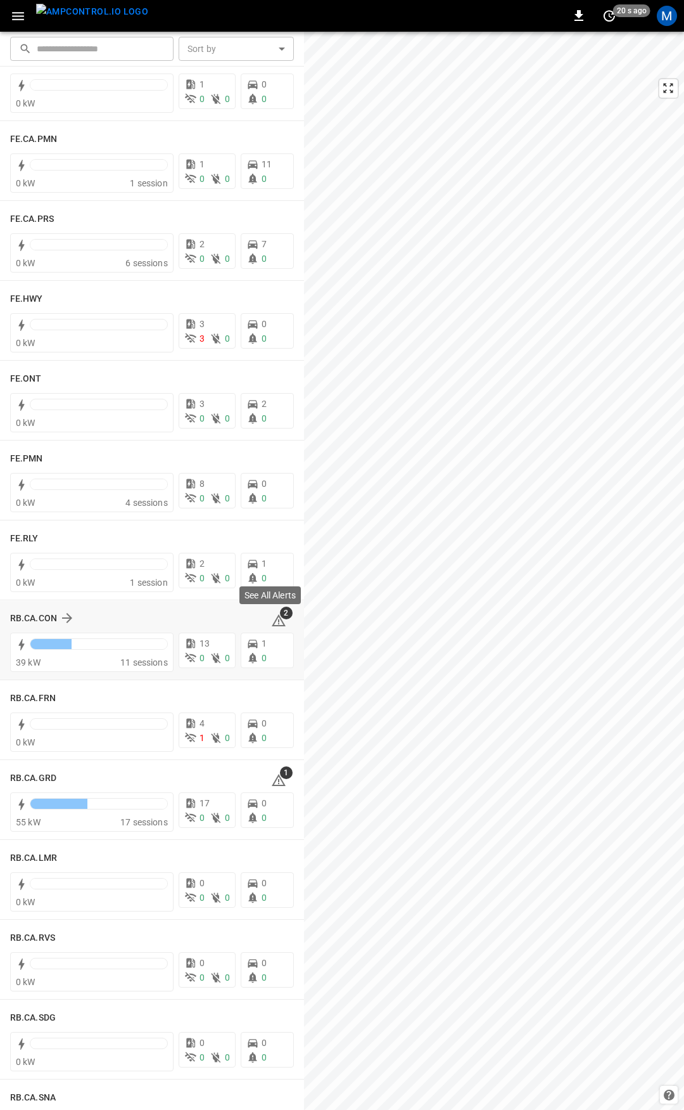
click at [272, 619] on icon at bounding box center [279, 620] width 14 height 12
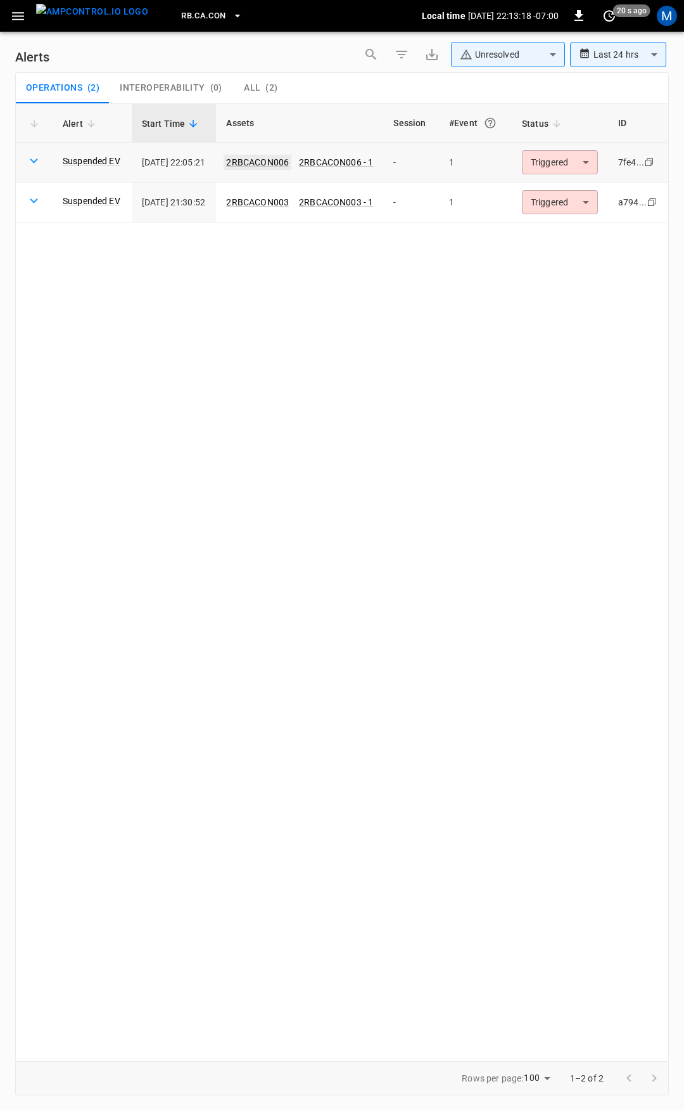
click at [292, 166] on link "2RBCACON006" at bounding box center [258, 162] width 68 height 15
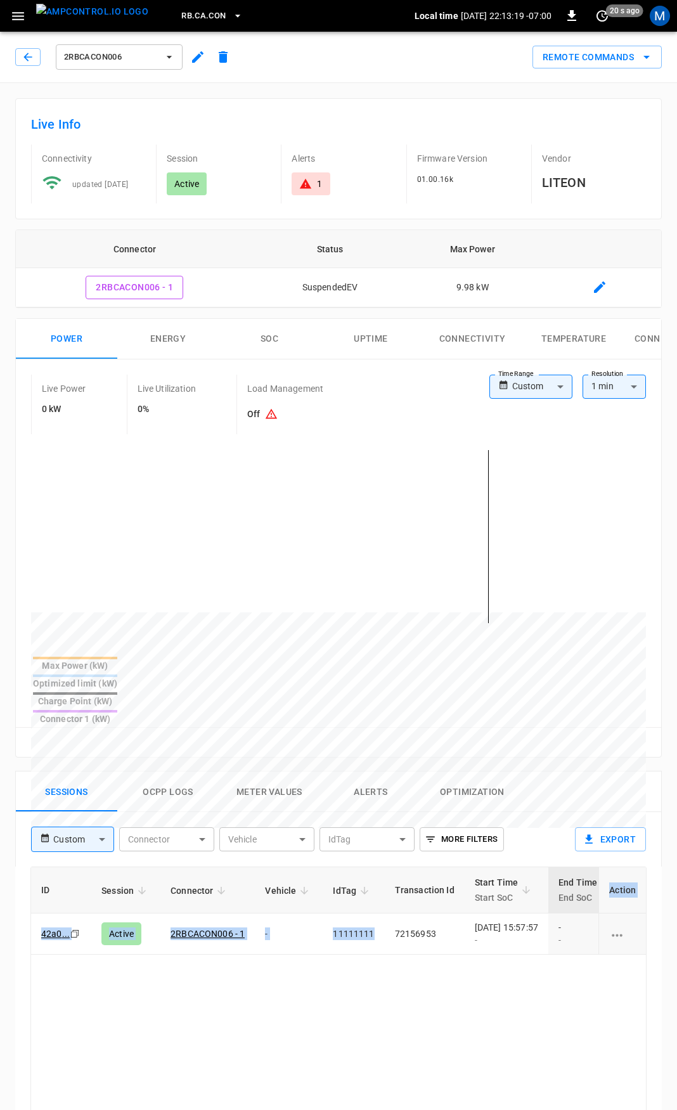
scroll to position [0, 335]
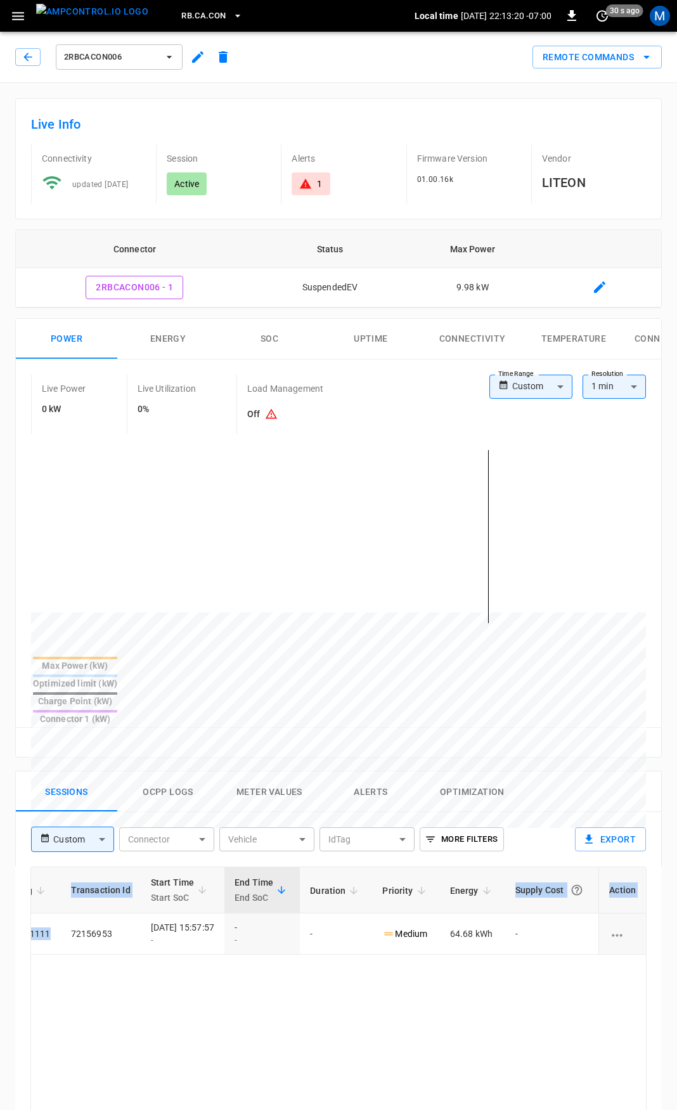
drag, startPoint x: 370, startPoint y: 884, endPoint x: 684, endPoint y: 875, distance: 313.8
click at [677, 875] on html "RB.CA.CON Local time [DATE] 22:13:20 -07:00 0 30 s ago M 2RBCACON006 Remote Com…" at bounding box center [338, 846] width 677 height 1693
click at [305, 177] on icon at bounding box center [305, 183] width 13 height 13
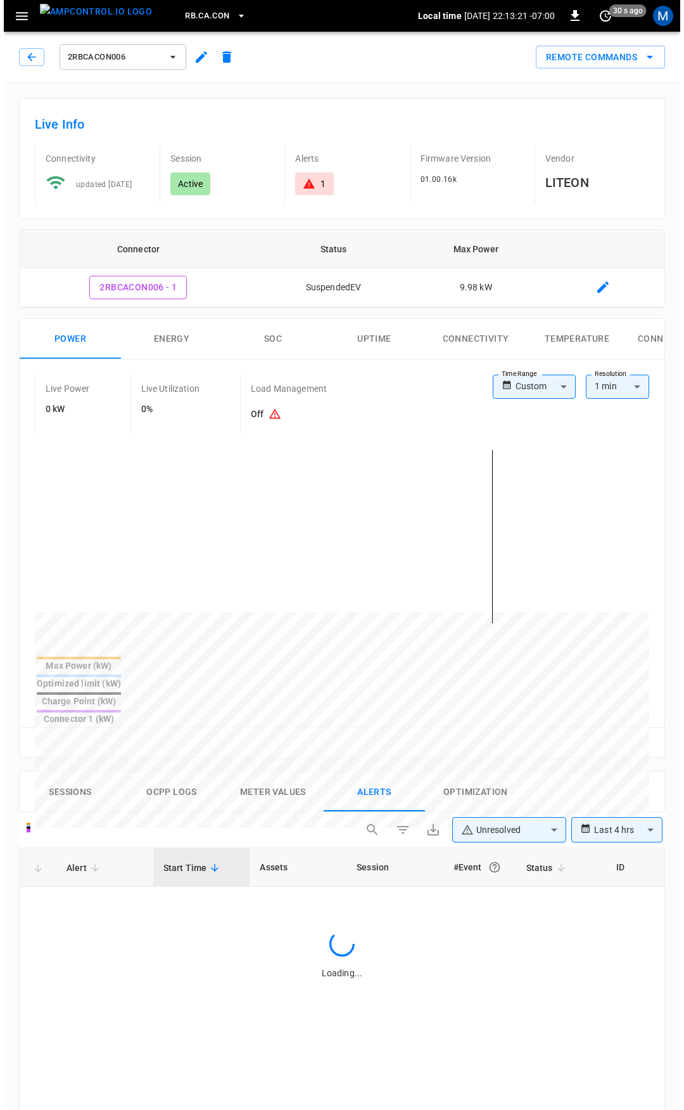
scroll to position [541, 0]
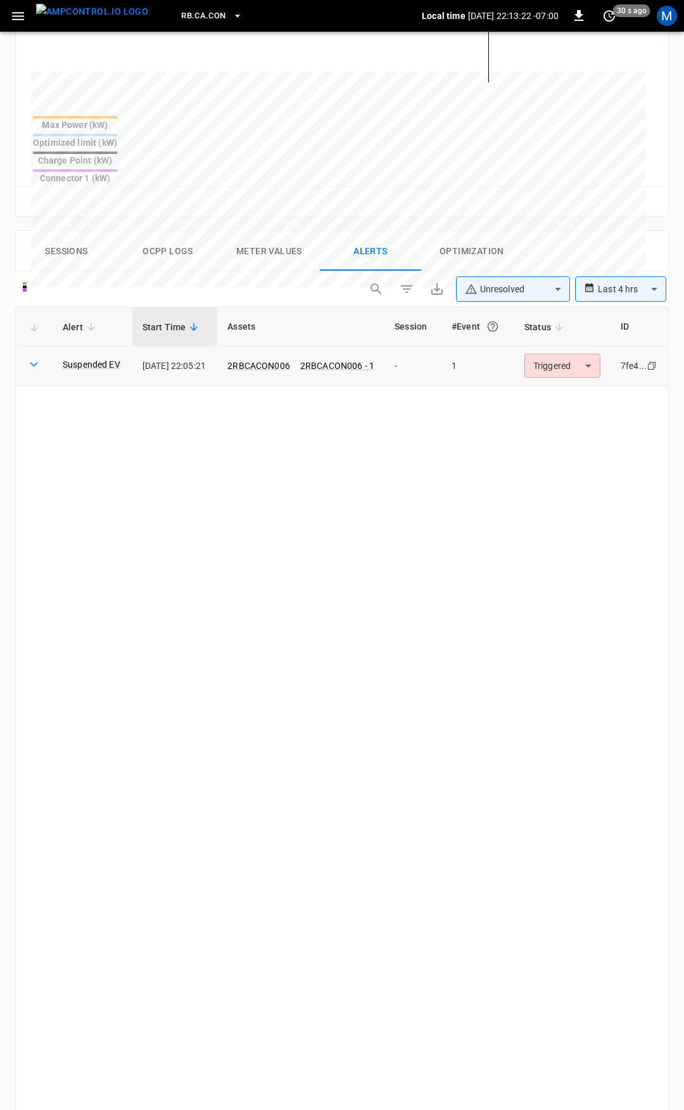
click at [551, 319] on body "**********" at bounding box center [342, 391] width 684 height 1864
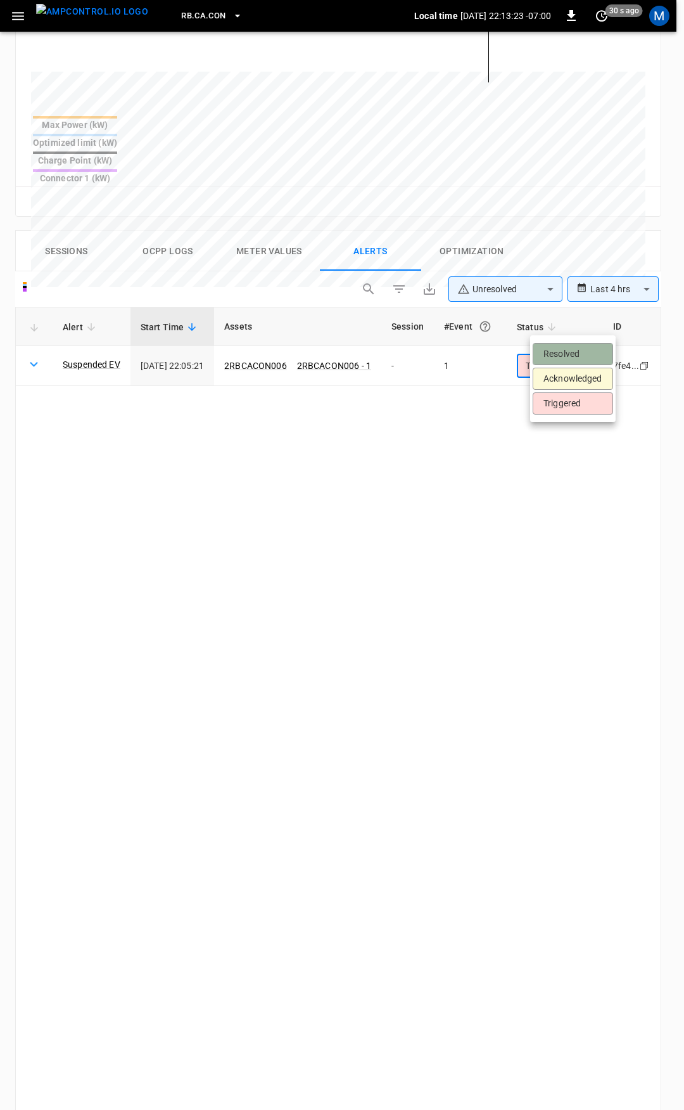
click at [563, 347] on li "Resolved" at bounding box center [573, 354] width 80 height 22
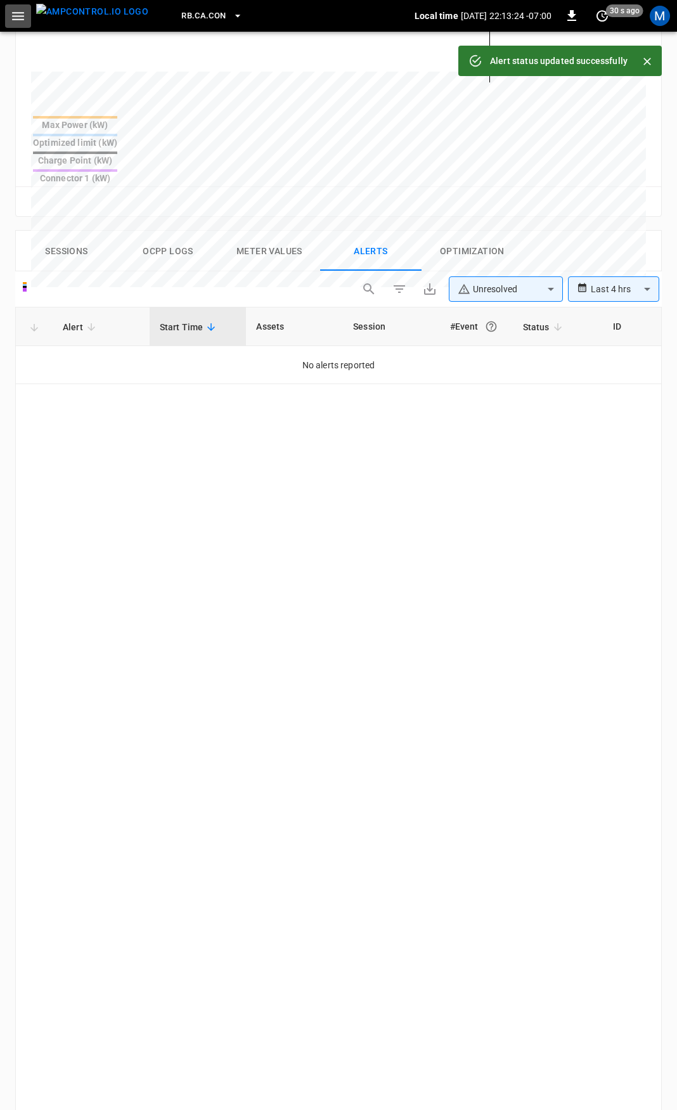
click at [6, 16] on button "button" at bounding box center [18, 15] width 26 height 23
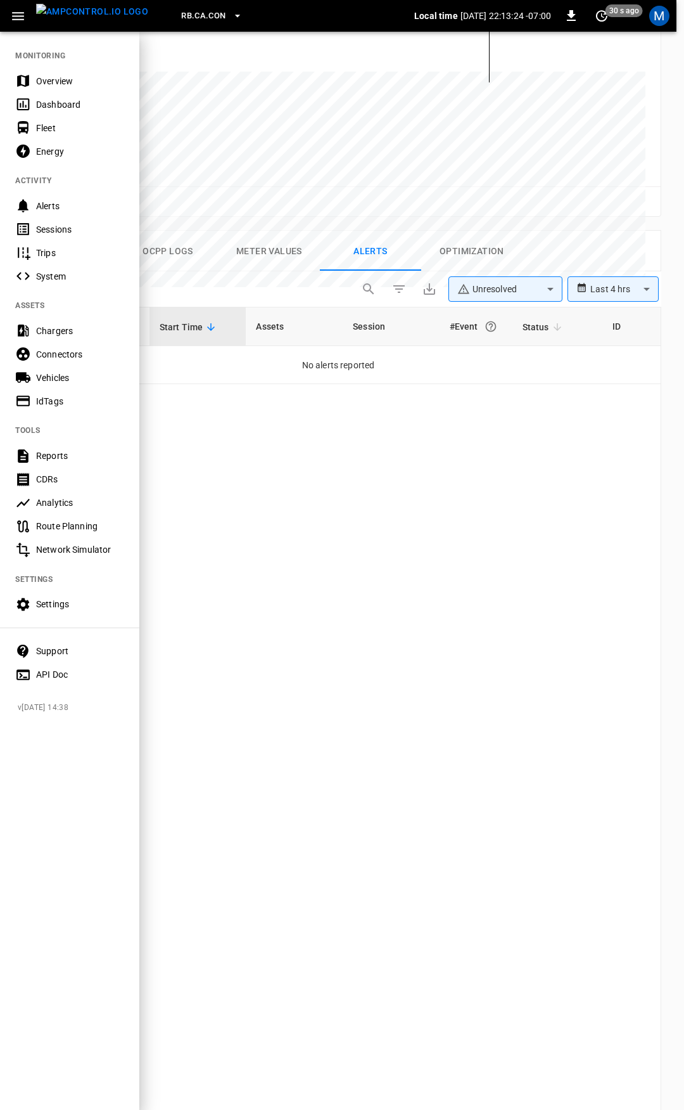
drag, startPoint x: 51, startPoint y: 83, endPoint x: 56, endPoint y: 88, distance: 7.6
click at [51, 83] on div "Overview" at bounding box center [80, 81] width 88 height 13
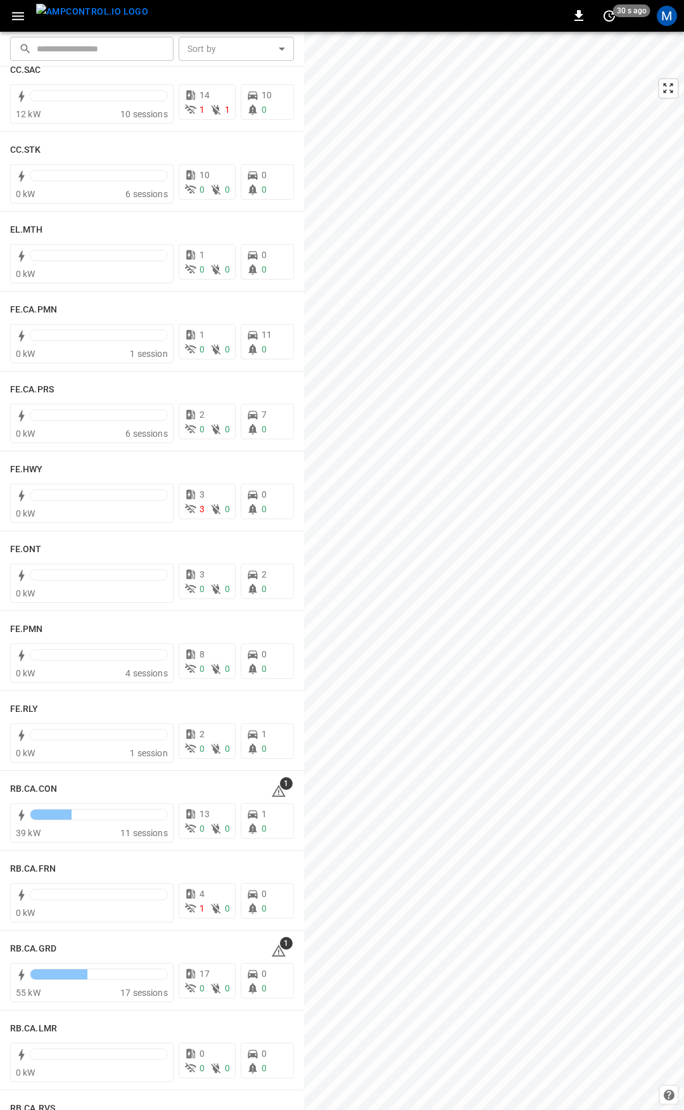
scroll to position [1151, 0]
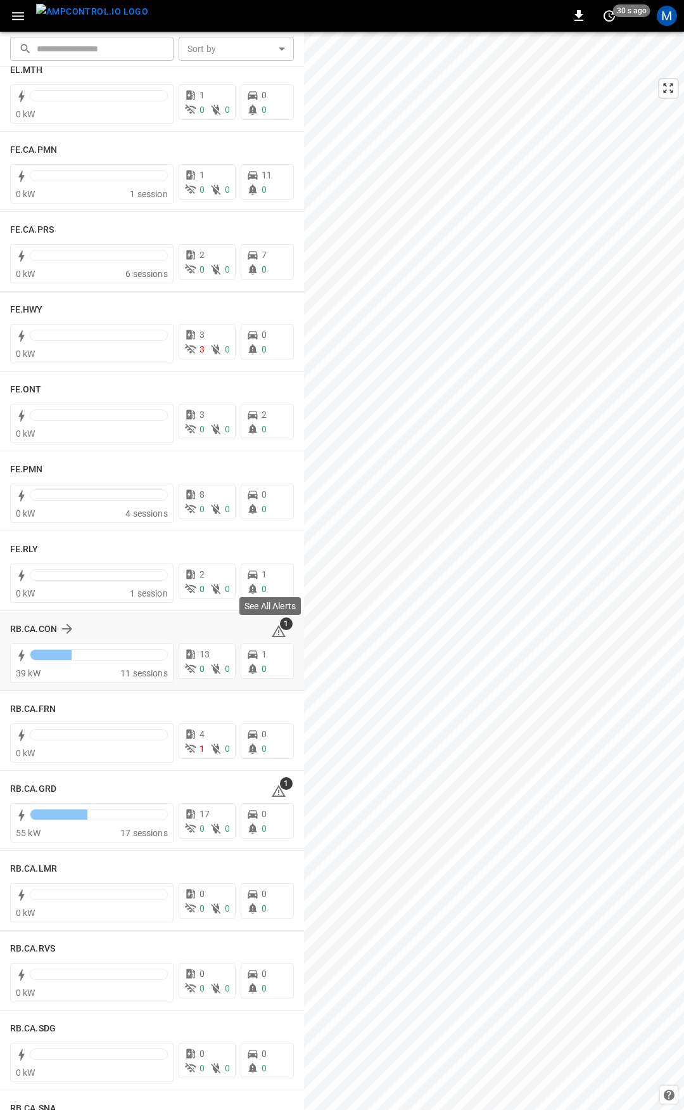
click at [271, 628] on icon at bounding box center [278, 631] width 15 height 15
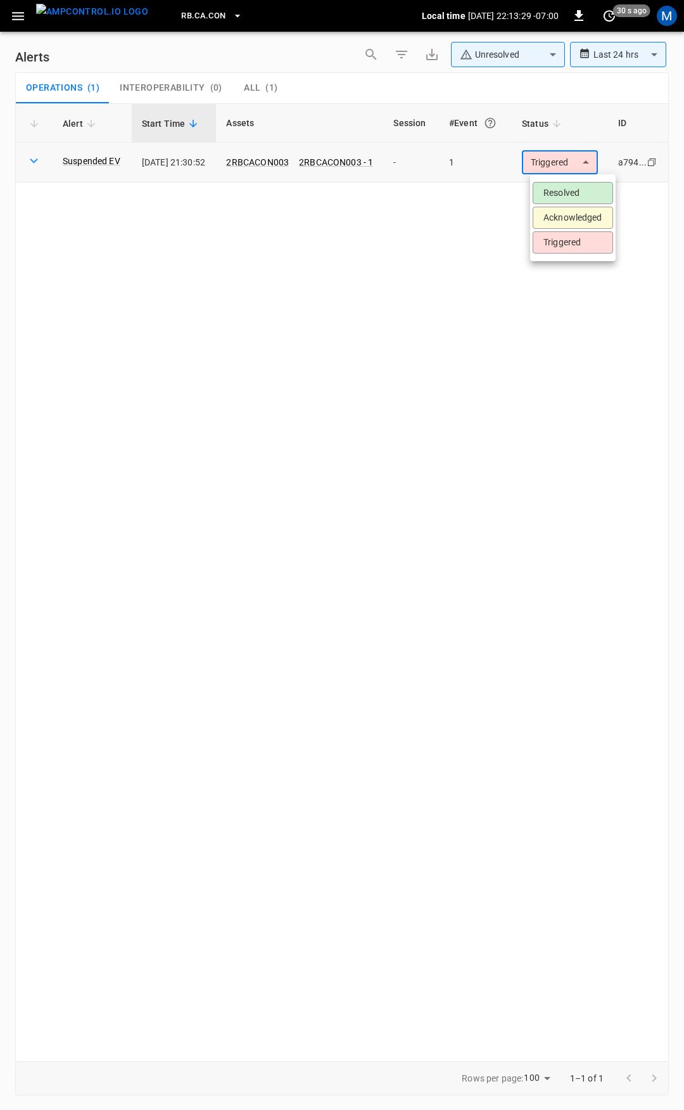
click at [585, 154] on body "**********" at bounding box center [342, 552] width 684 height 1105
drag, startPoint x: 581, startPoint y: 194, endPoint x: 183, endPoint y: 125, distance: 404.6
click at [580, 194] on li "Resolved" at bounding box center [573, 193] width 80 height 22
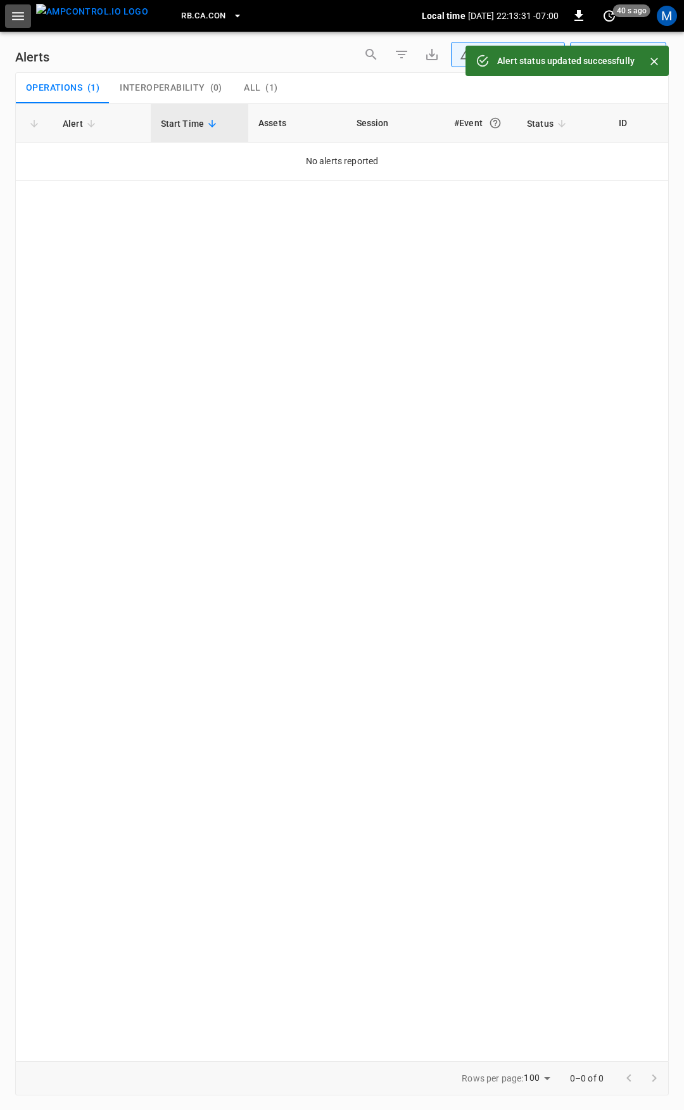
click at [14, 15] on icon "button" at bounding box center [18, 16] width 16 height 16
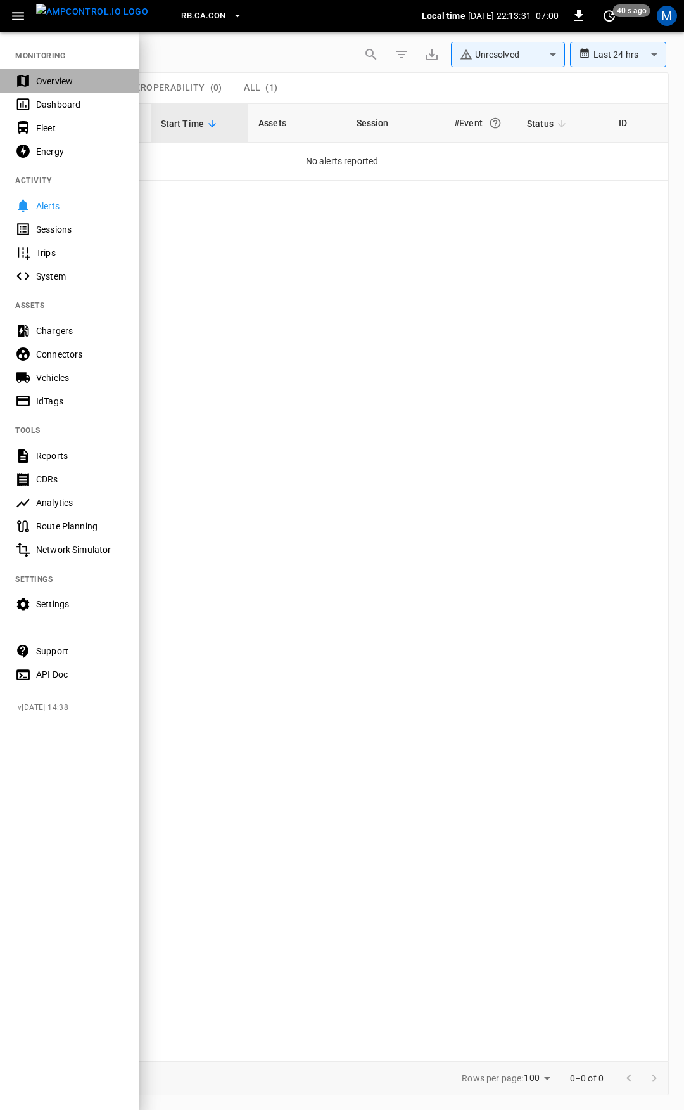
click at [71, 80] on div "Overview" at bounding box center [80, 81] width 88 height 13
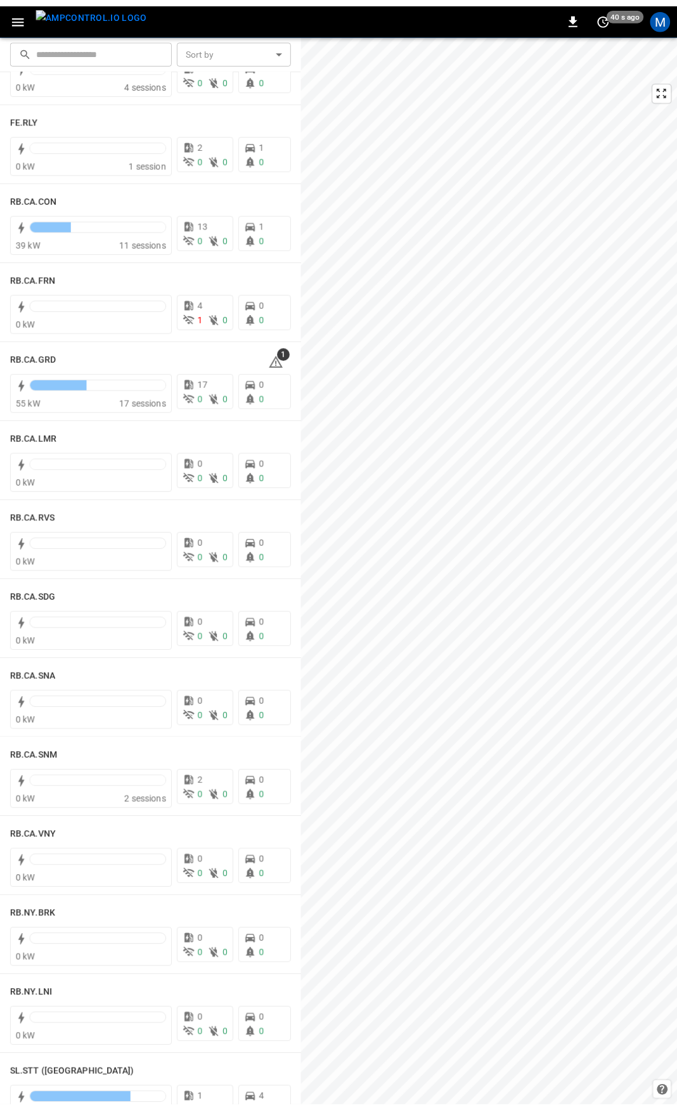
scroll to position [1645, 0]
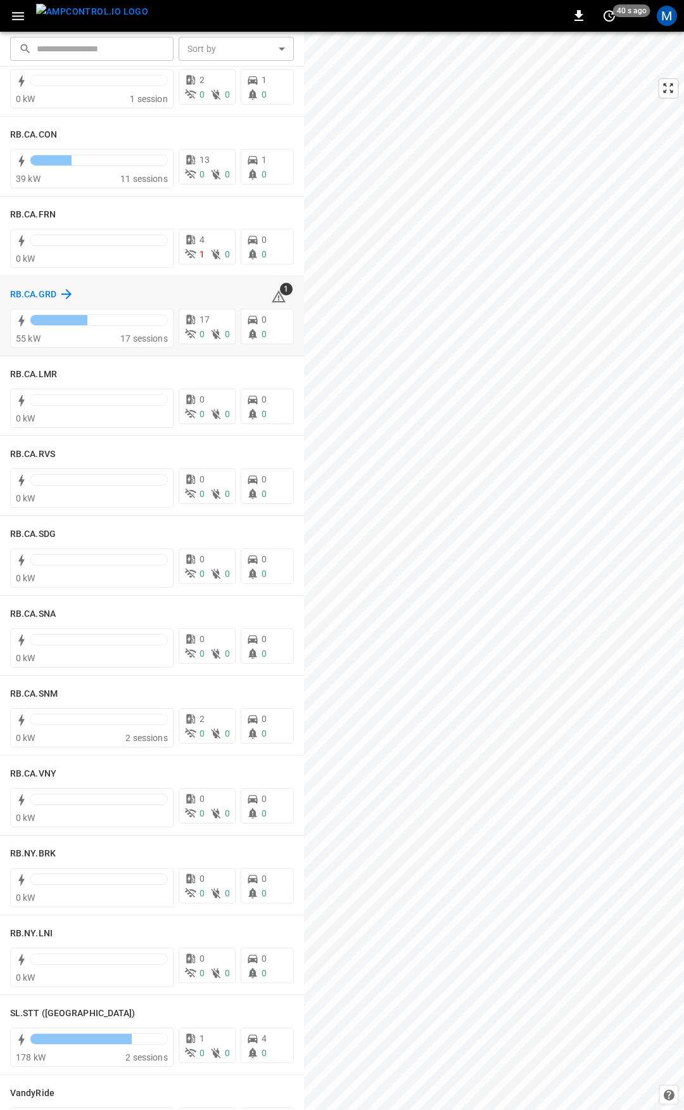
click at [68, 293] on icon at bounding box center [66, 294] width 10 height 10
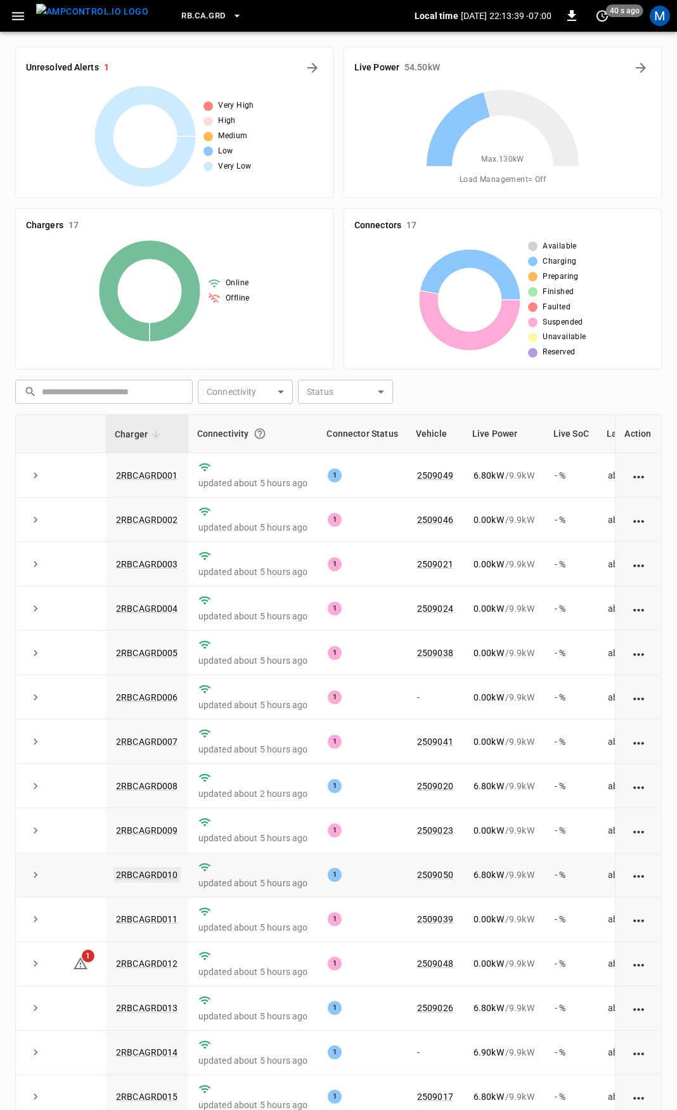
click at [155, 881] on link "2RBCAGRD010" at bounding box center [146, 874] width 67 height 15
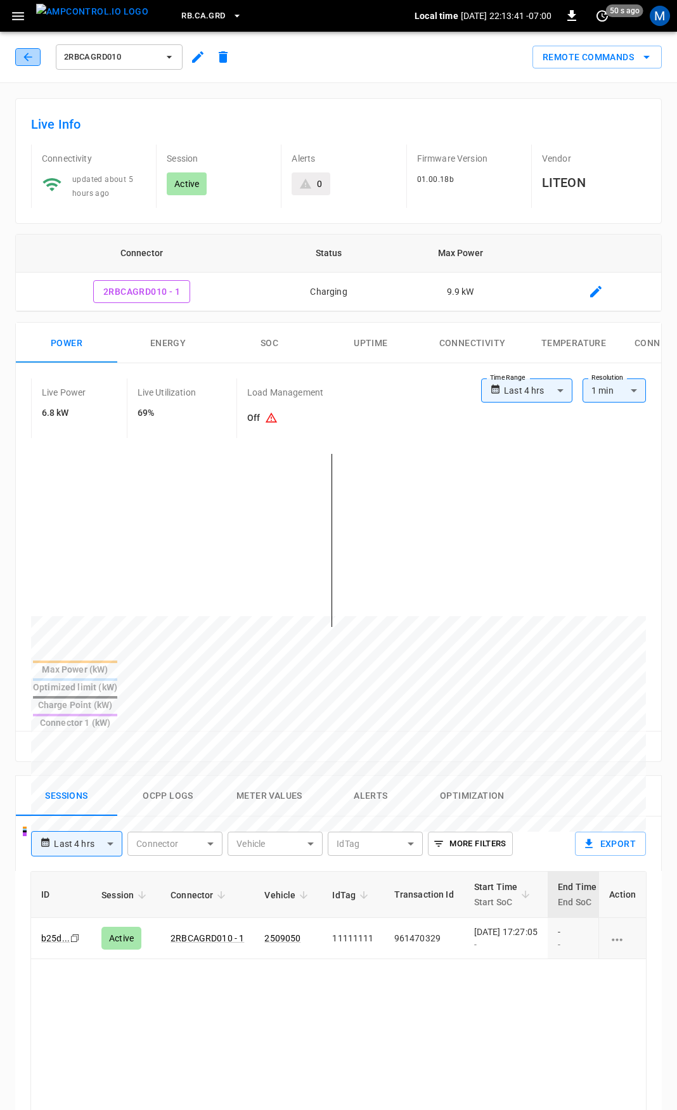
click at [30, 56] on icon "button" at bounding box center [28, 57] width 13 height 13
